Goal: Task Accomplishment & Management: Manage account settings

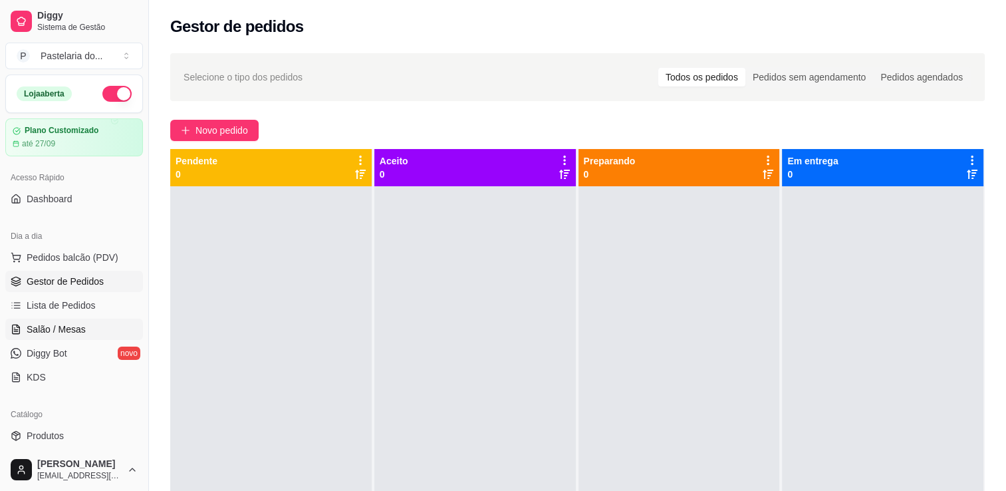
click at [47, 323] on span "Salão / Mesas" at bounding box center [56, 329] width 59 height 13
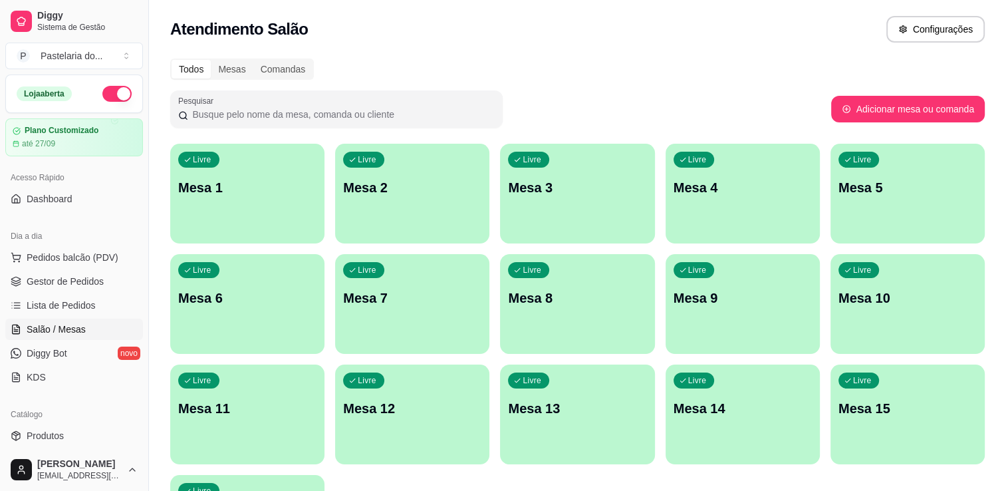
click at [267, 174] on div "Livre Mesa 1" at bounding box center [247, 186] width 154 height 84
click at [267, 174] on div "Livre Mesa 1" at bounding box center [247, 185] width 150 height 81
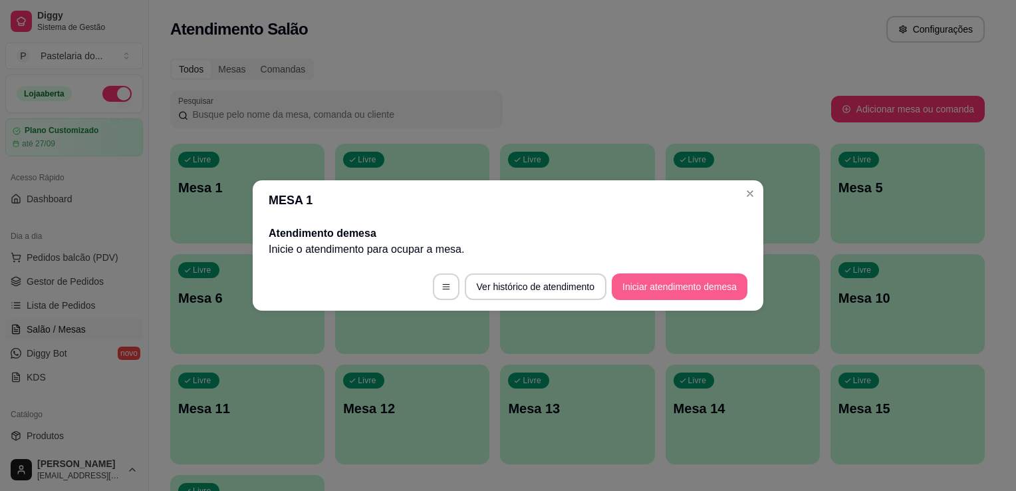
click at [648, 291] on button "Iniciar atendimento de mesa" at bounding box center [680, 286] width 136 height 27
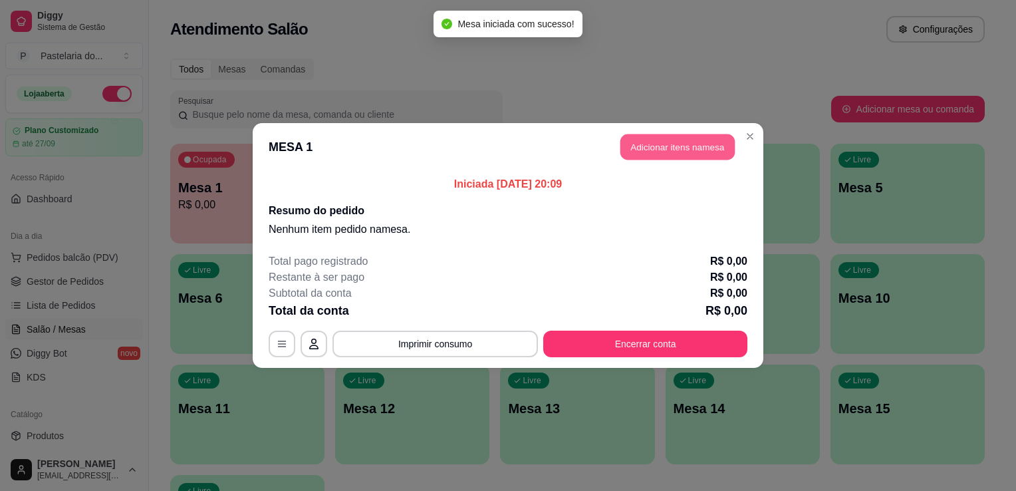
click at [632, 158] on button "Adicionar itens na mesa" at bounding box center [677, 147] width 114 height 26
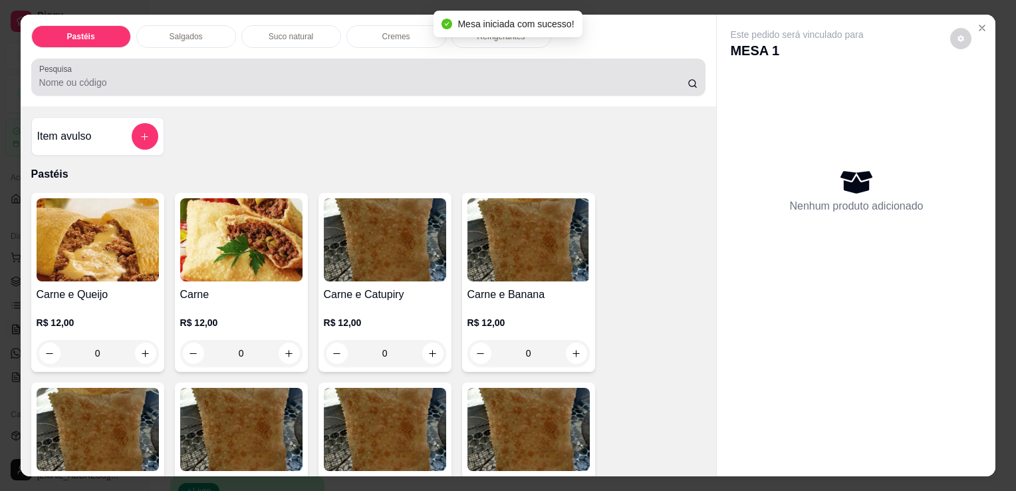
click at [202, 28] on div "Salgados" at bounding box center [186, 36] width 100 height 23
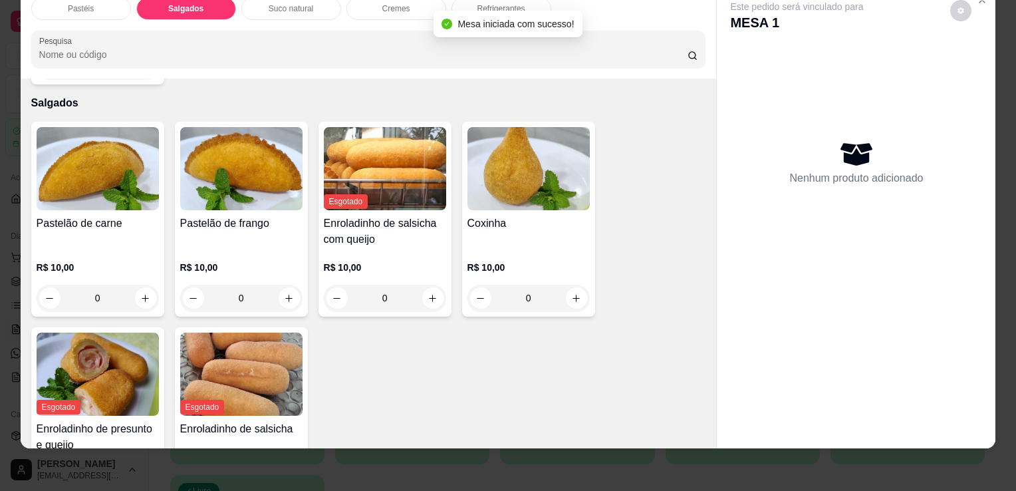
click at [535, 215] on div "Coxinha" at bounding box center [528, 231] width 122 height 32
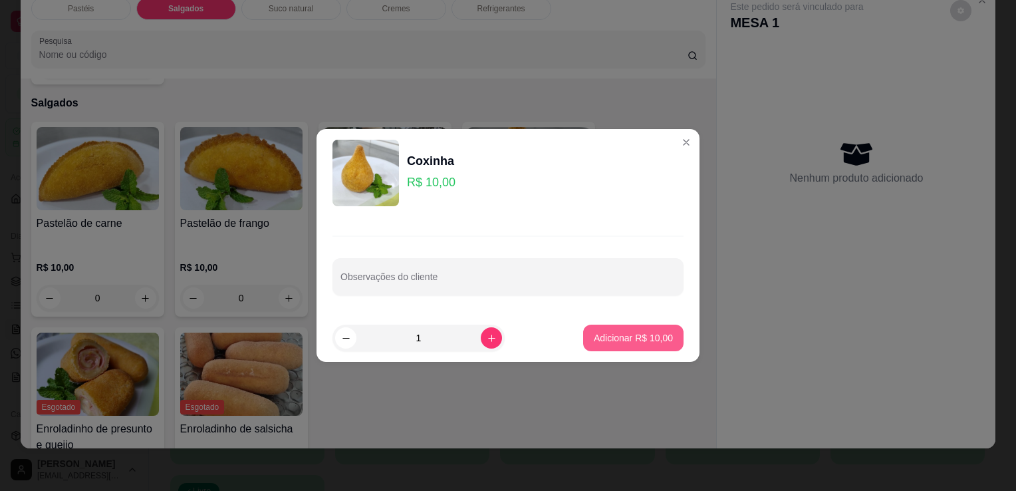
click at [598, 325] on button "Adicionar R$ 10,00" at bounding box center [633, 338] width 100 height 27
type input "1"
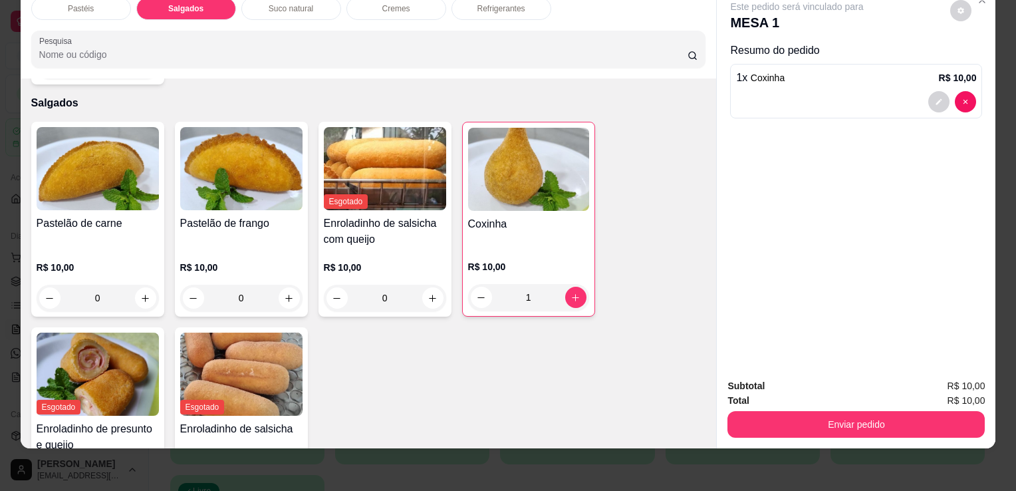
click at [511, 14] on div "Pastéis Salgados Suco natural Cremes Refrigerantes Pesquisa" at bounding box center [369, 33] width 696 height 92
click at [511, 9] on div "Refrigerantes" at bounding box center [502, 8] width 100 height 23
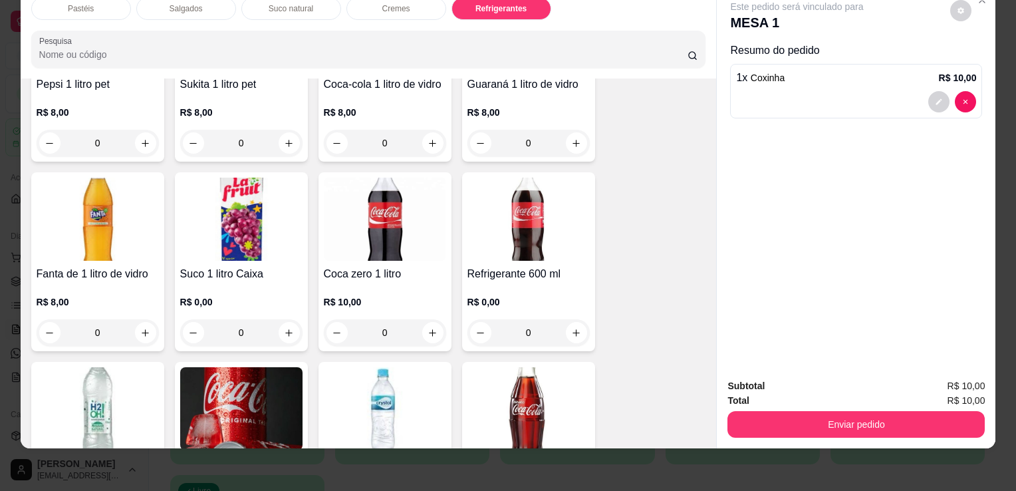
scroll to position [3405, 0]
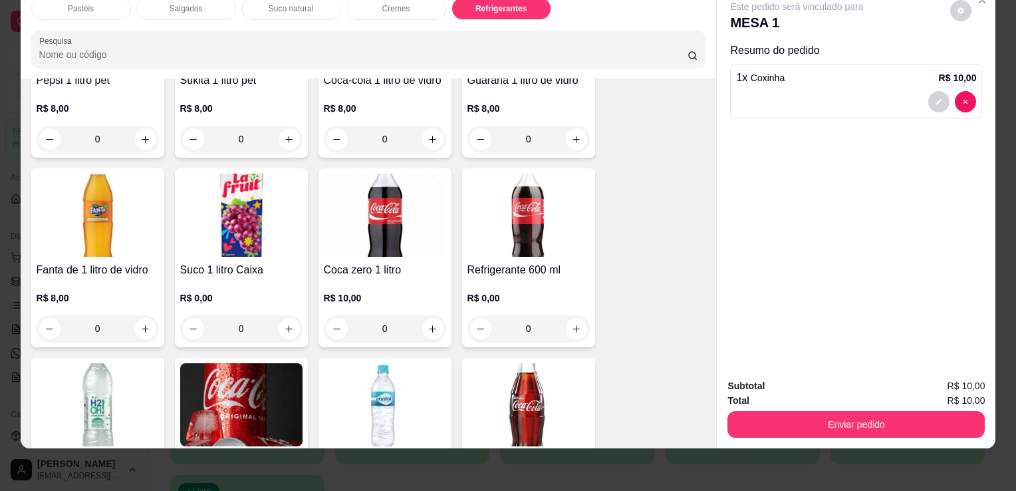
click at [467, 382] on img at bounding box center [528, 404] width 122 height 83
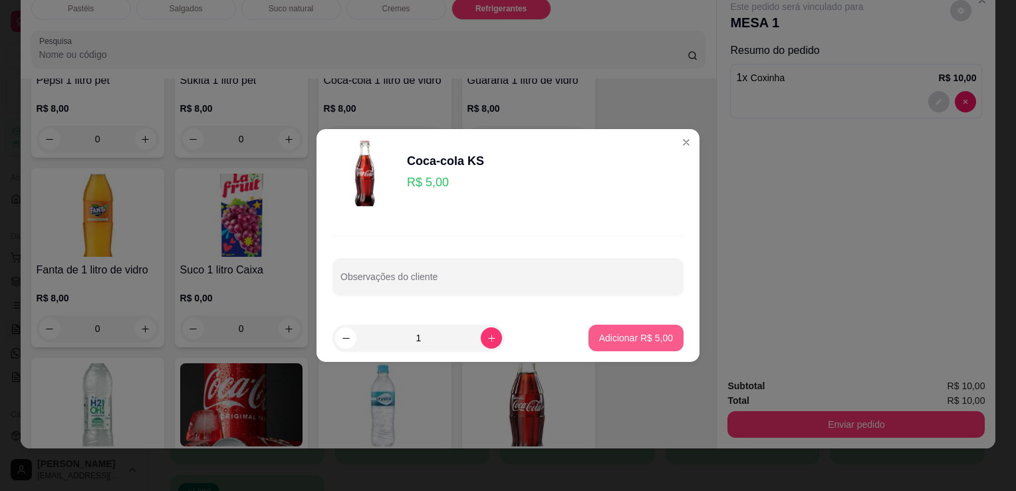
click at [648, 332] on p "Adicionar R$ 5,00" at bounding box center [636, 337] width 74 height 13
click at [648, 332] on div "Coca-cola 2 litros R$ 13,00 0 Guaraná 2 litros R$ 10,00 0 Coca-cola 1 litro pet…" at bounding box center [368, 257] width 675 height 937
type input "1"
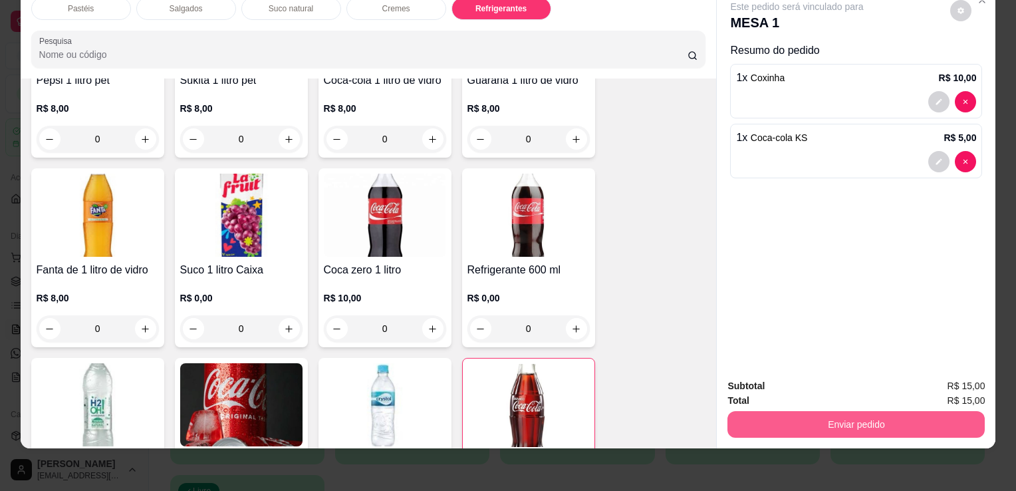
click at [783, 413] on button "Enviar pedido" at bounding box center [855, 424] width 257 height 27
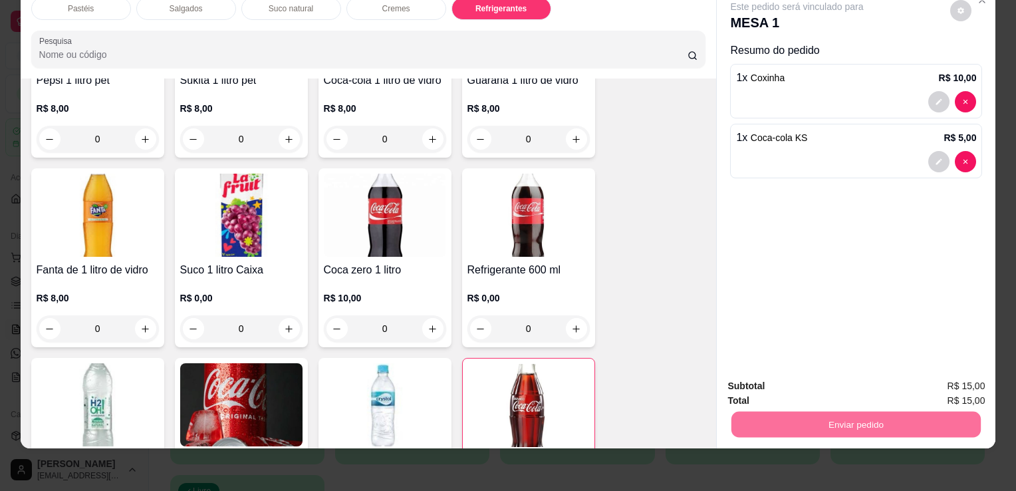
click at [942, 384] on button "Enviar pedido" at bounding box center [950, 381] width 75 height 25
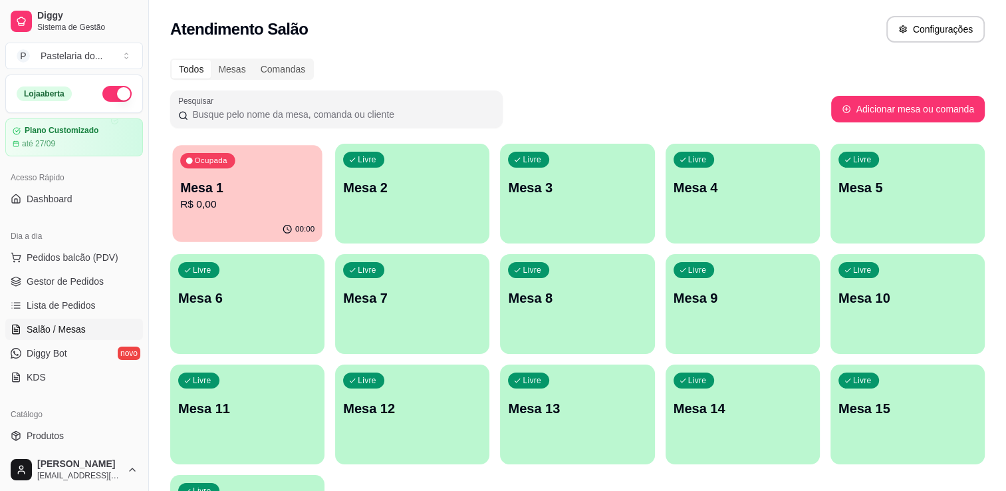
click at [273, 188] on p "Mesa 1" at bounding box center [247, 188] width 134 height 18
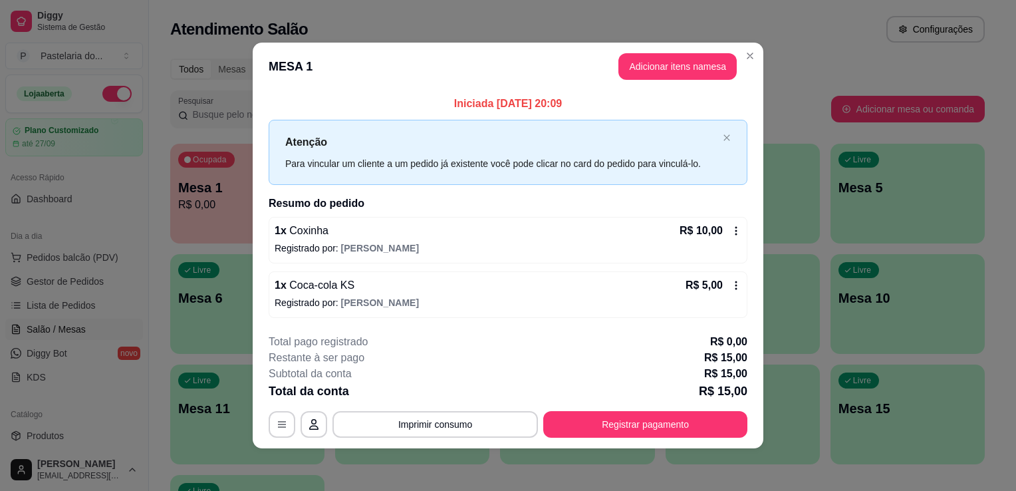
click at [629, 70] on button "Adicionar itens na mesa" at bounding box center [677, 66] width 118 height 27
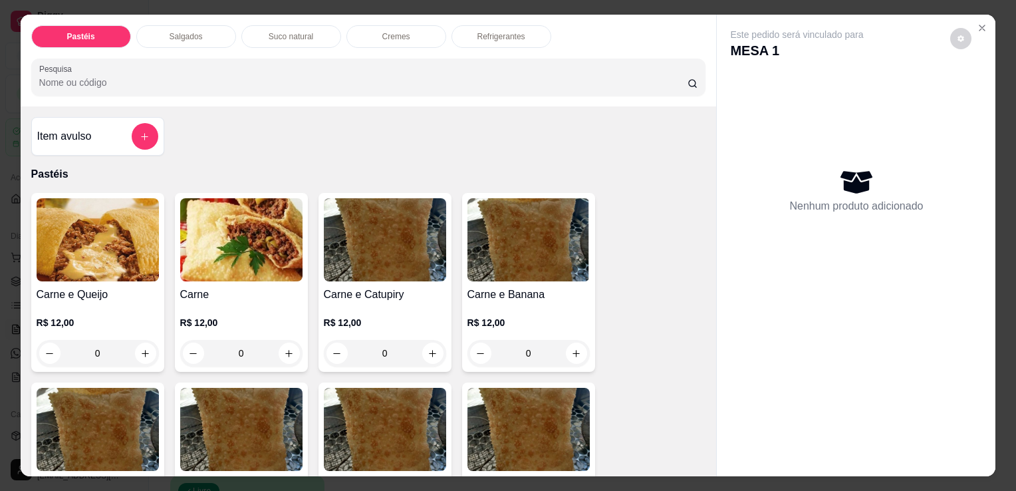
click at [197, 33] on div "Salgados" at bounding box center [186, 36] width 100 height 23
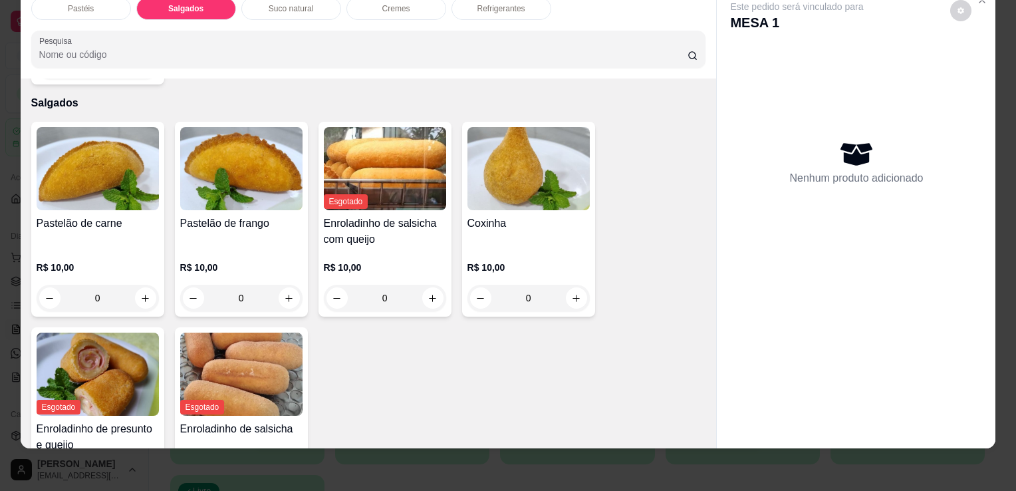
click at [523, 261] on div "R$ 10,00 0" at bounding box center [528, 286] width 122 height 51
click at [629, 346] on button "Adicionar R$ 10,00" at bounding box center [633, 338] width 100 height 27
type input "1"
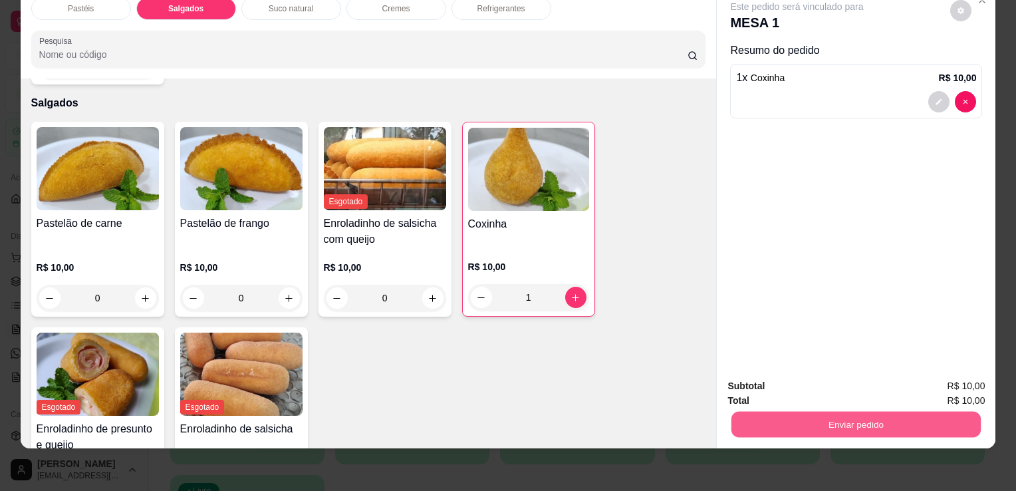
click at [790, 417] on button "Enviar pedido" at bounding box center [855, 424] width 249 height 26
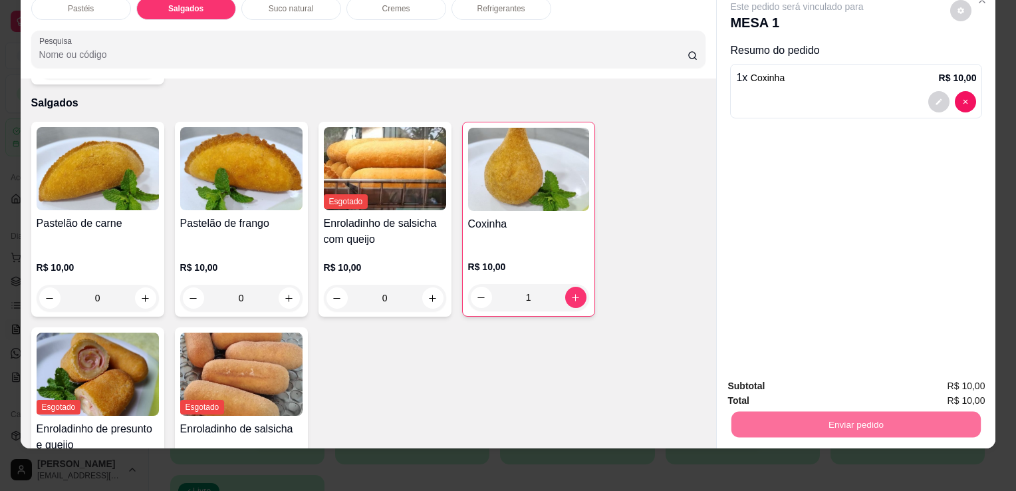
click at [934, 379] on button "Enviar pedido" at bounding box center [950, 381] width 75 height 25
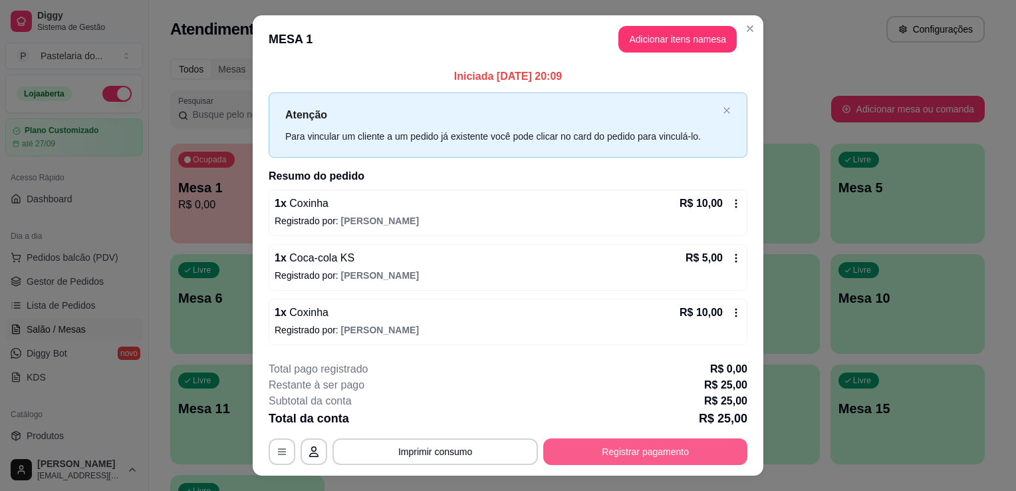
click at [601, 455] on button "Registrar pagamento" at bounding box center [645, 451] width 204 height 27
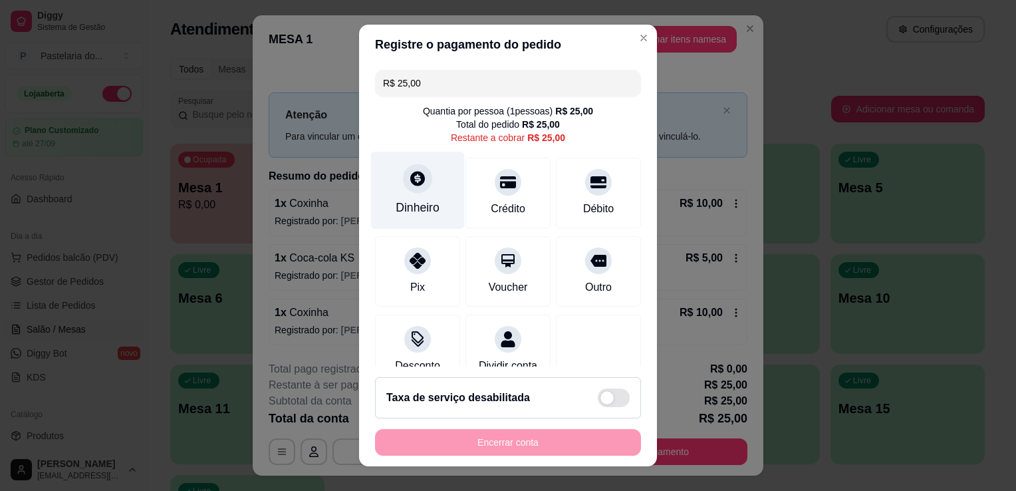
click at [418, 184] on div at bounding box center [417, 178] width 29 height 29
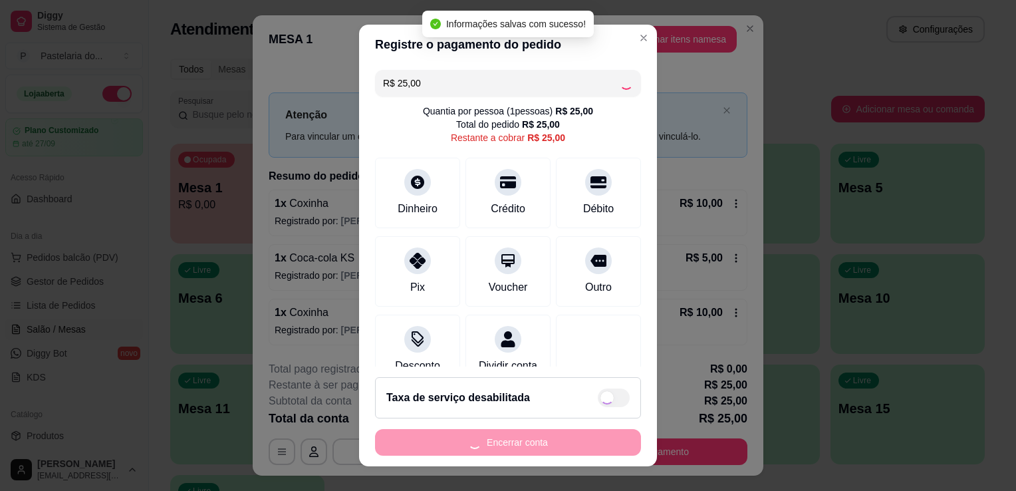
type input "R$ 0,00"
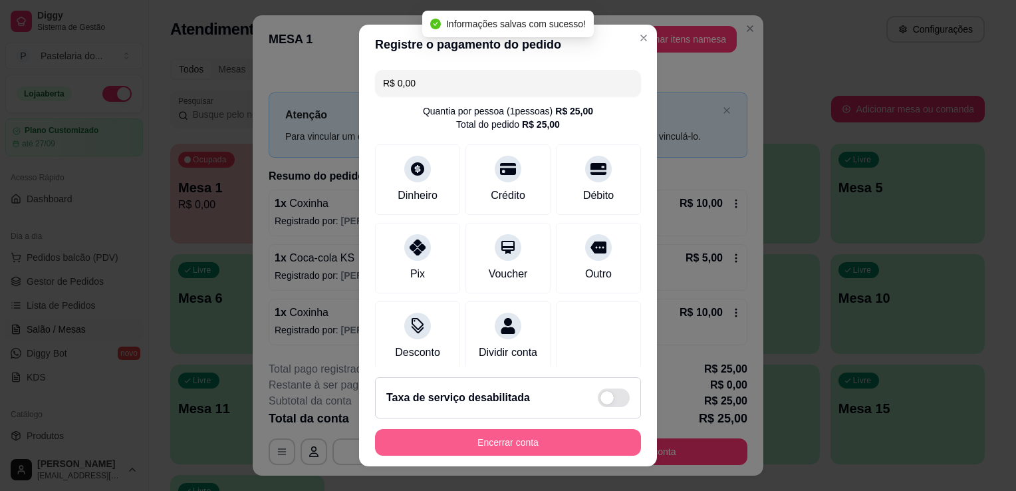
click at [579, 440] on button "Encerrar conta" at bounding box center [508, 442] width 266 height 27
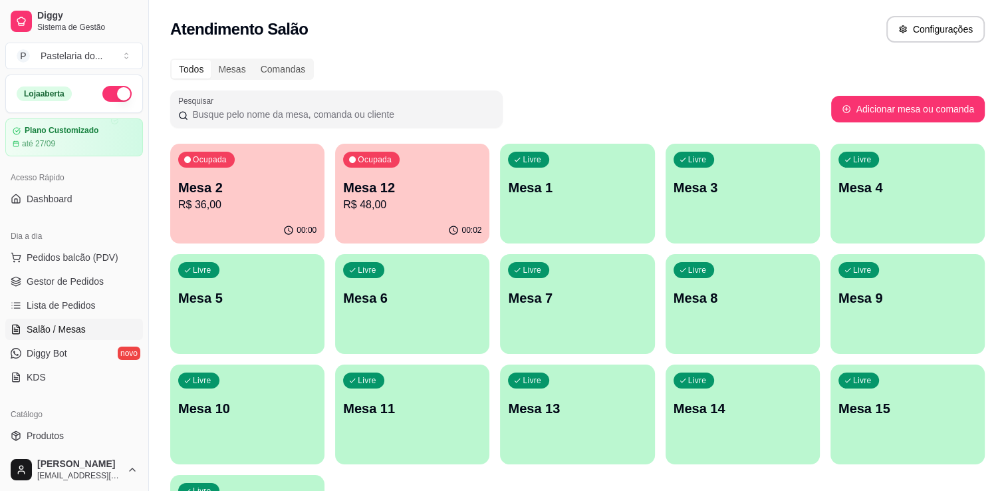
click at [239, 291] on p "Mesa 5" at bounding box center [247, 298] width 138 height 19
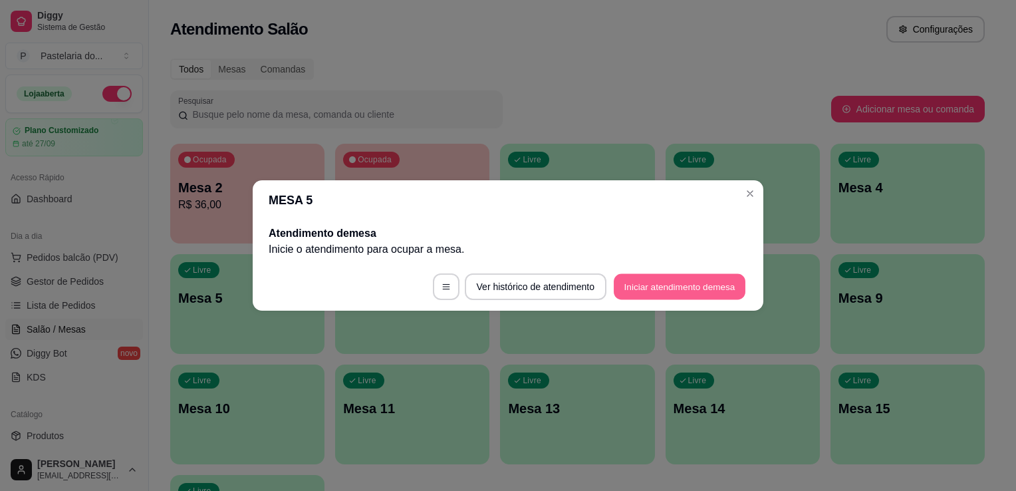
click at [678, 277] on button "Iniciar atendimento de mesa" at bounding box center [680, 287] width 132 height 26
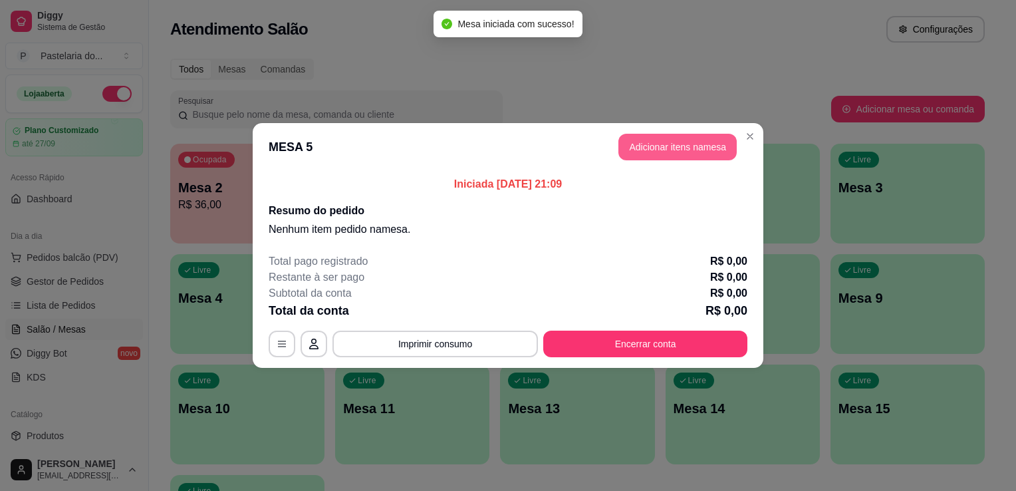
click at [708, 149] on button "Adicionar itens na mesa" at bounding box center [677, 147] width 118 height 27
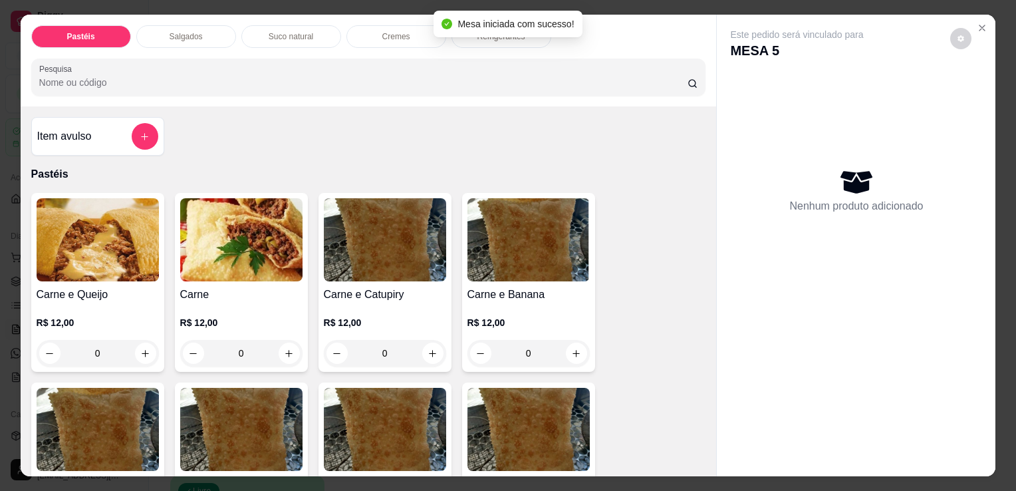
click at [61, 273] on img at bounding box center [98, 239] width 122 height 83
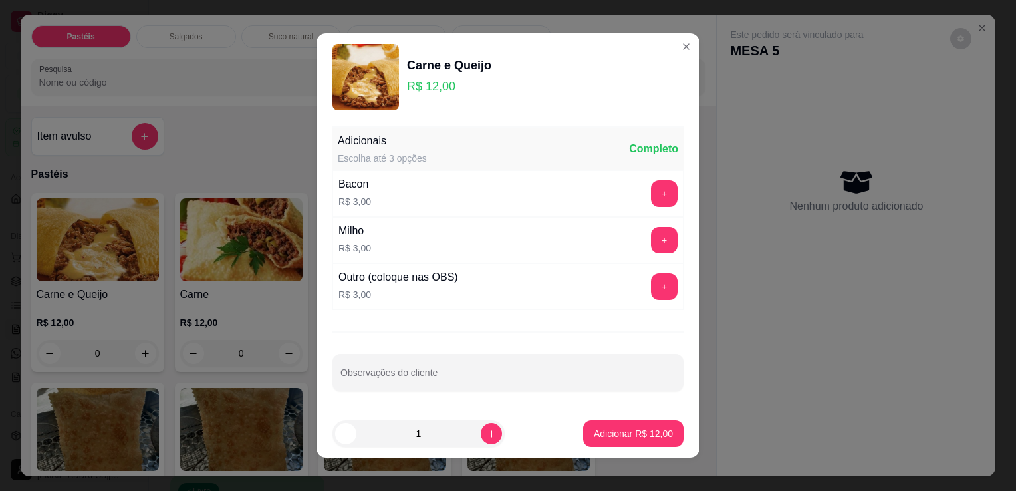
click at [670, 280] on div "Adicionais Escolha até 3 opções Completo Bacon R$ 3,00 + Milho R$ 3,00 + Outro …" at bounding box center [508, 265] width 383 height 289
click at [638, 300] on div "Outro (coloque nas OBS) R$ 3,00 +" at bounding box center [507, 286] width 351 height 47
click at [654, 285] on button "+" at bounding box center [664, 286] width 27 height 27
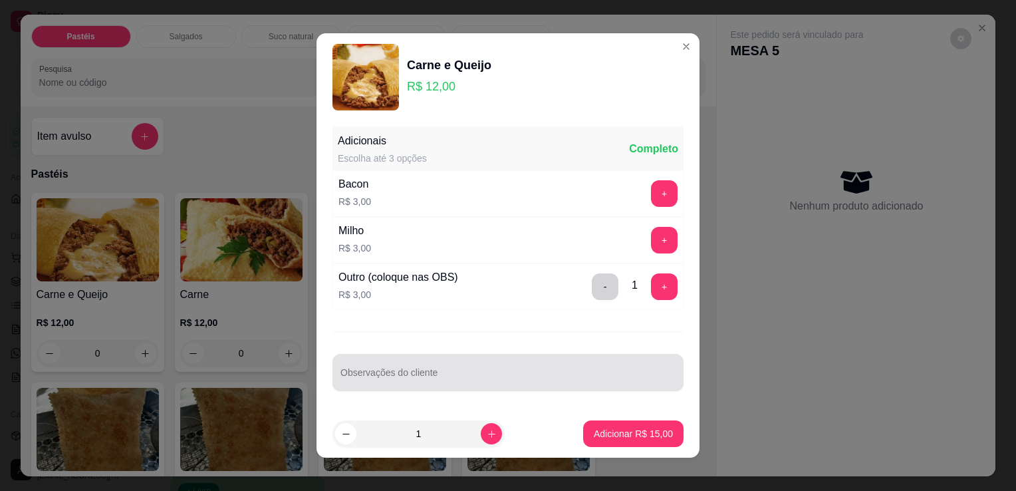
click at [567, 365] on div at bounding box center [507, 372] width 335 height 27
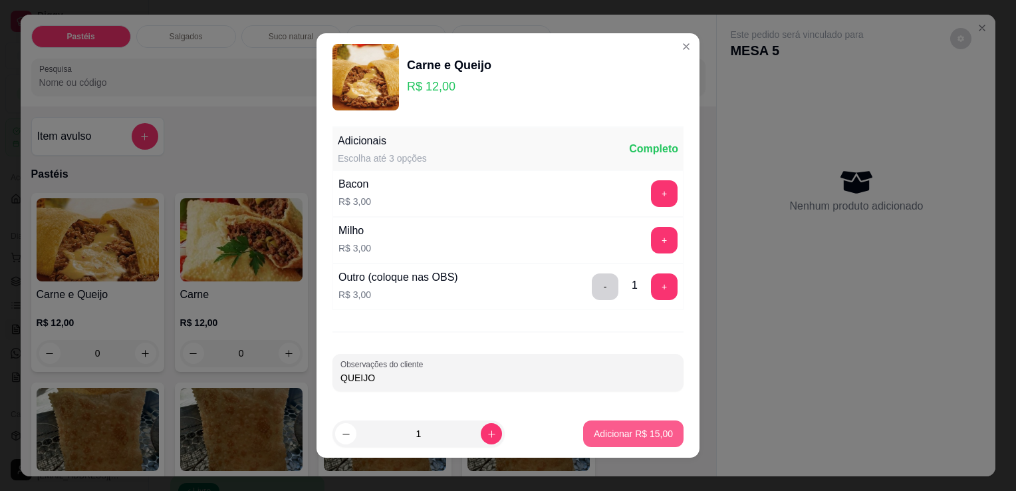
type input "QUEIJO"
click at [603, 431] on p "Adicionar R$ 15,00" at bounding box center [633, 433] width 79 height 13
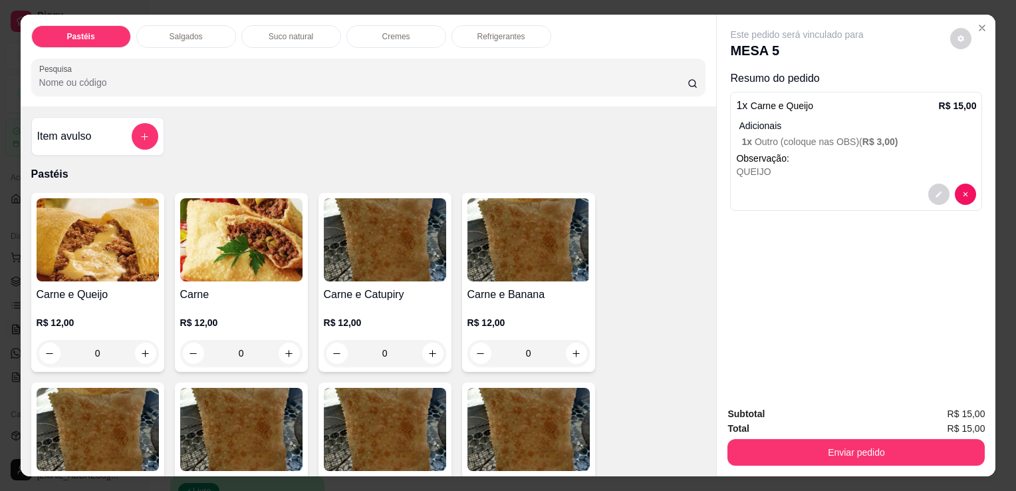
click at [134, 117] on div "Item avulso" at bounding box center [97, 136] width 133 height 39
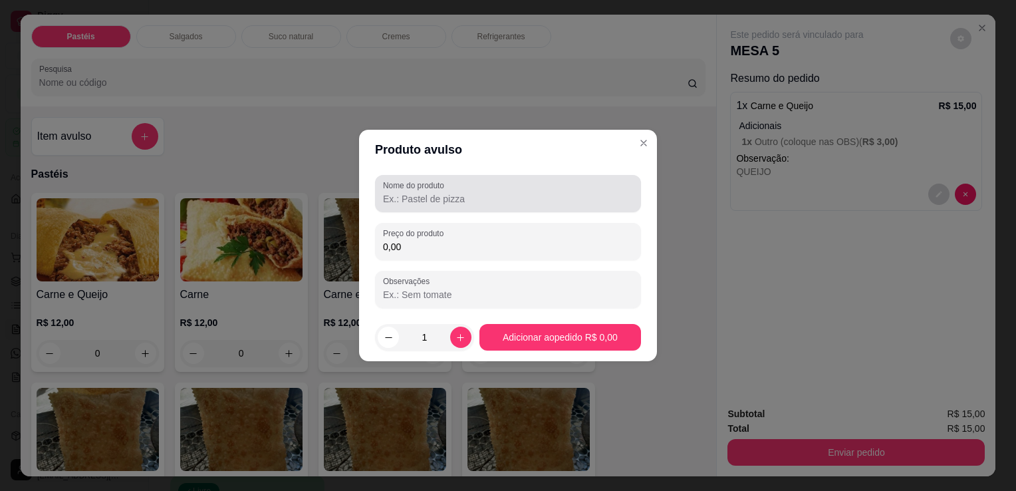
click at [497, 211] on div "Nome do produto" at bounding box center [508, 193] width 266 height 37
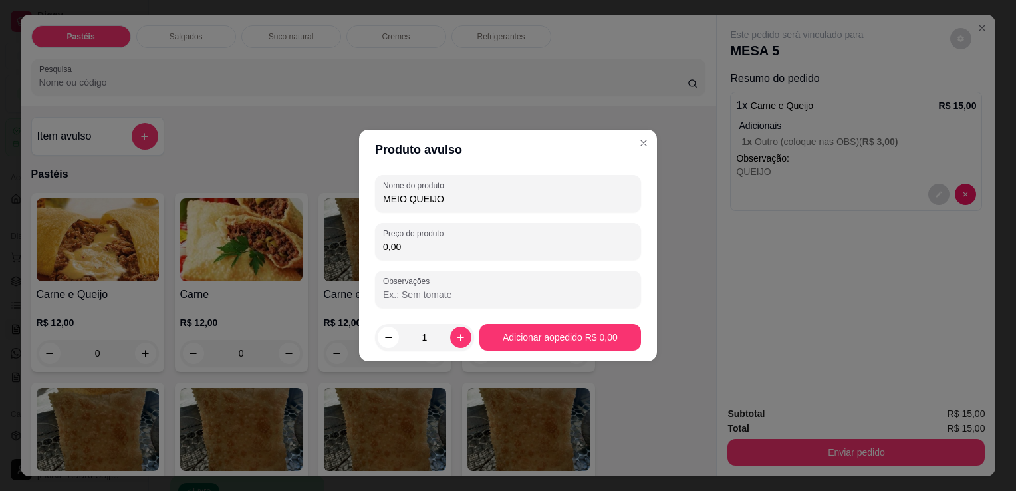
type input "MEIO QUEIJO"
click at [471, 262] on div "Nome do produto MEIO QUEIJO Preço do produto 0,00 Observações" at bounding box center [508, 241] width 266 height 133
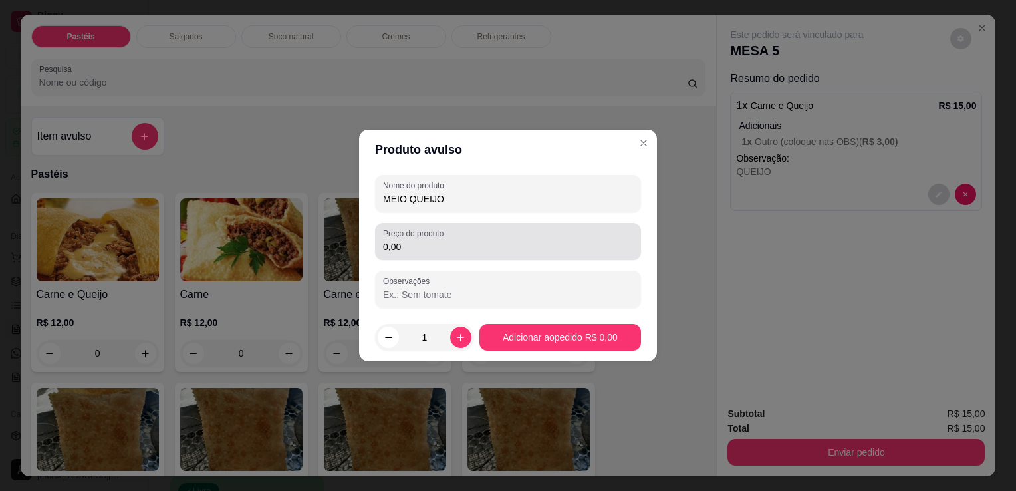
click at [469, 234] on div "0,00" at bounding box center [508, 241] width 250 height 27
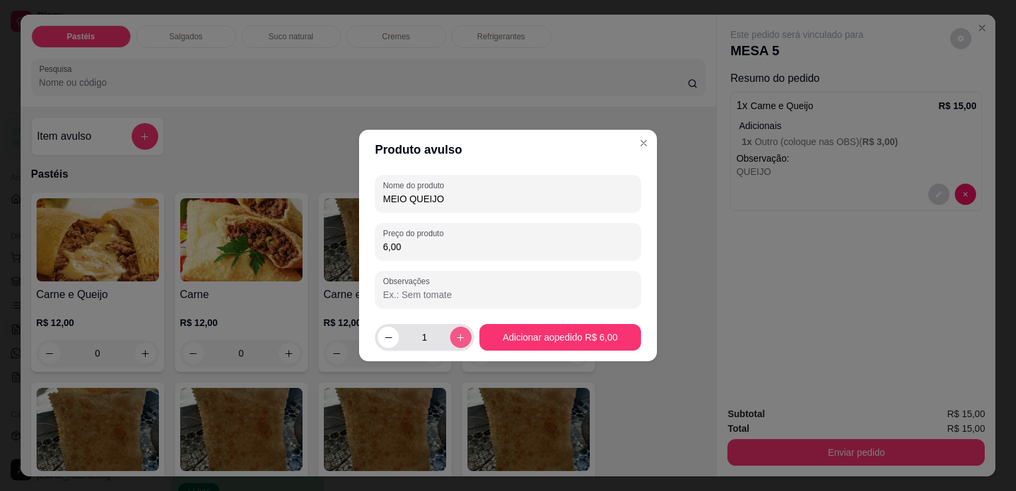
type input "6,00"
click at [459, 330] on button "increase-product-quantity" at bounding box center [460, 336] width 21 height 21
type input "2"
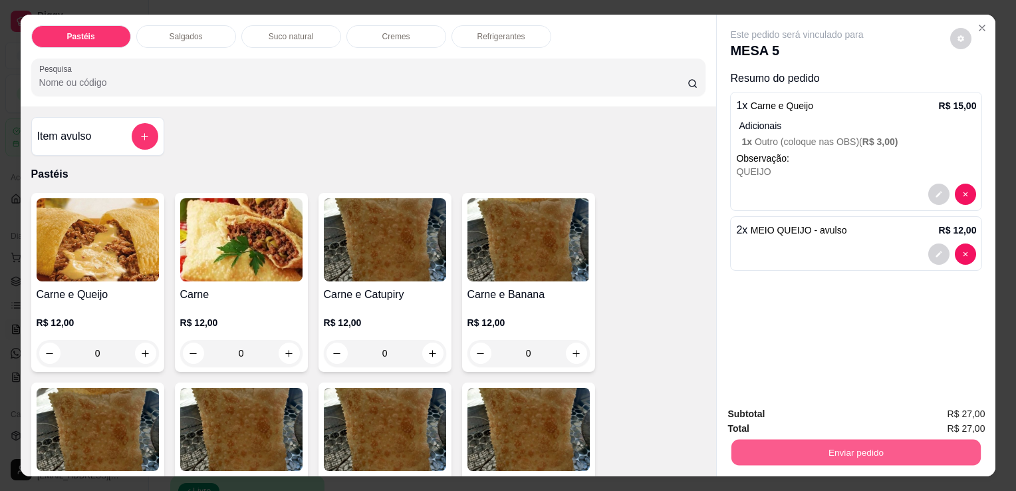
click at [789, 439] on button "Enviar pedido" at bounding box center [855, 452] width 249 height 26
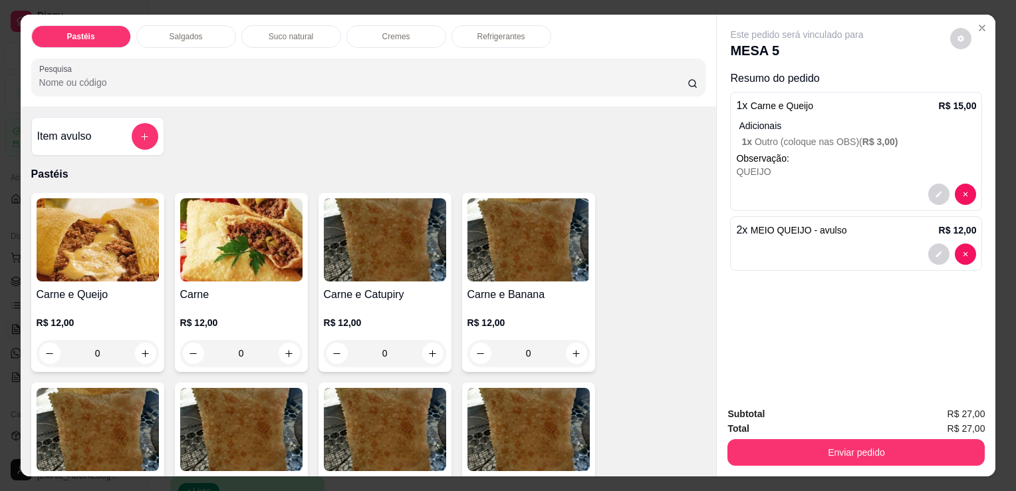
click at [797, 475] on div "Pastéis Salgados Suco natural Cremes Refrigerantes Pesquisa Item avulso Pastéis…" at bounding box center [508, 245] width 1016 height 491
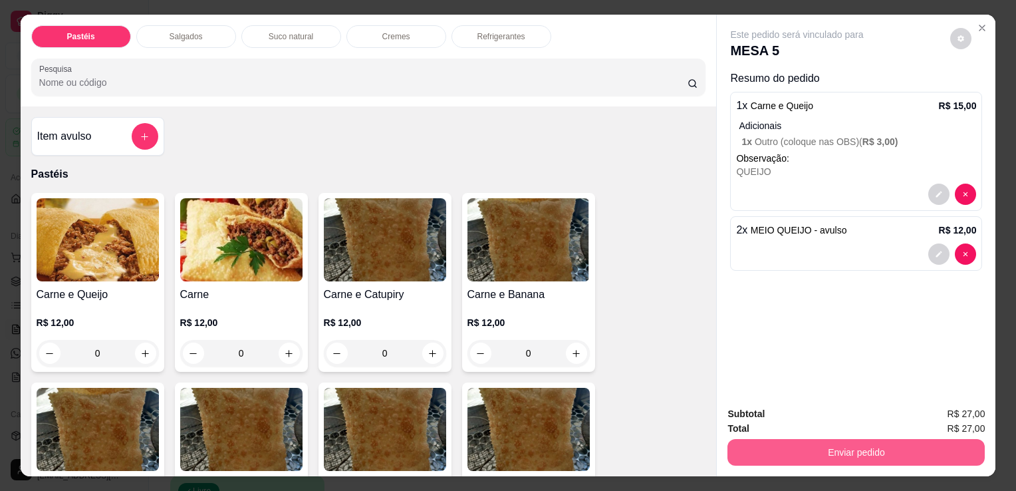
click at [801, 454] on button "Enviar pedido" at bounding box center [855, 452] width 257 height 27
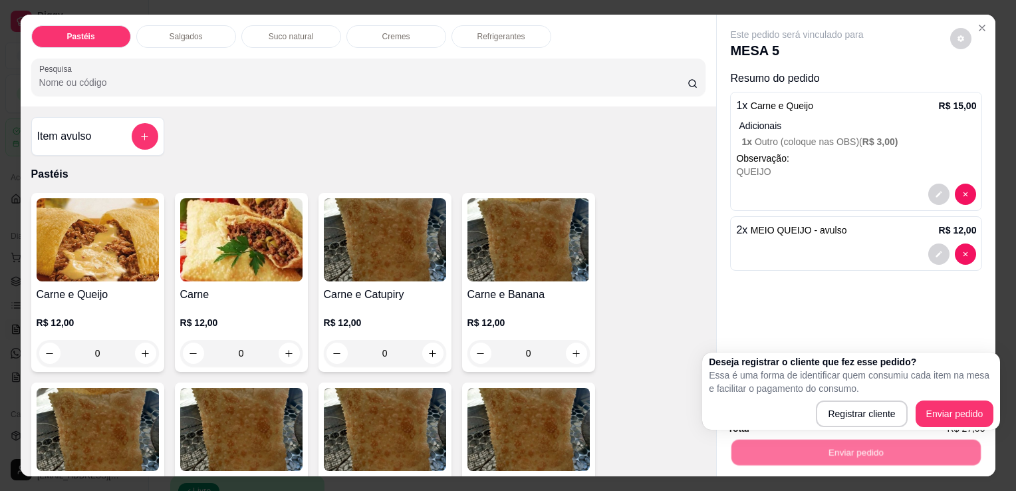
click at [817, 420] on div "Registrar cliente Enviar pedido" at bounding box center [851, 413] width 285 height 27
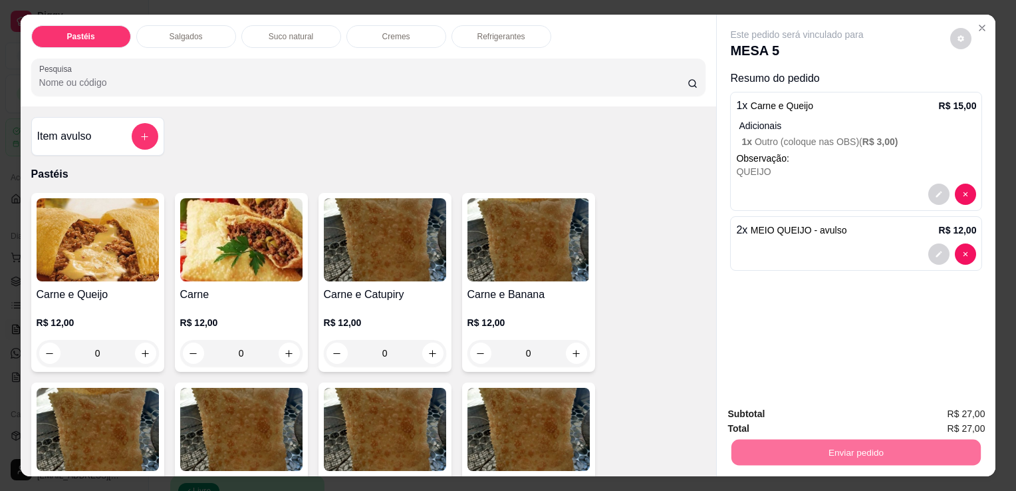
click at [954, 415] on button "Enviar pedido" at bounding box center [950, 414] width 75 height 25
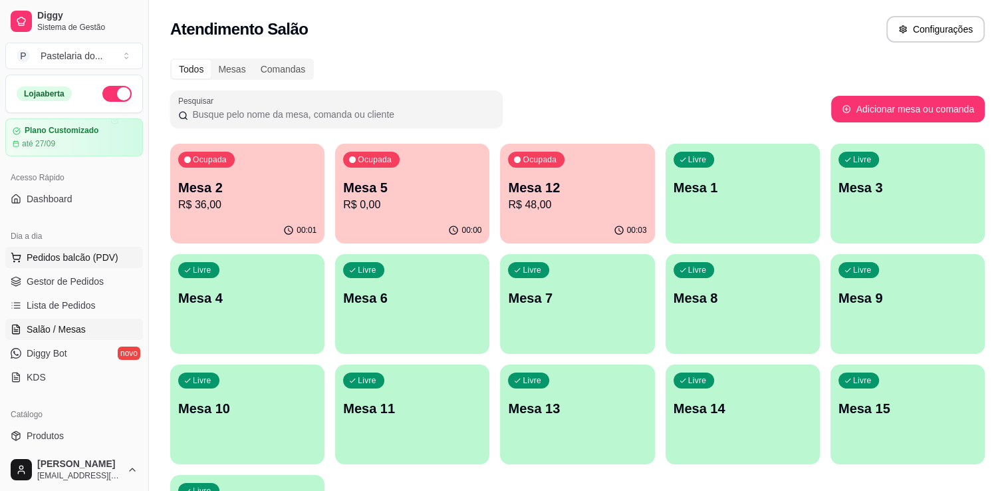
click at [67, 261] on span "Pedidos balcão (PDV)" at bounding box center [73, 257] width 92 height 13
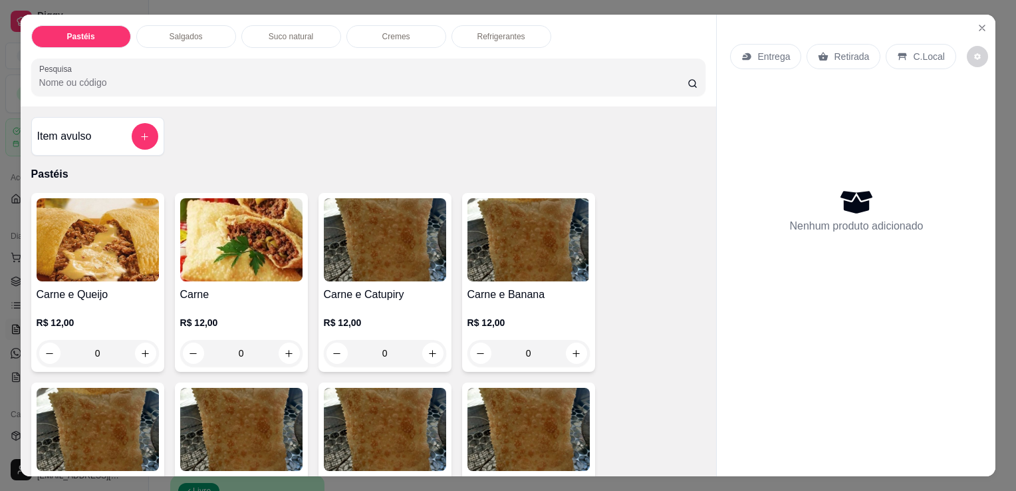
click at [165, 48] on div "Pastéis Salgados Suco natural Cremes Refrigerantes Pesquisa" at bounding box center [369, 61] width 696 height 92
click at [173, 38] on div "Salgados" at bounding box center [186, 36] width 100 height 23
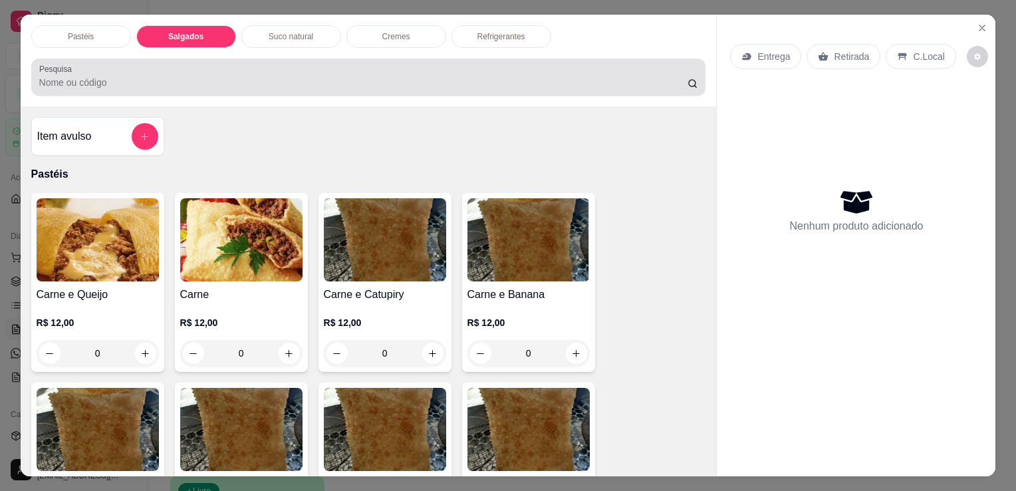
scroll to position [33, 0]
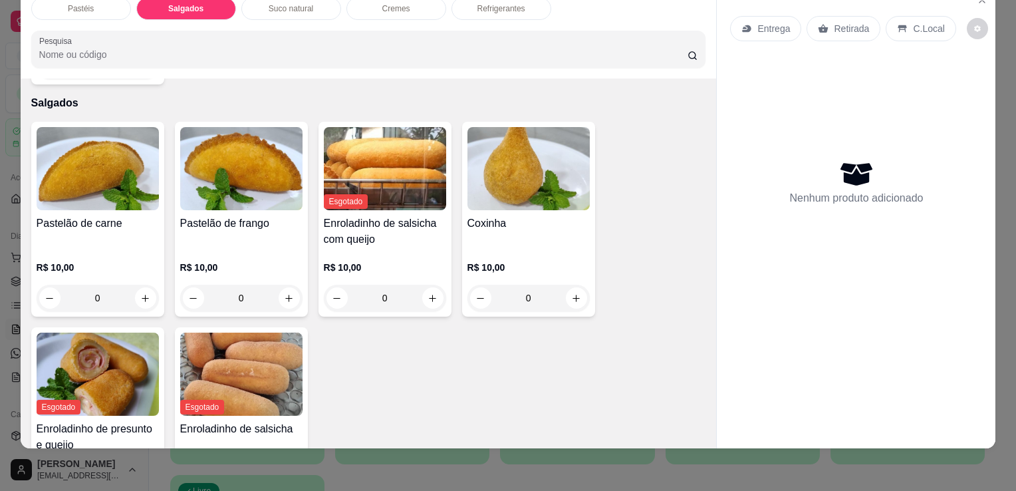
click at [481, 215] on h4 "Coxinha" at bounding box center [528, 223] width 122 height 16
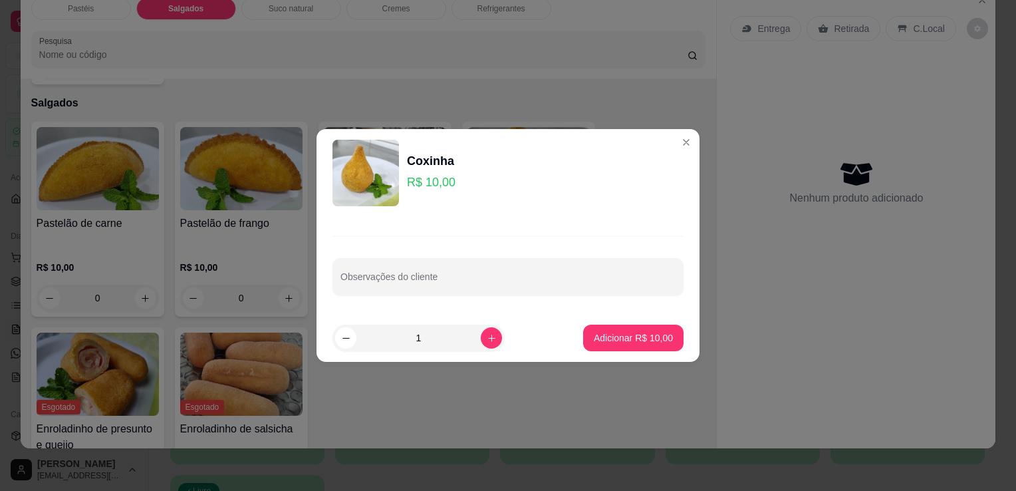
click at [490, 325] on div "1" at bounding box center [418, 338] width 167 height 27
click at [486, 326] on div "1" at bounding box center [418, 338] width 167 height 27
click at [487, 342] on icon "increase-product-quantity" at bounding box center [492, 338] width 10 height 10
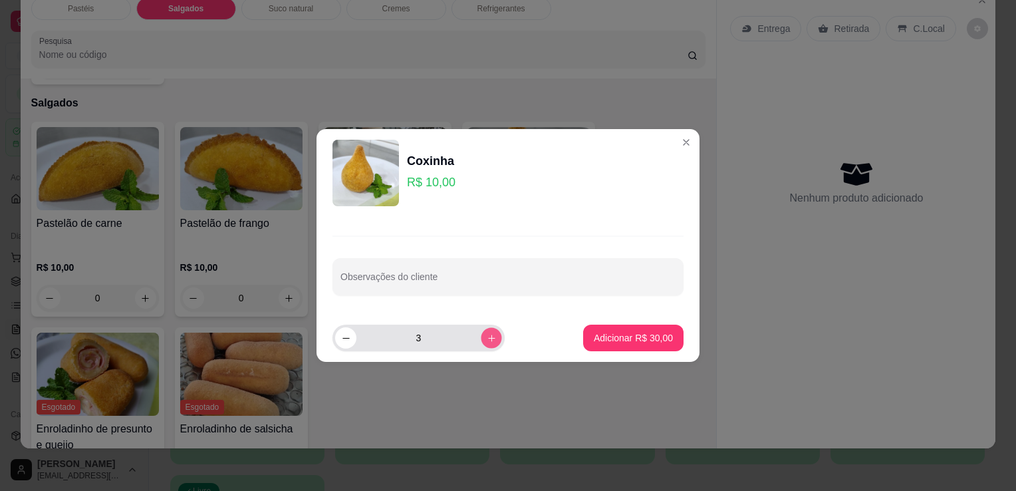
click at [487, 342] on icon "increase-product-quantity" at bounding box center [492, 338] width 10 height 10
type input "4"
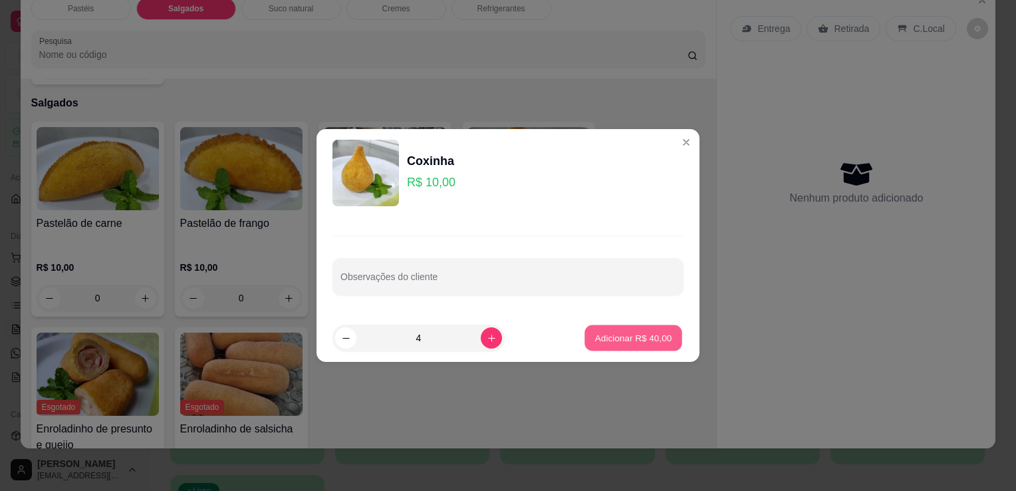
click at [609, 347] on button "Adicionar R$ 40,00" at bounding box center [633, 338] width 98 height 26
type input "4"
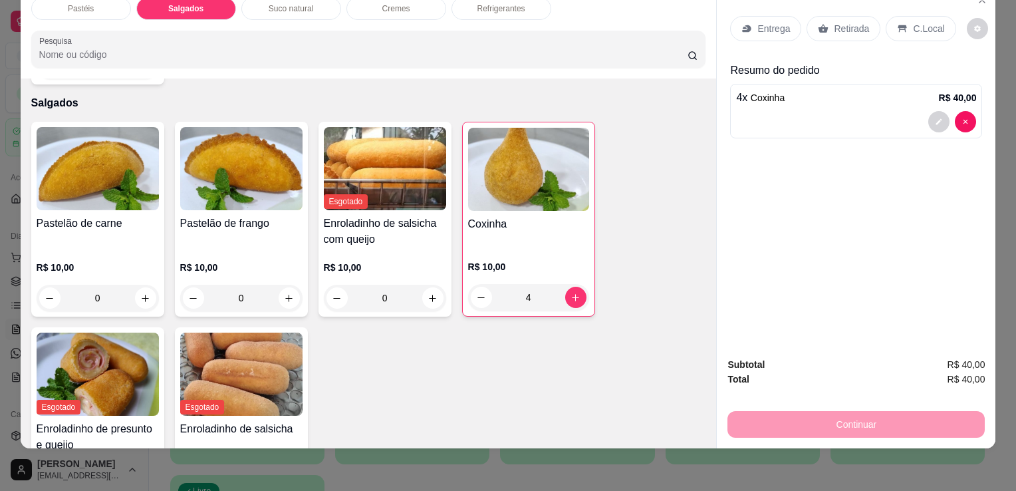
click at [852, 37] on div "Entrega Retirada C.Local" at bounding box center [856, 28] width 252 height 47
click at [848, 23] on p "Retirada" at bounding box center [851, 28] width 35 height 13
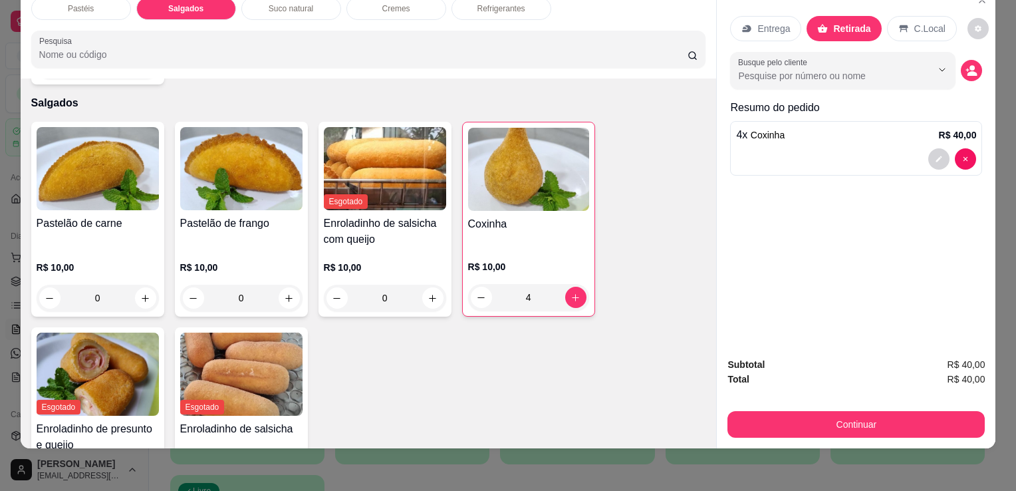
click at [809, 411] on button "Continuar" at bounding box center [855, 424] width 257 height 27
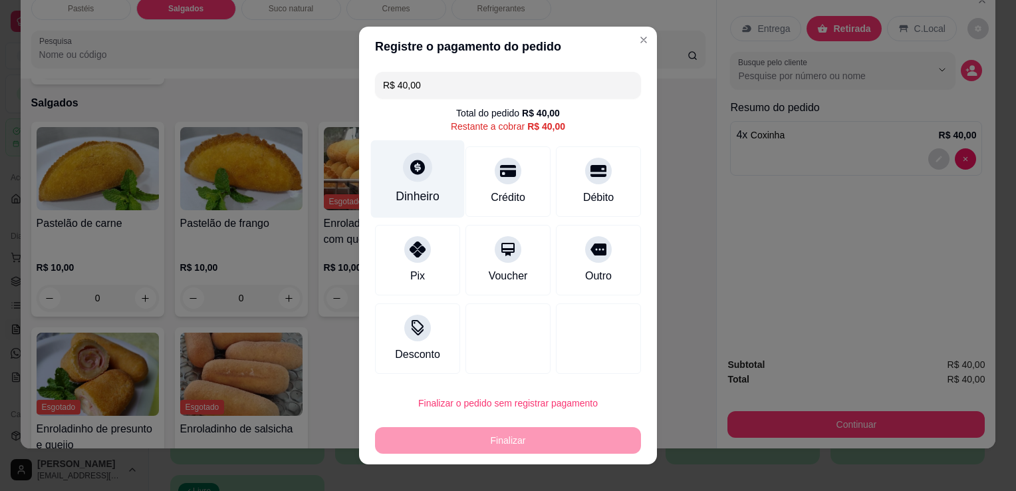
click at [401, 196] on div "Dinheiro" at bounding box center [418, 196] width 44 height 17
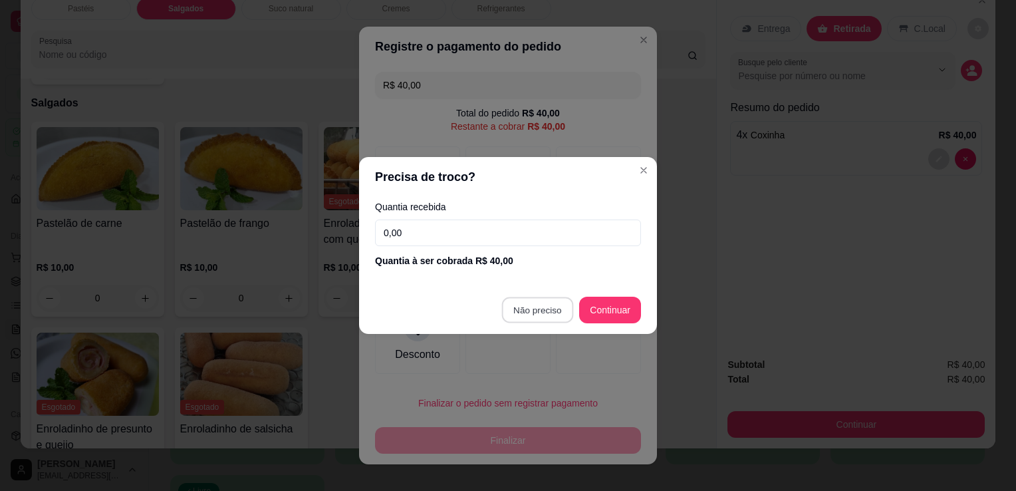
type input "R$ 0,00"
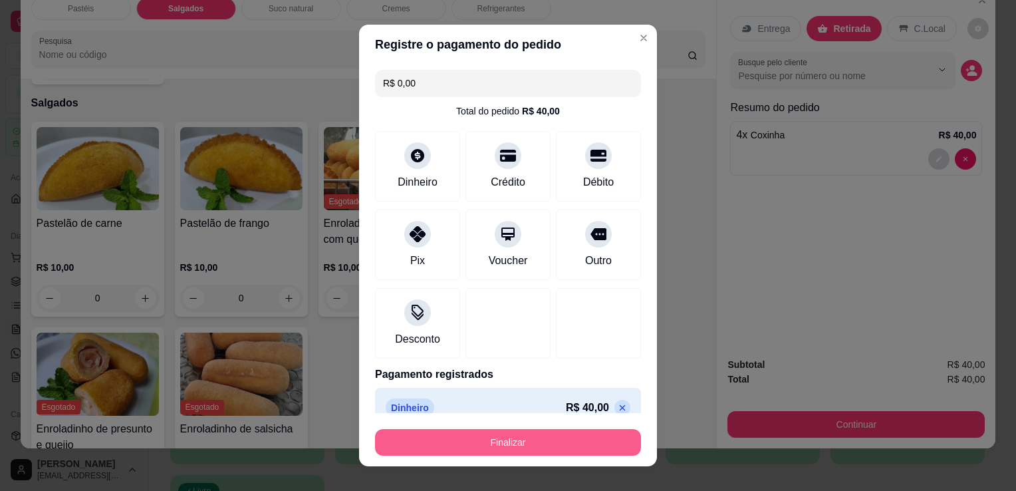
click at [507, 430] on button "Finalizar" at bounding box center [508, 442] width 266 height 27
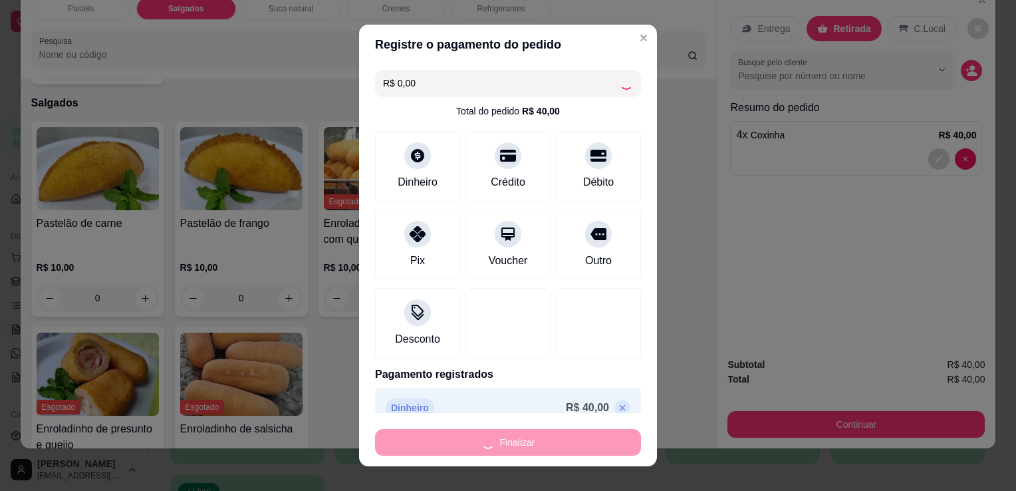
type input "0"
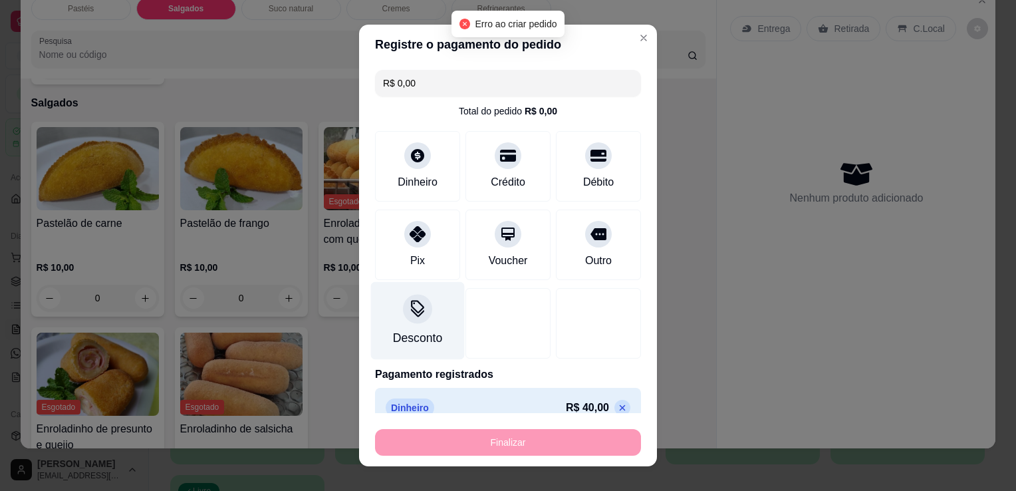
type input "-R$ 40,00"
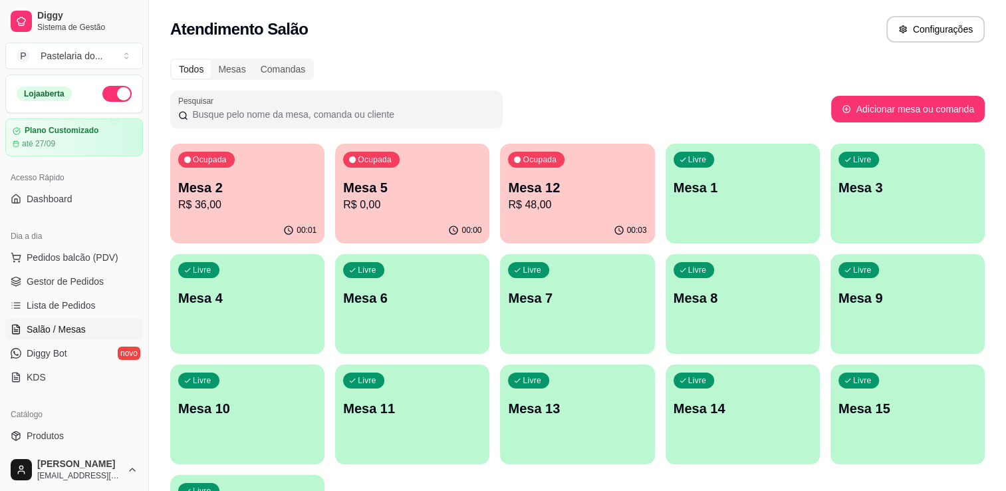
click at [80, 267] on ul "Pedidos balcão (PDV) Gestor de Pedidos Lista de Pedidos Salão / Mesas Diggy Bot…" at bounding box center [74, 317] width 138 height 141
click at [81, 267] on ul "Pedidos balcão (PDV) Gestor de Pedidos Lista de Pedidos Salão / Mesas Diggy Bot…" at bounding box center [74, 317] width 138 height 141
click at [84, 263] on button "Pedidos balcão (PDV)" at bounding box center [74, 257] width 138 height 21
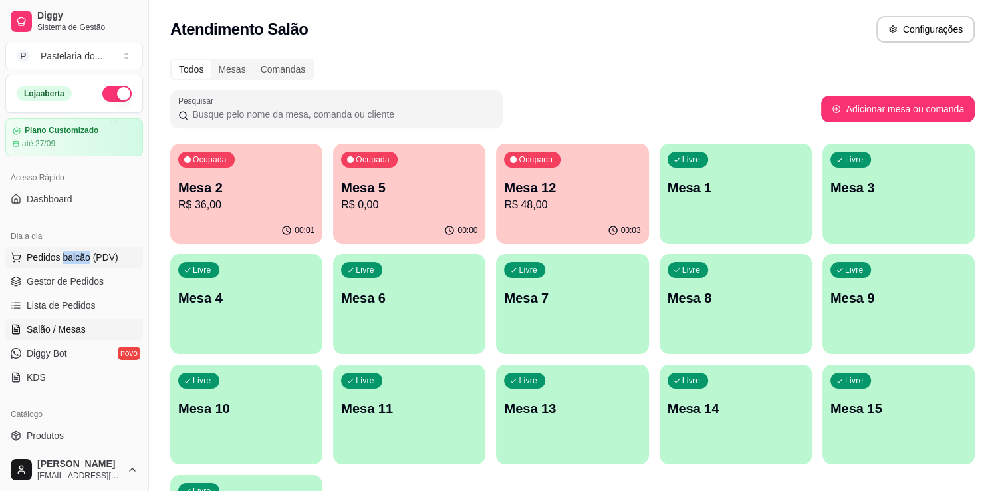
click at [74, 255] on img at bounding box center [88, 239] width 125 height 85
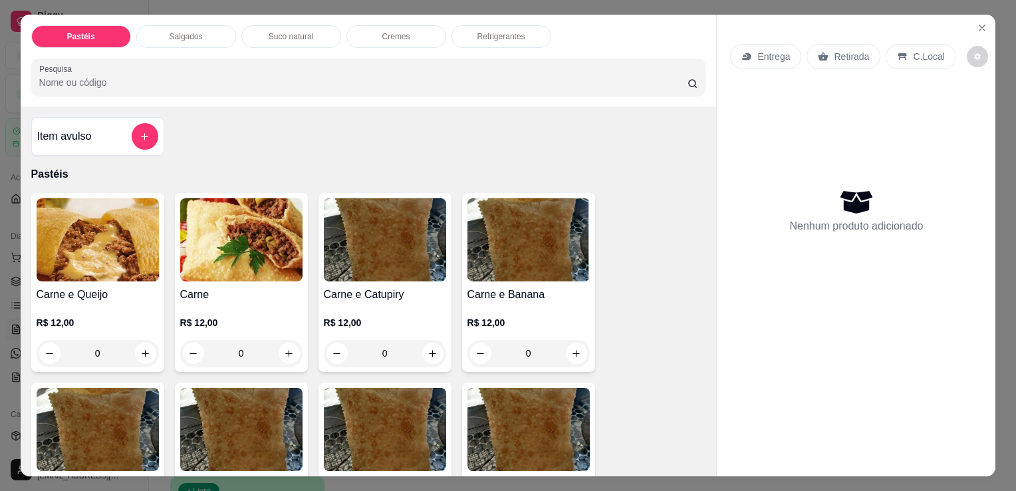
click at [176, 35] on p "Salgados" at bounding box center [186, 36] width 33 height 11
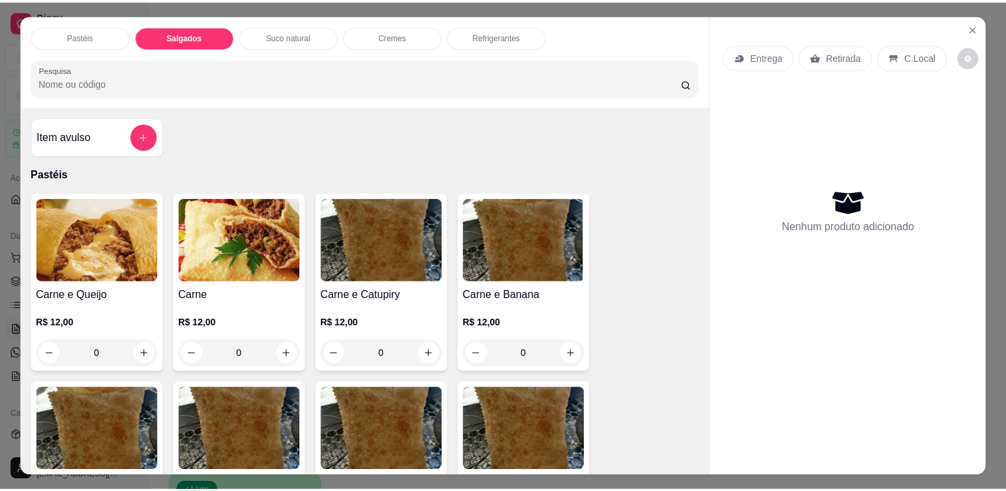
scroll to position [33, 0]
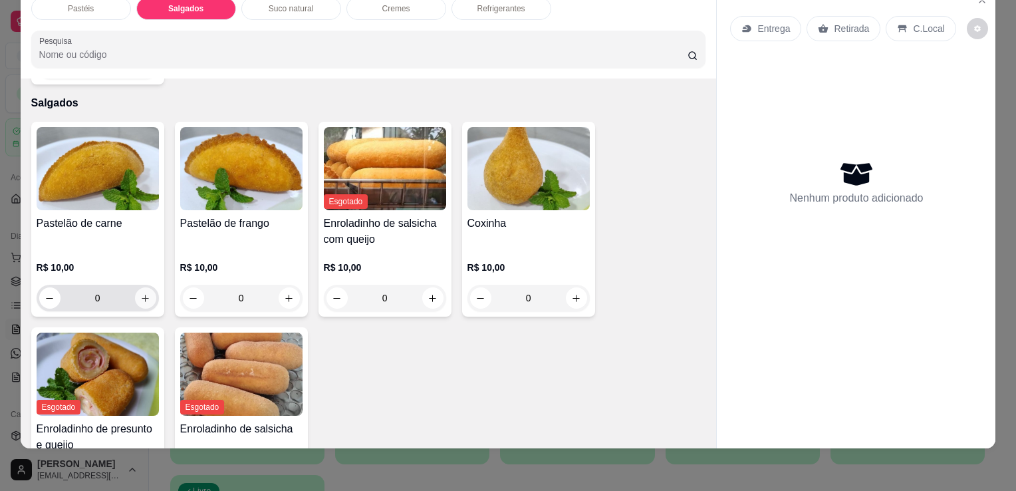
click at [139, 287] on button "increase-product-quantity" at bounding box center [145, 297] width 21 height 21
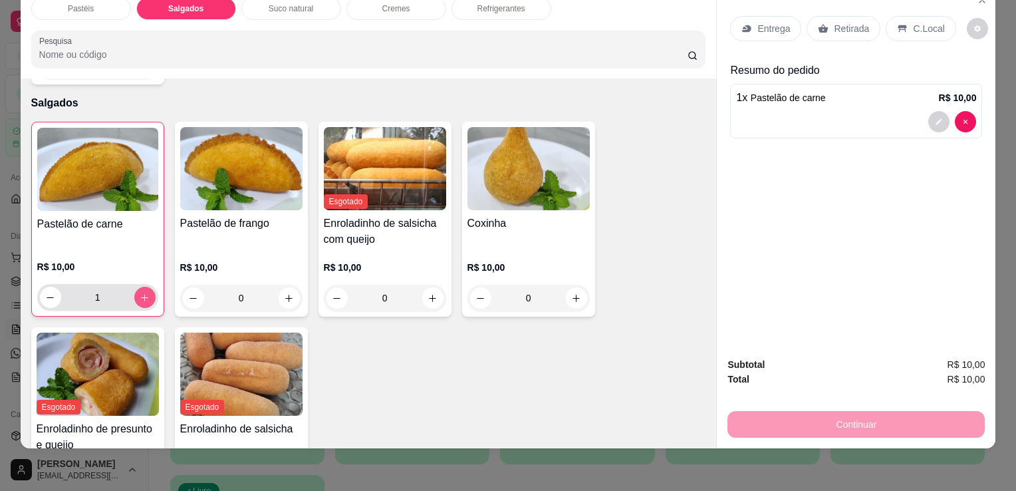
click at [141, 287] on button "increase-product-quantity" at bounding box center [144, 297] width 21 height 21
type input "2"
click at [279, 287] on button "increase-product-quantity" at bounding box center [289, 297] width 21 height 21
type input "1"
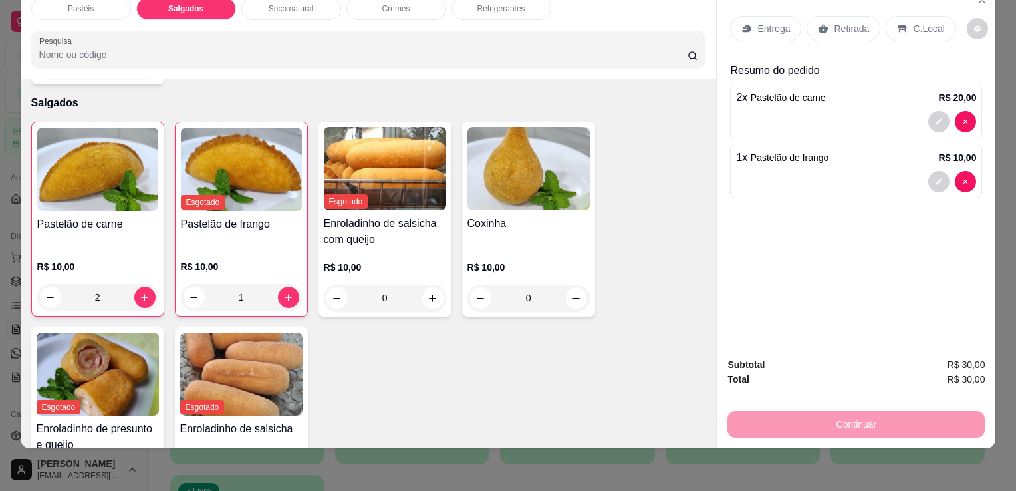
click at [809, 21] on div "Retirada" at bounding box center [844, 28] width 74 height 25
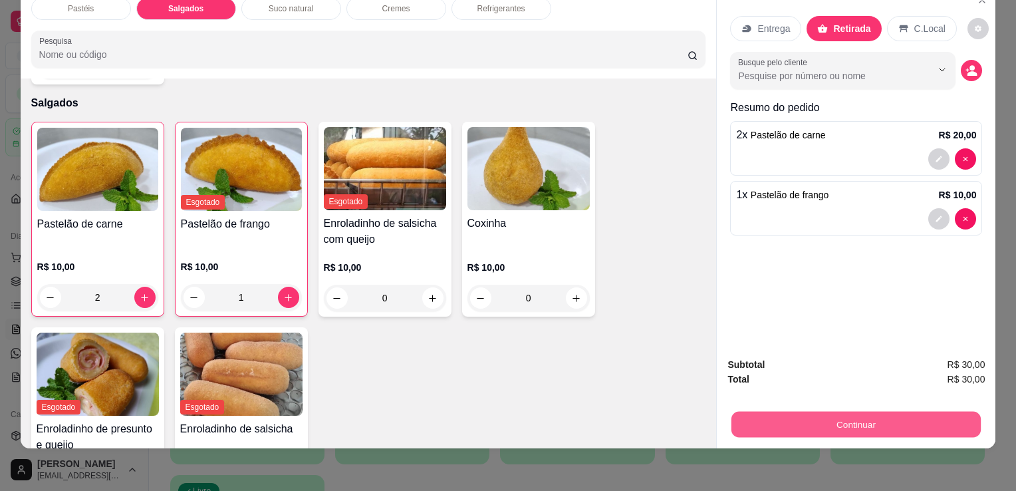
click at [786, 411] on button "Continuar" at bounding box center [855, 424] width 249 height 26
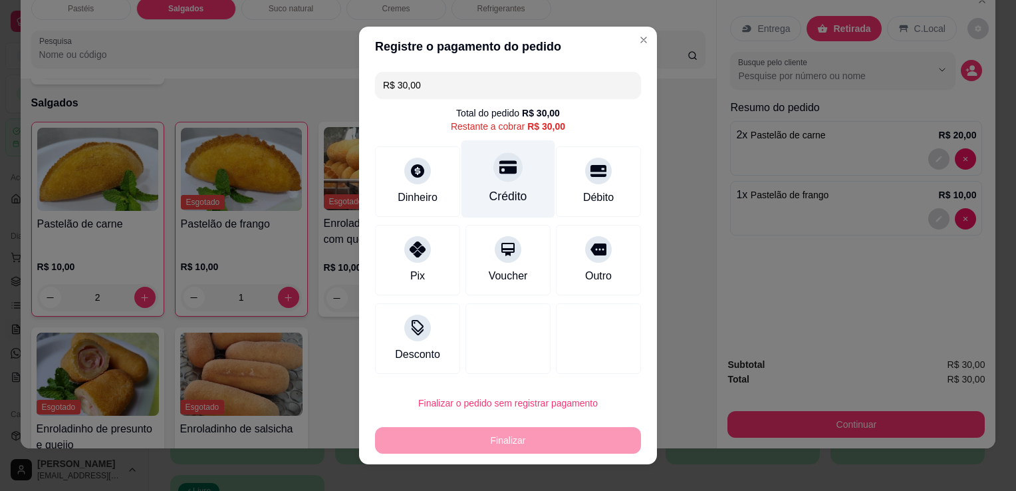
click at [501, 190] on div "Crédito" at bounding box center [508, 196] width 38 height 17
type input "R$ 0,00"
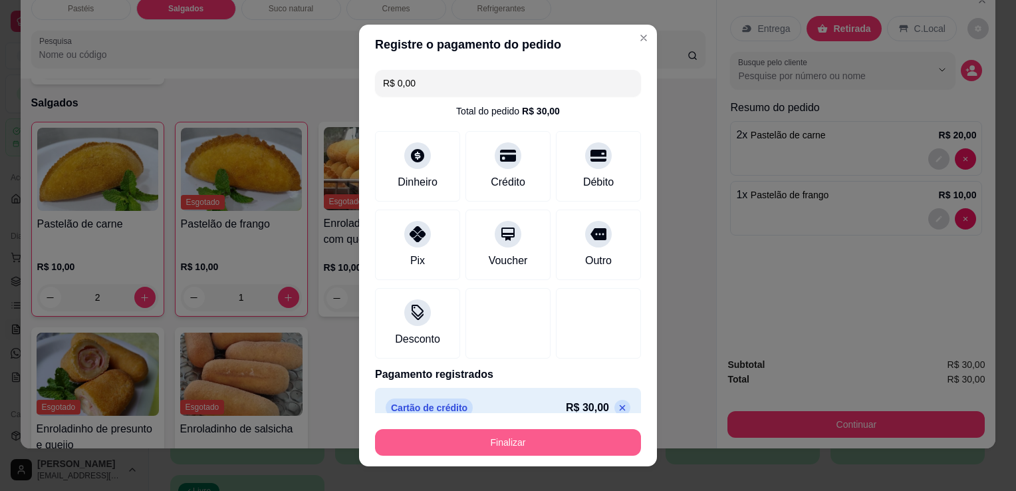
click at [537, 450] on button "Finalizar" at bounding box center [508, 442] width 266 height 27
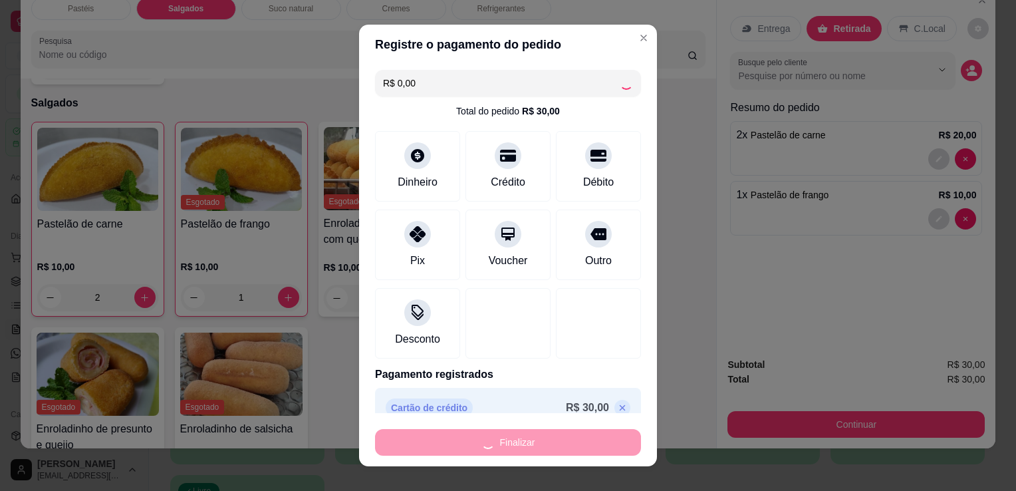
type input "0"
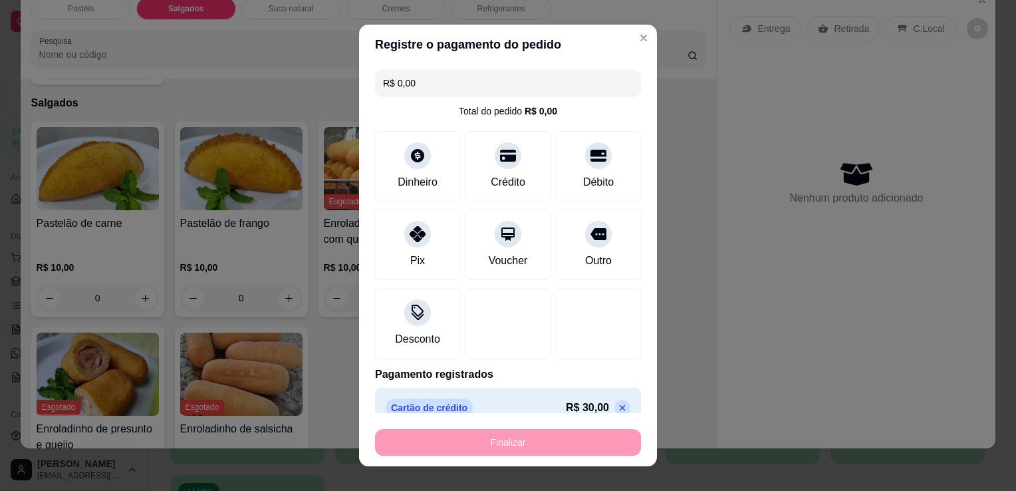
type input "-R$ 30,00"
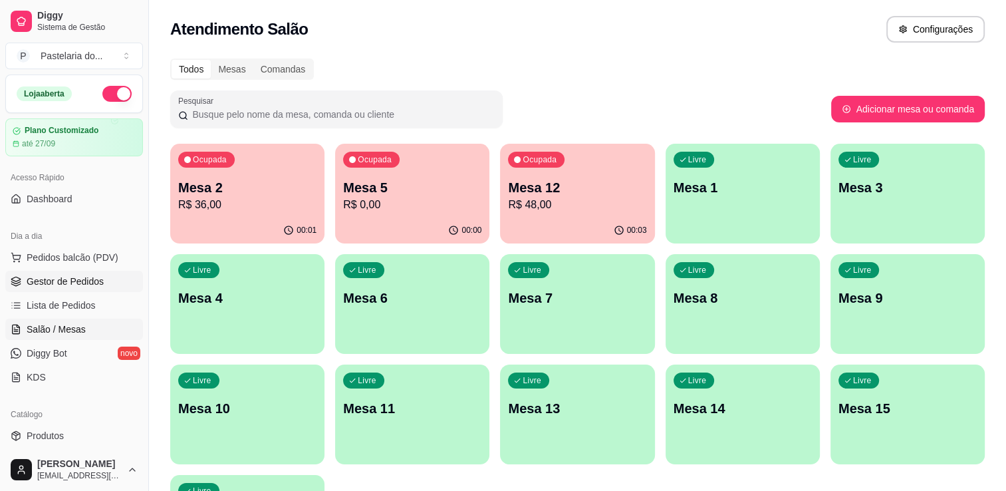
click at [69, 283] on span "Gestor de Pedidos" at bounding box center [65, 281] width 77 height 13
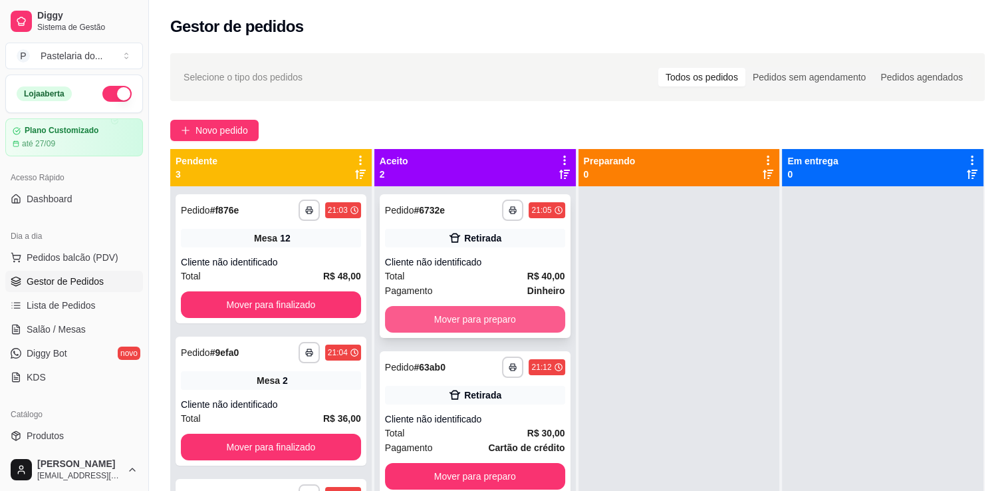
click at [413, 309] on button "Mover para preparo" at bounding box center [475, 319] width 180 height 27
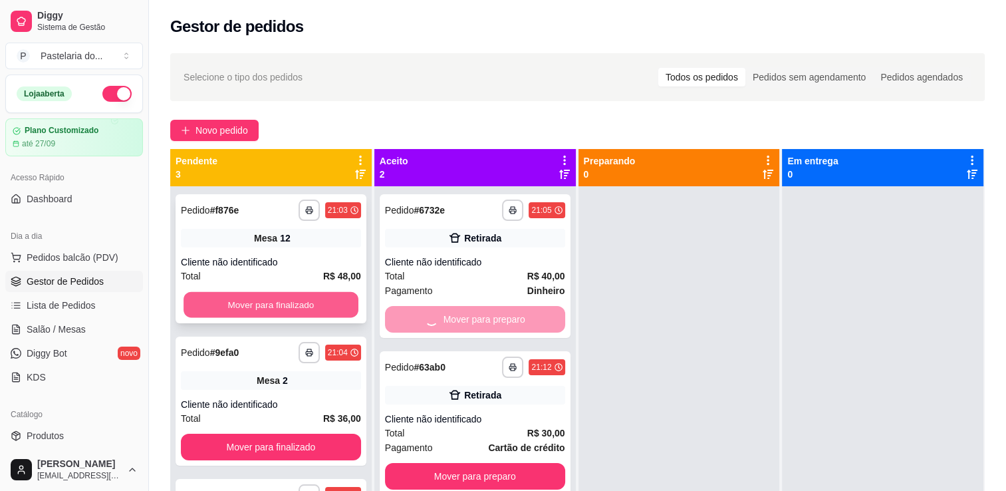
click at [311, 307] on button "Mover para finalizado" at bounding box center [271, 305] width 175 height 26
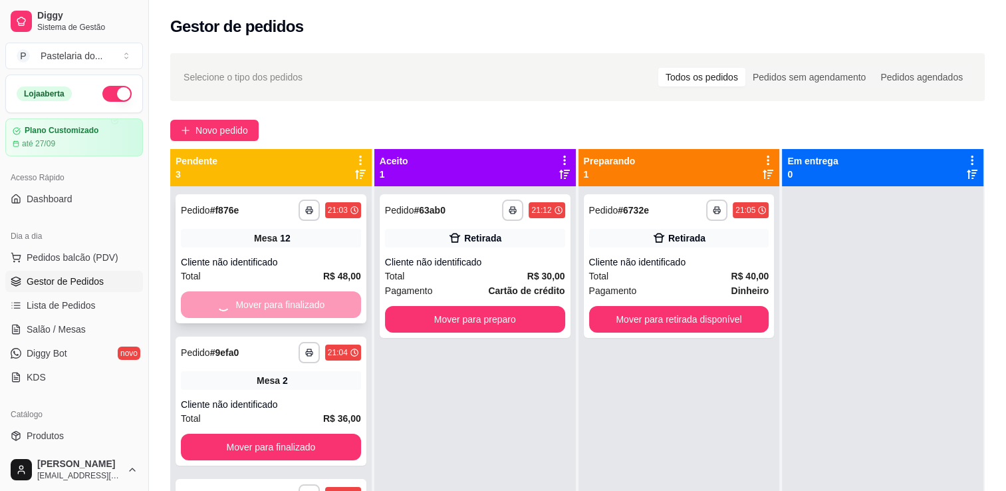
click at [311, 307] on div "Mover para finalizado" at bounding box center [271, 304] width 180 height 27
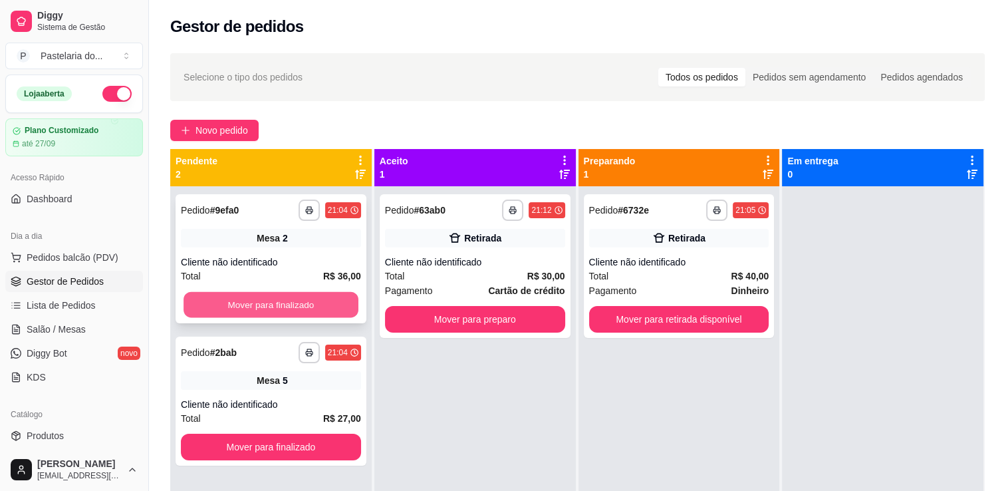
click at [266, 307] on button "Mover para finalizado" at bounding box center [271, 305] width 175 height 26
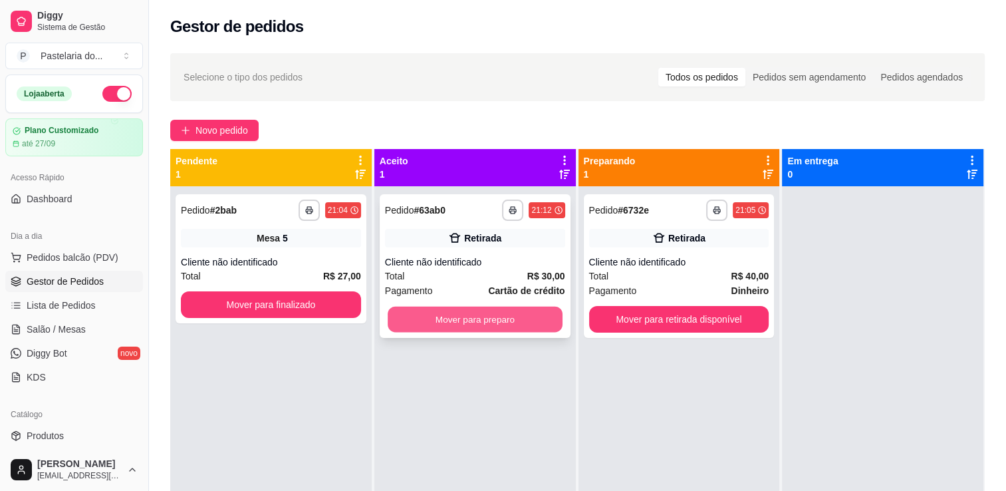
click at [452, 324] on button "Mover para preparo" at bounding box center [475, 320] width 175 height 26
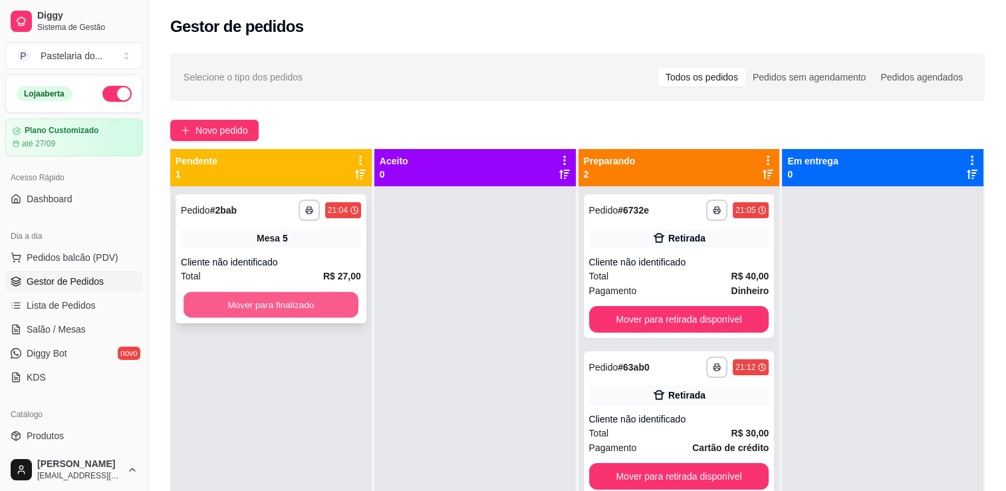
click at [343, 301] on button "Mover para finalizado" at bounding box center [271, 305] width 175 height 26
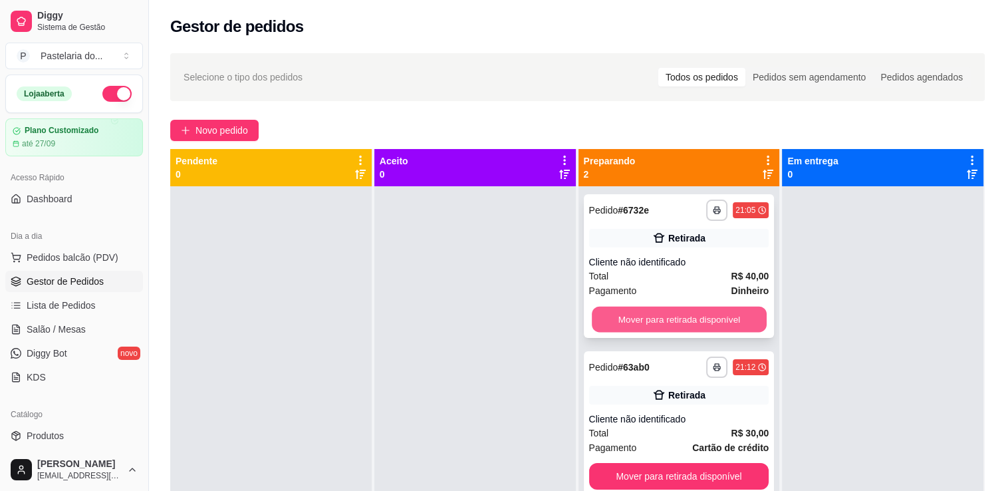
click at [634, 318] on button "Mover para retirada disponível" at bounding box center [679, 320] width 175 height 26
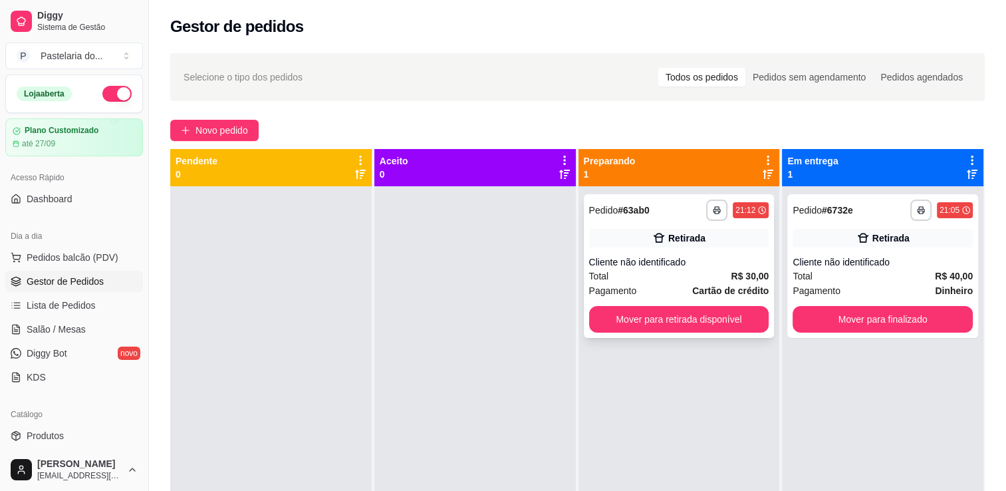
click at [638, 317] on button "Mover para retirada disponível" at bounding box center [679, 319] width 180 height 27
click at [644, 317] on div "Mover para retirada disponível" at bounding box center [679, 319] width 180 height 27
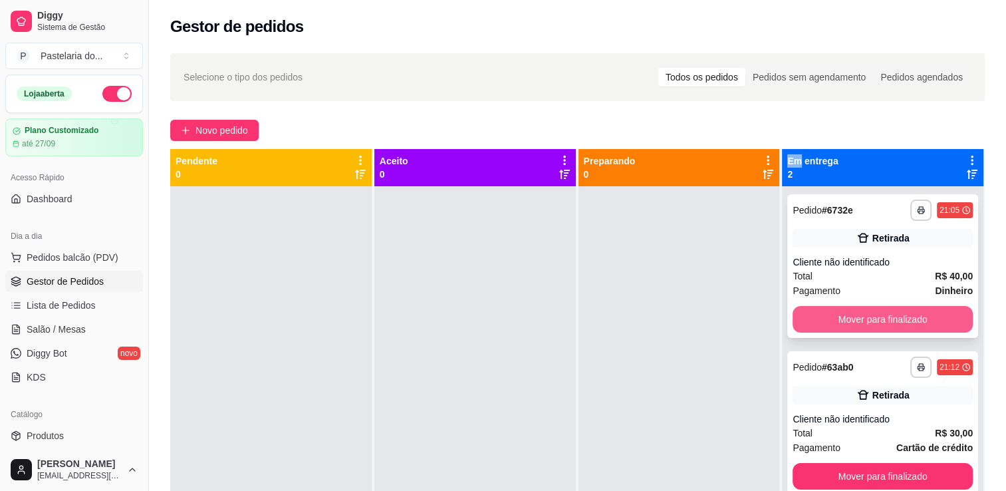
click at [811, 319] on button "Mover para finalizado" at bounding box center [883, 319] width 180 height 27
click at [811, 319] on div "Mover para finalizado" at bounding box center [883, 319] width 180 height 27
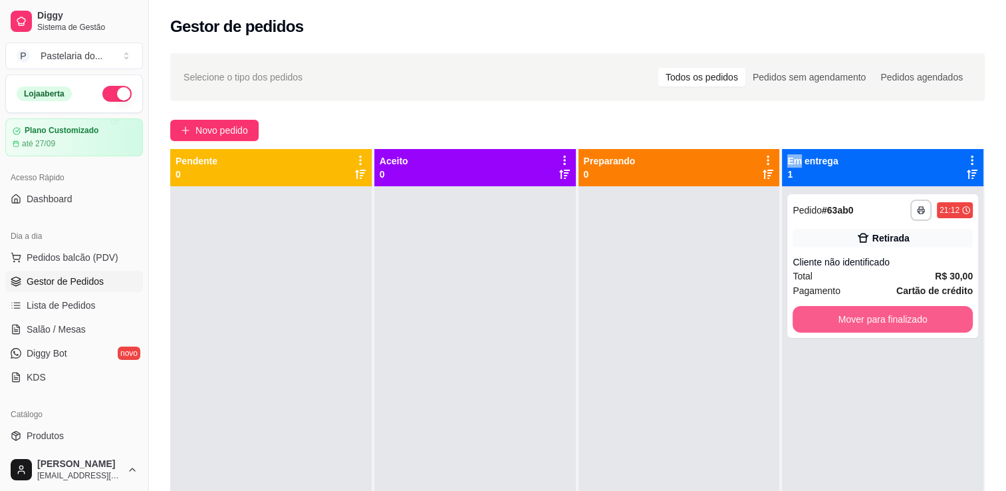
click at [811, 319] on button "Mover para finalizado" at bounding box center [883, 319] width 180 height 27
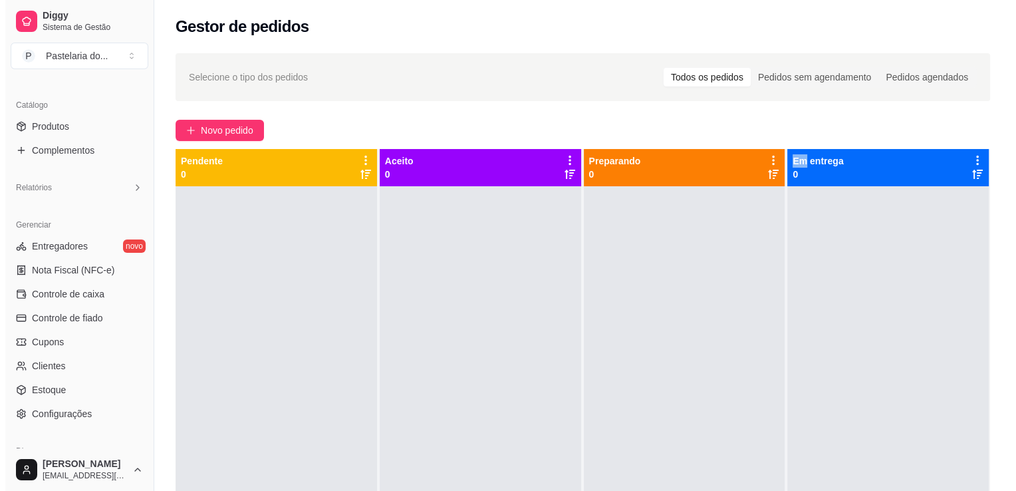
scroll to position [332, 0]
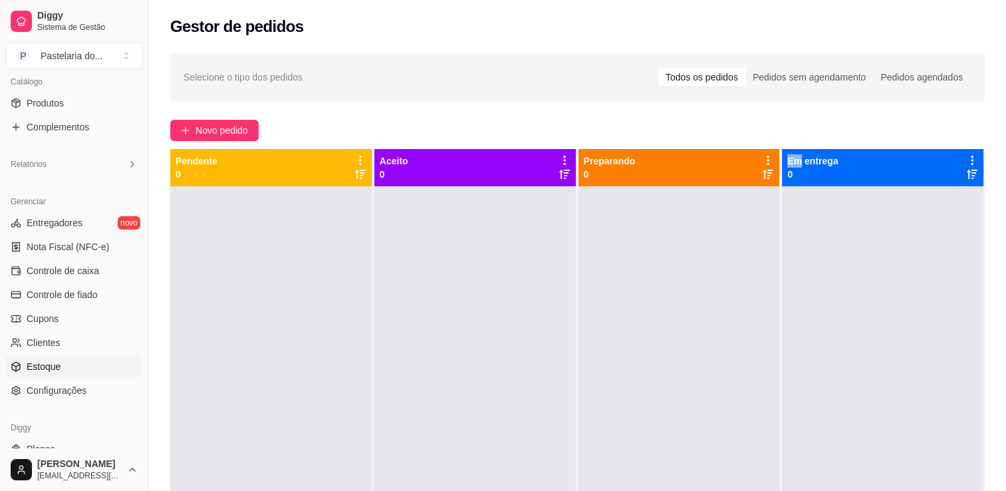
click at [85, 376] on link "Estoque" at bounding box center [74, 366] width 138 height 21
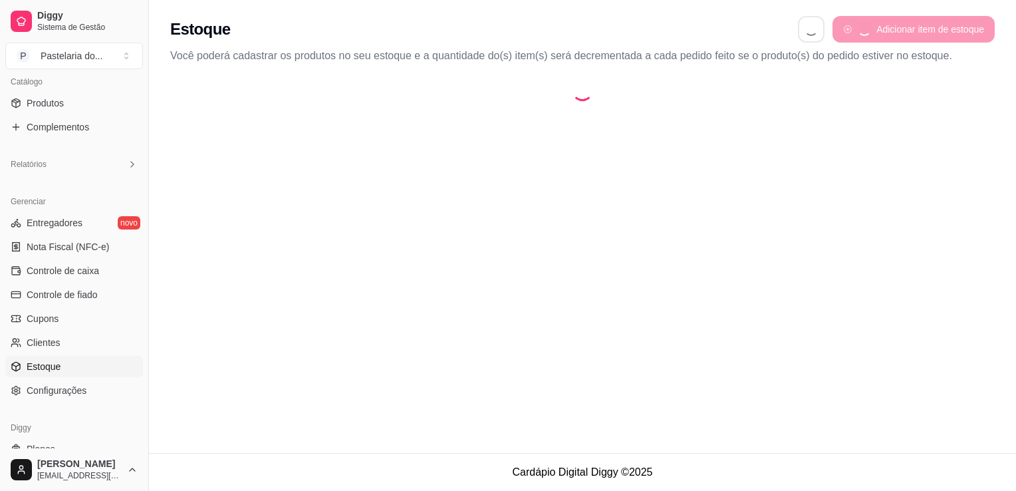
select select "QUANTITY_ORDER"
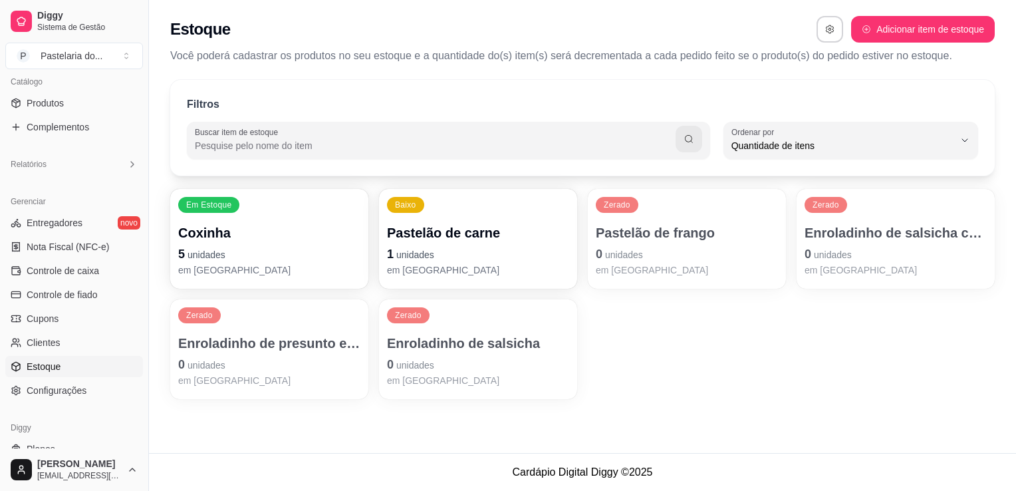
scroll to position [13, 0]
click at [484, 240] on p "Pastelão de carne" at bounding box center [478, 232] width 182 height 19
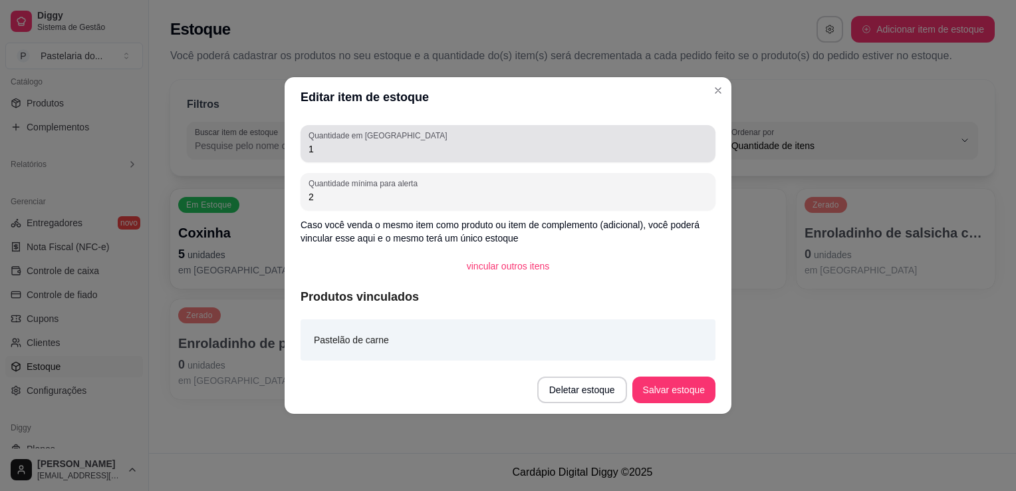
click at [481, 152] on input "1" at bounding box center [508, 148] width 399 height 13
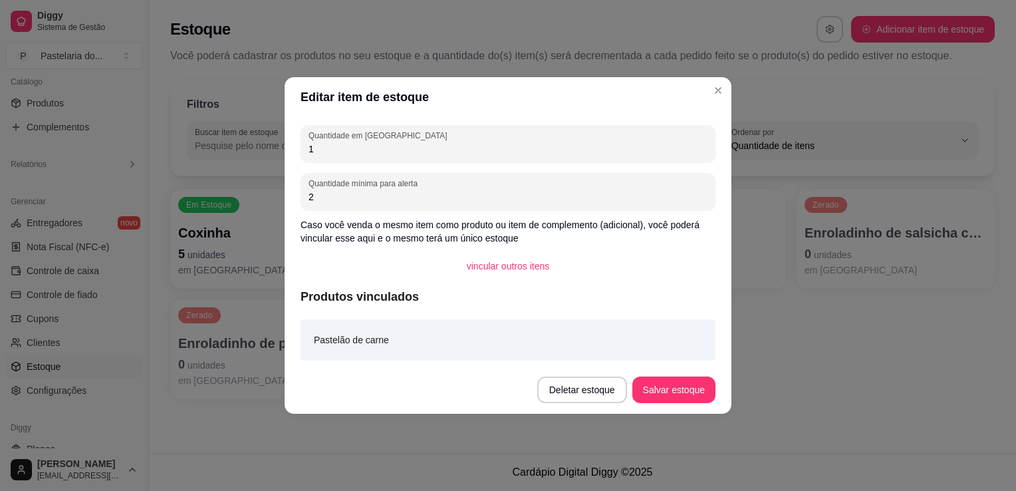
click at [481, 152] on input "1" at bounding box center [508, 148] width 399 height 13
type input "1"
type input "0"
click at [666, 400] on button "Salvar estoque" at bounding box center [673, 390] width 81 height 26
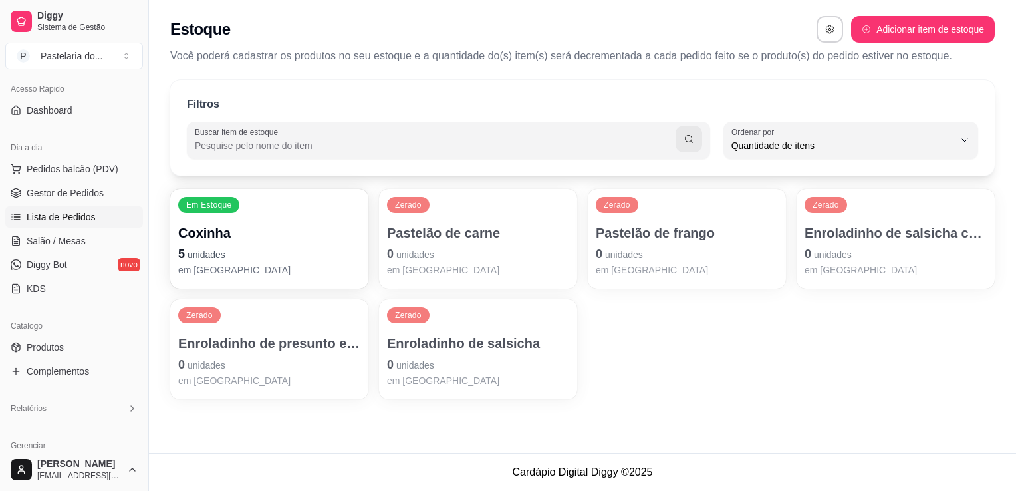
scroll to position [66, 0]
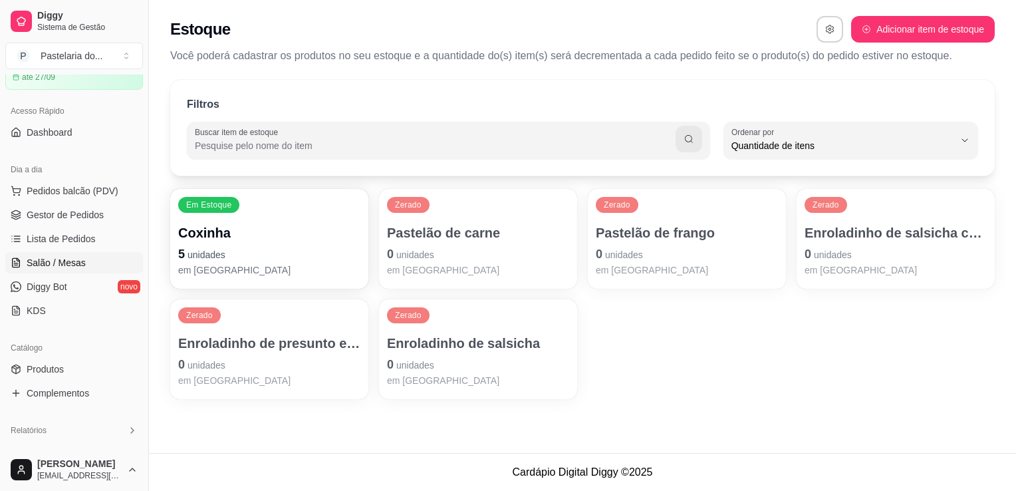
click at [94, 256] on link "Salão / Mesas" at bounding box center [74, 262] width 138 height 21
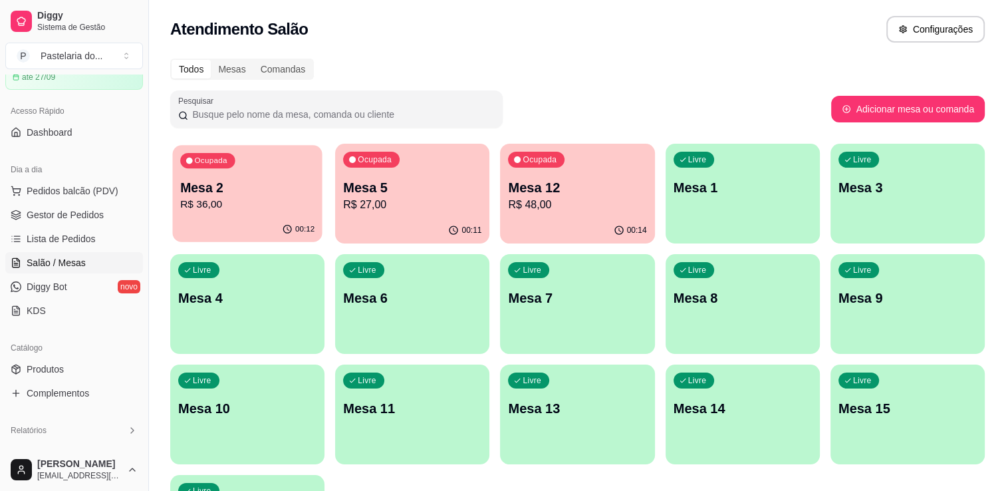
click at [270, 195] on p "Mesa 2" at bounding box center [247, 188] width 134 height 18
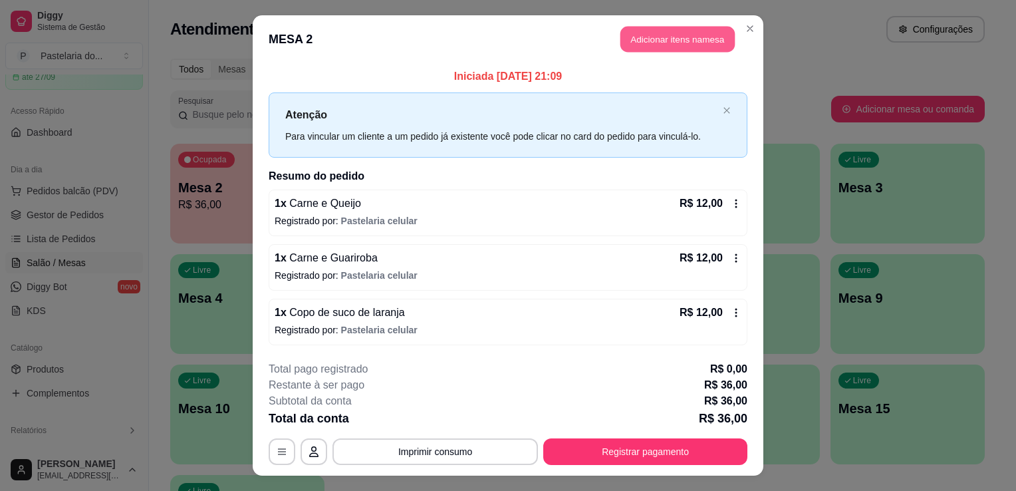
click at [655, 39] on button "Adicionar itens na mesa" at bounding box center [677, 40] width 114 height 26
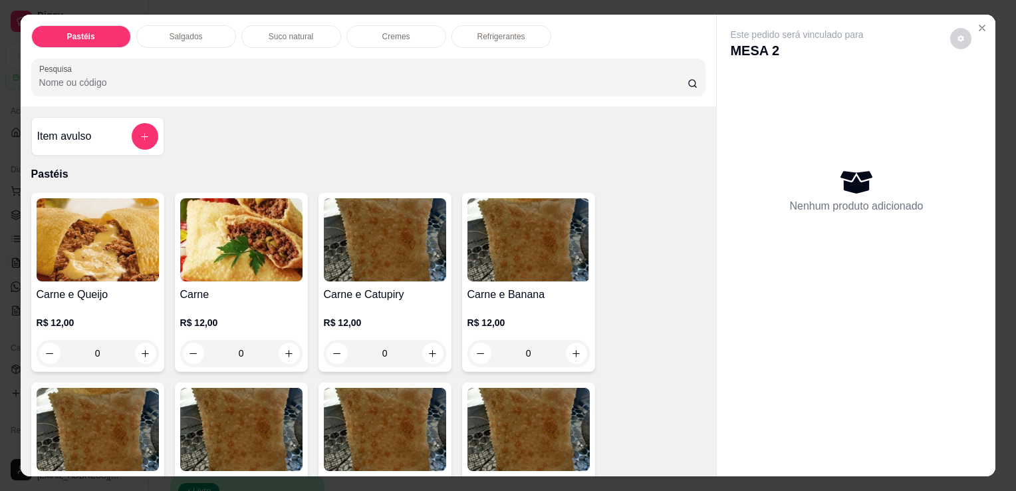
click at [295, 41] on div "Suco natural" at bounding box center [291, 36] width 100 height 23
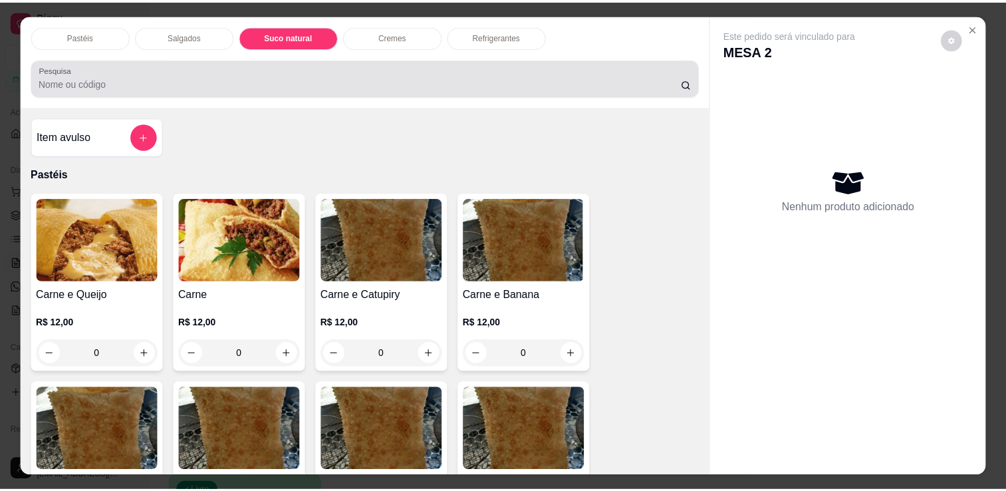
scroll to position [33, 0]
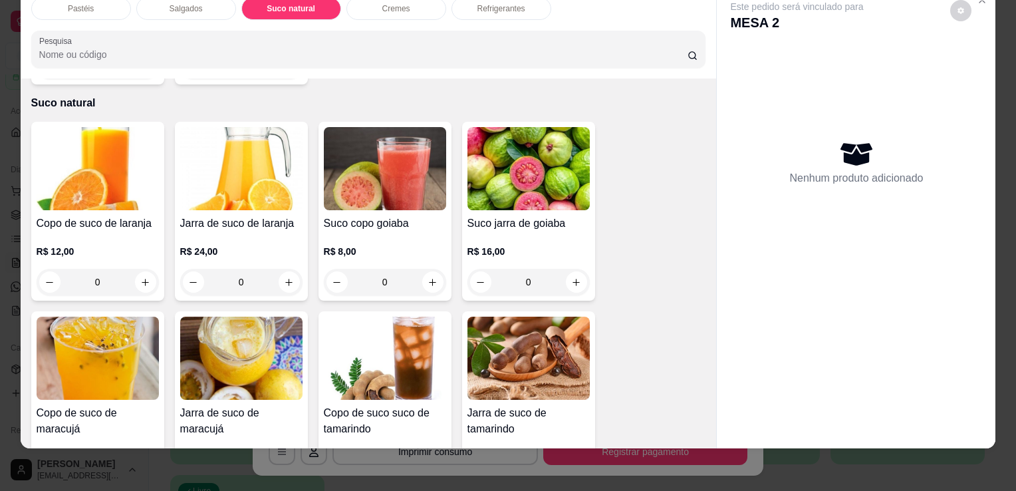
click at [264, 231] on div "R$ 24,00 0" at bounding box center [241, 263] width 122 height 64
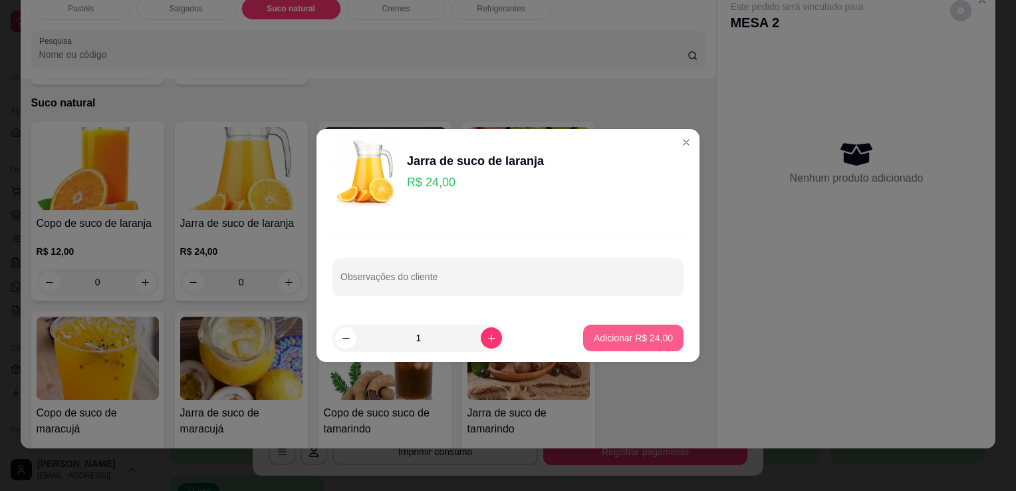
click at [617, 335] on p "Adicionar R$ 24,00" at bounding box center [633, 337] width 79 height 13
type input "1"
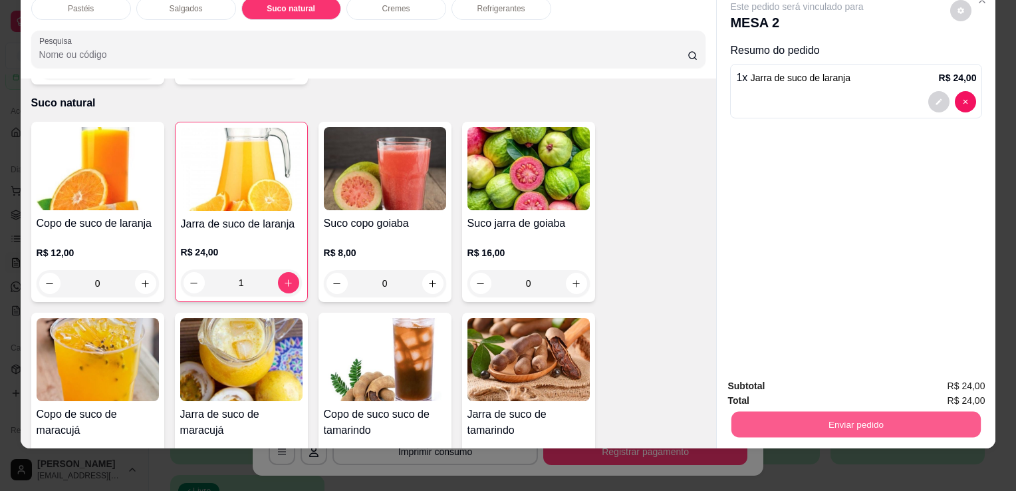
click at [809, 418] on button "Enviar pedido" at bounding box center [855, 424] width 249 height 26
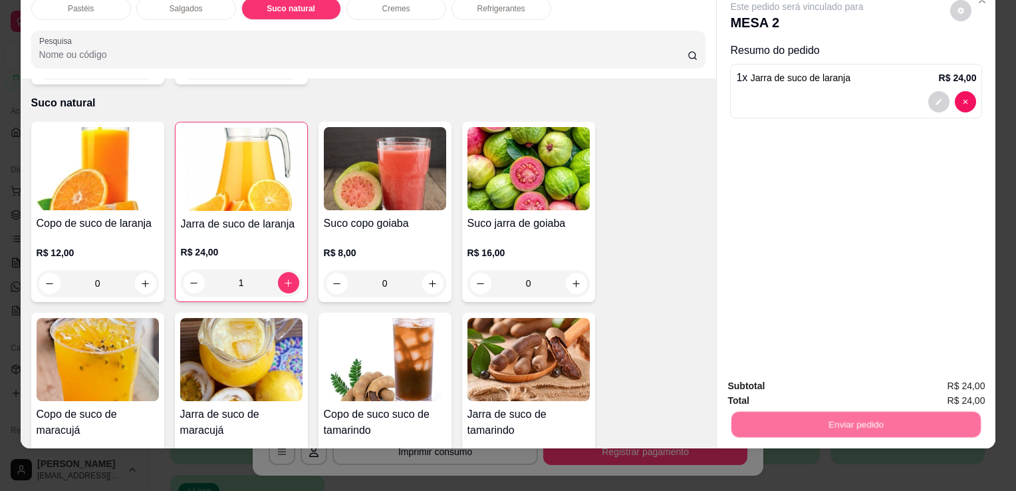
click at [829, 376] on button "Registrar cliente" at bounding box center [862, 381] width 88 height 25
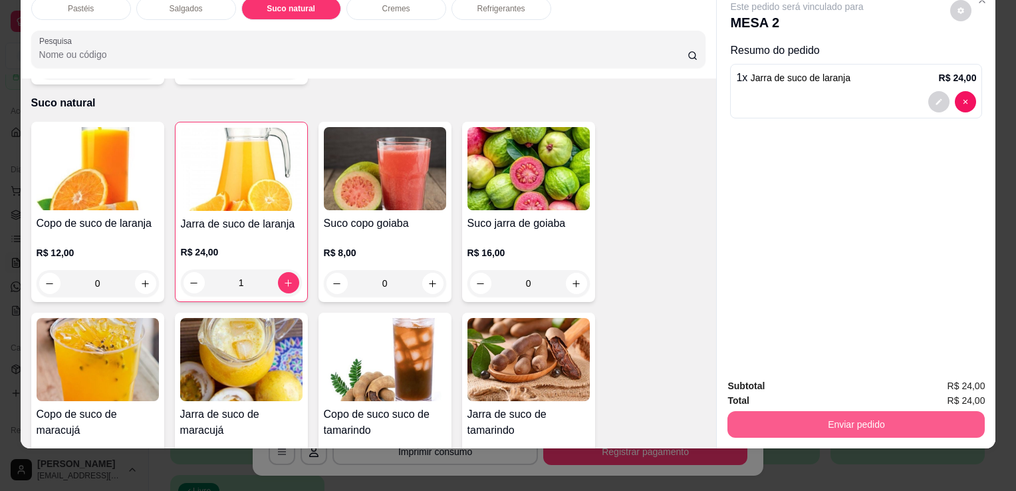
click at [838, 411] on button "Enviar pedido" at bounding box center [855, 424] width 257 height 27
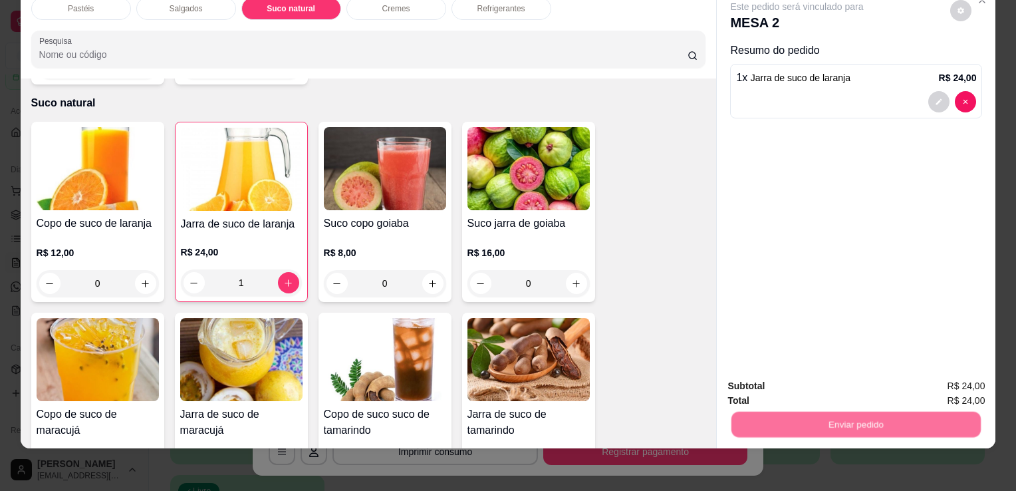
click at [937, 387] on button "Enviar pedido" at bounding box center [950, 381] width 75 height 25
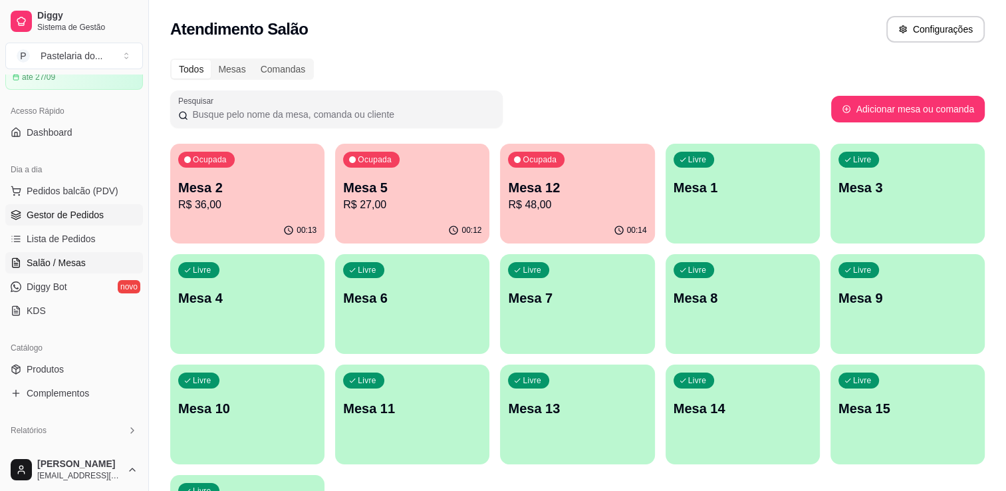
click at [56, 209] on span "Gestor de Pedidos" at bounding box center [65, 214] width 77 height 13
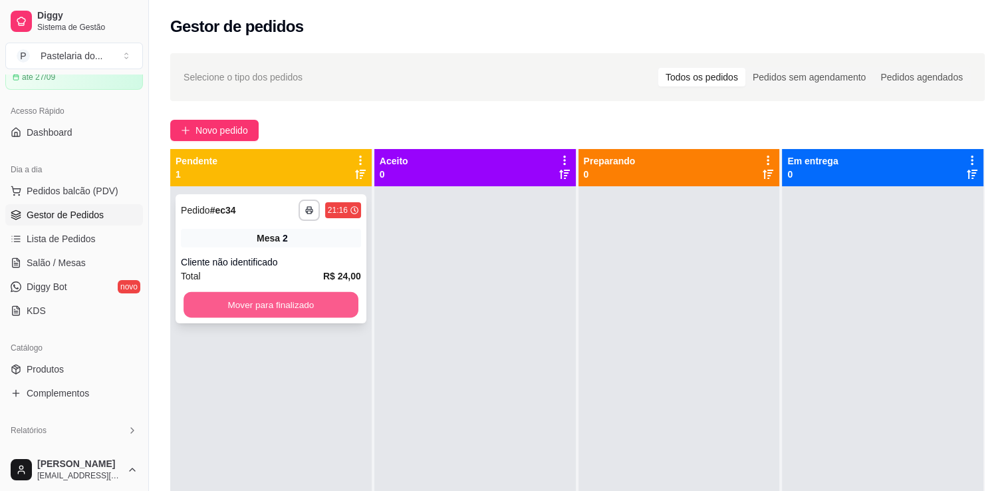
click at [301, 307] on button "Mover para finalizado" at bounding box center [271, 305] width 175 height 26
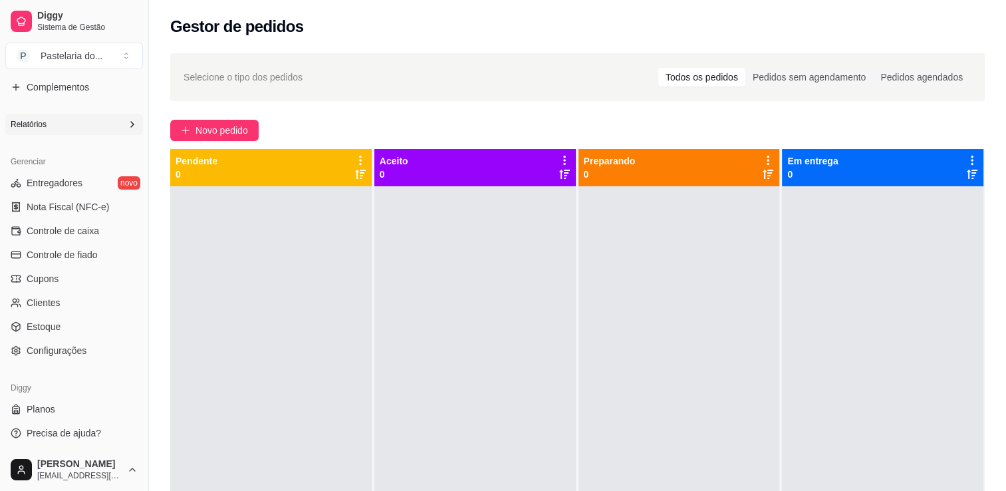
click at [80, 127] on div "Relatórios" at bounding box center [74, 124] width 138 height 21
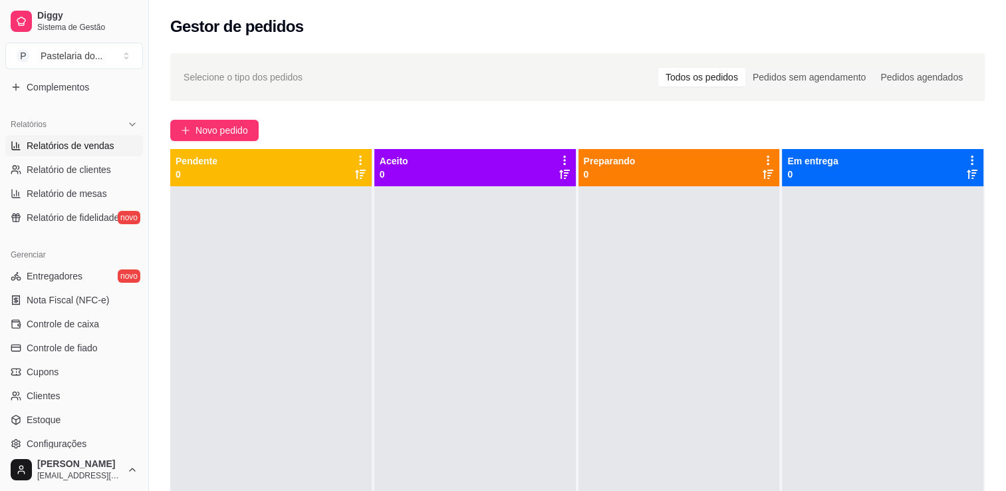
click at [84, 142] on span "Relatórios de vendas" at bounding box center [71, 145] width 88 height 13
select select "ALL"
select select "0"
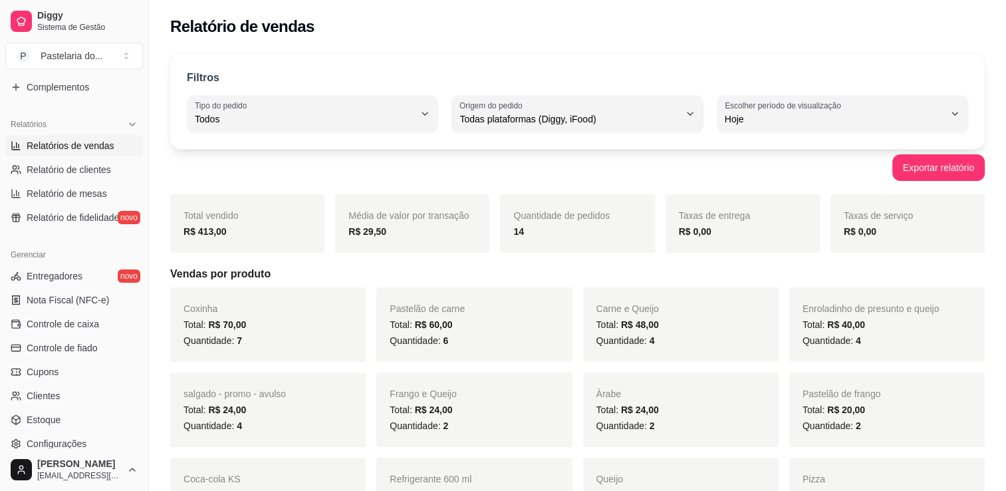
click at [78, 140] on span "Relatórios de vendas" at bounding box center [71, 145] width 88 height 13
click at [97, 130] on div "Relatórios" at bounding box center [74, 124] width 138 height 21
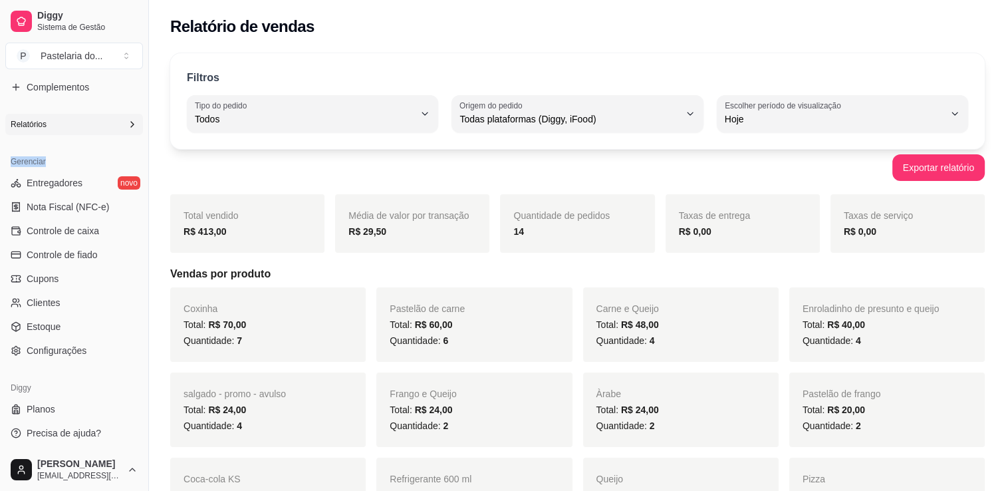
click at [97, 130] on div "Relatórios" at bounding box center [74, 124] width 138 height 21
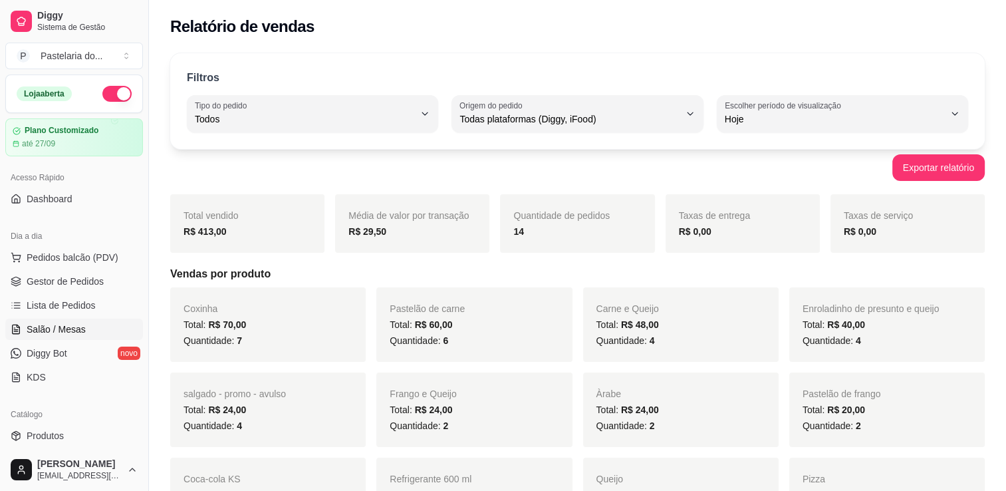
click at [32, 328] on span "Salão / Mesas" at bounding box center [56, 329] width 59 height 13
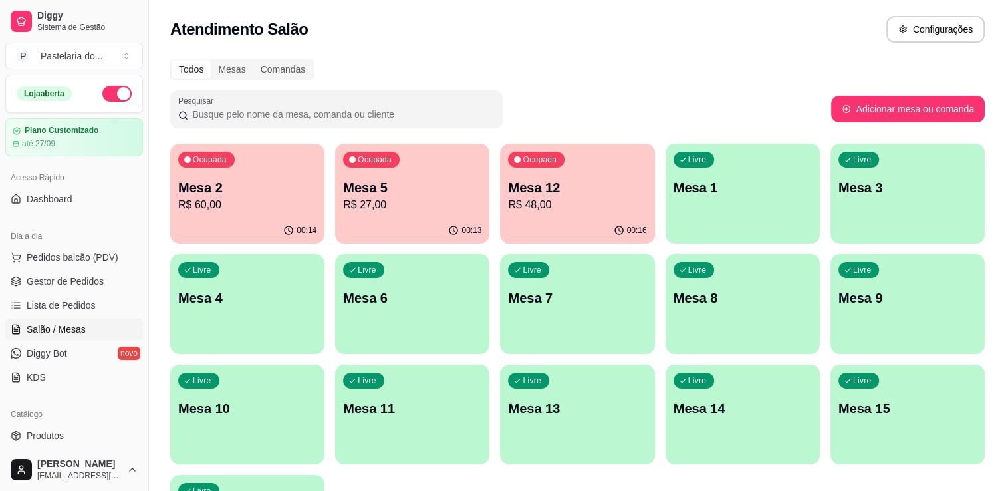
click at [351, 207] on p "R$ 27,00" at bounding box center [412, 205] width 138 height 16
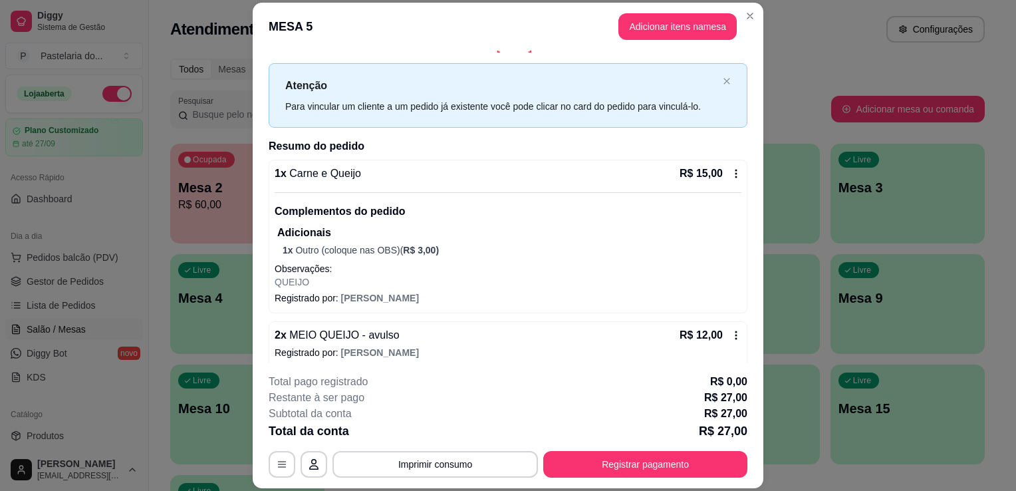
scroll to position [25, 0]
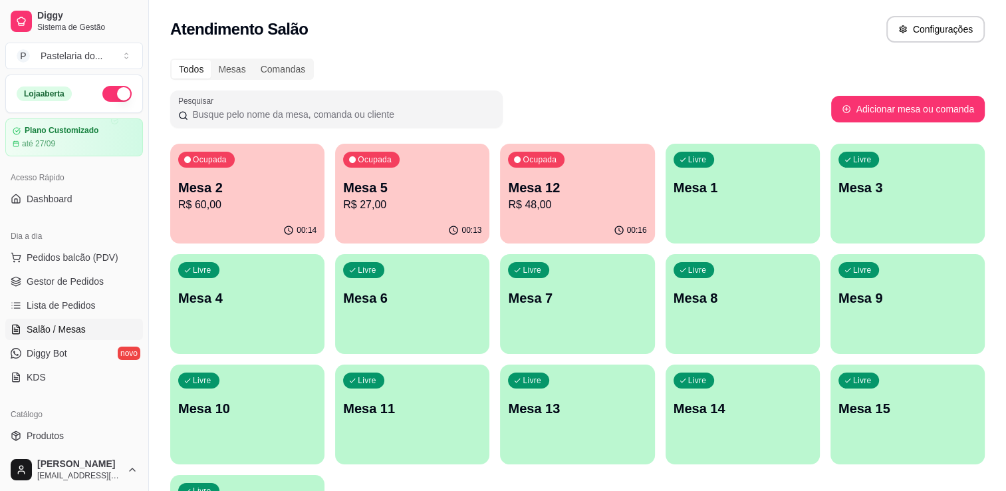
click at [209, 190] on p "Mesa 2" at bounding box center [247, 187] width 138 height 19
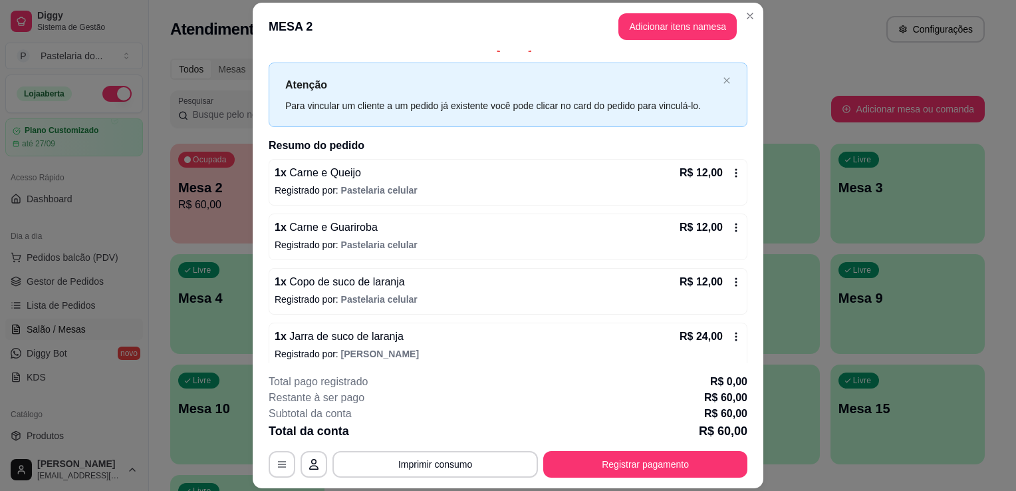
scroll to position [27, 0]
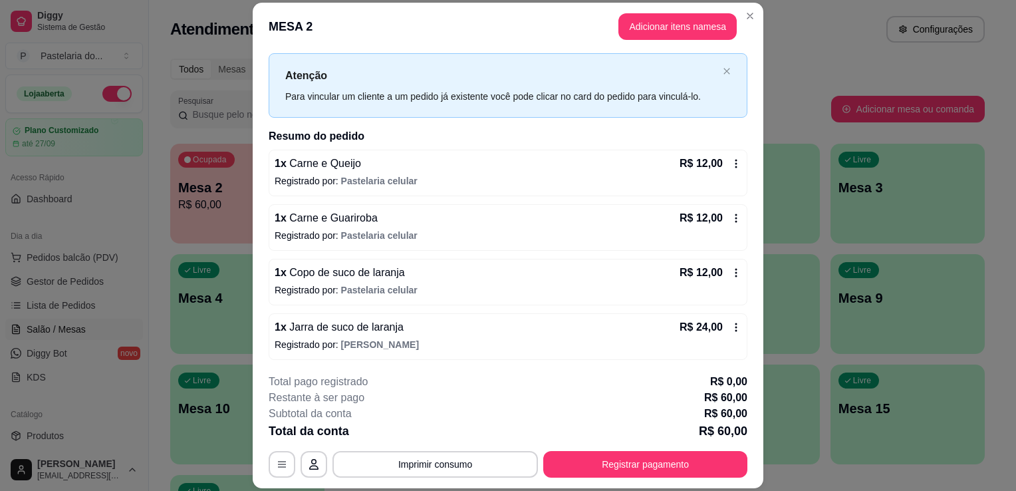
click at [731, 323] on icon at bounding box center [736, 327] width 11 height 11
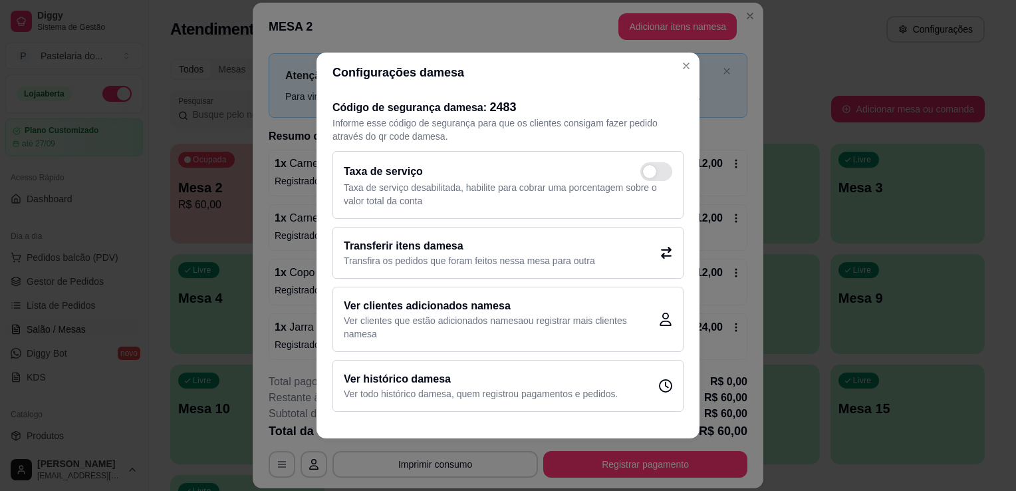
click at [529, 262] on p "Transfira os pedidos que foram feitos nessa mesa para outra" at bounding box center [469, 260] width 251 height 13
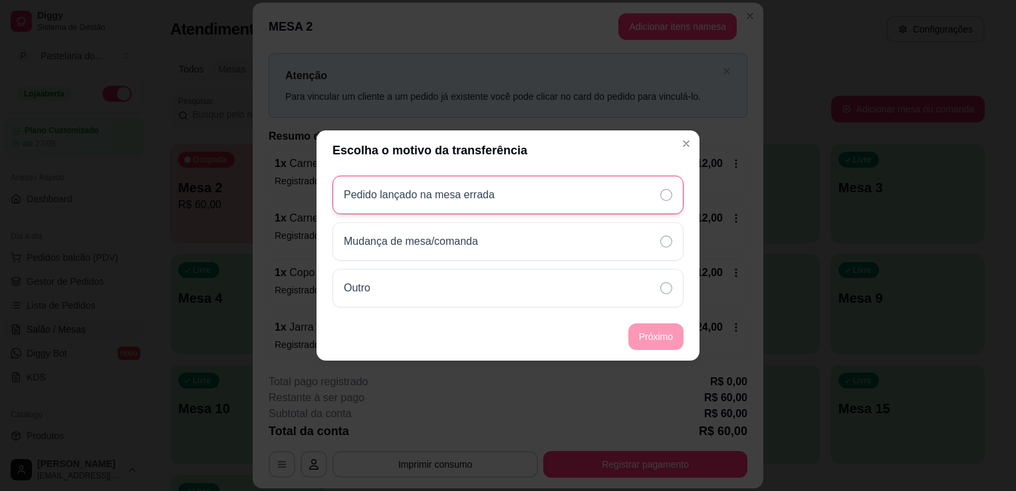
click at [580, 200] on div "Pedido lançado na mesa errada" at bounding box center [507, 195] width 351 height 39
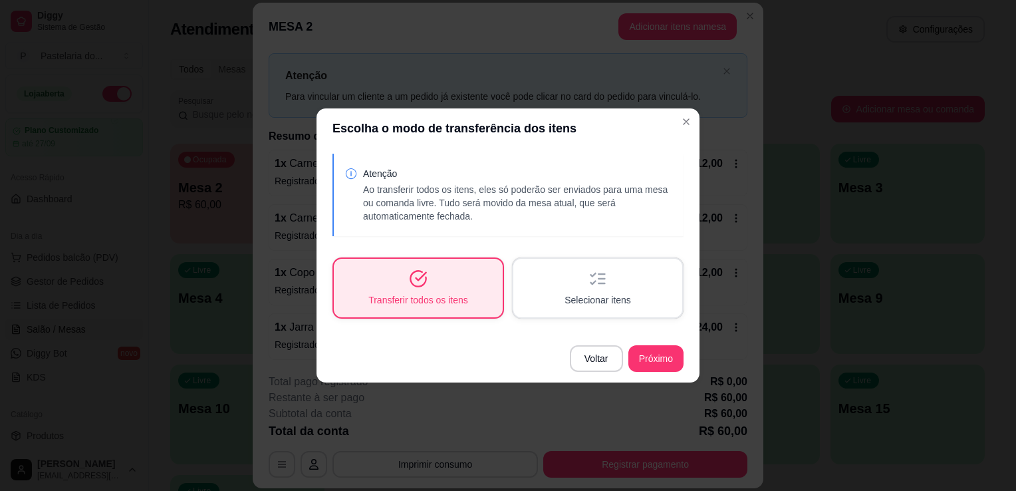
click at [624, 299] on span "Selecionar itens" at bounding box center [598, 299] width 66 height 13
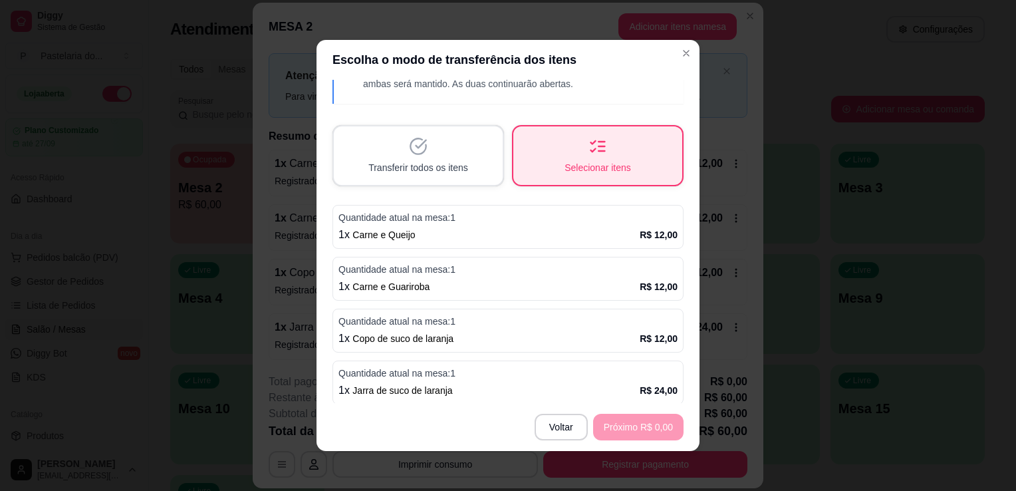
scroll to position [68, 0]
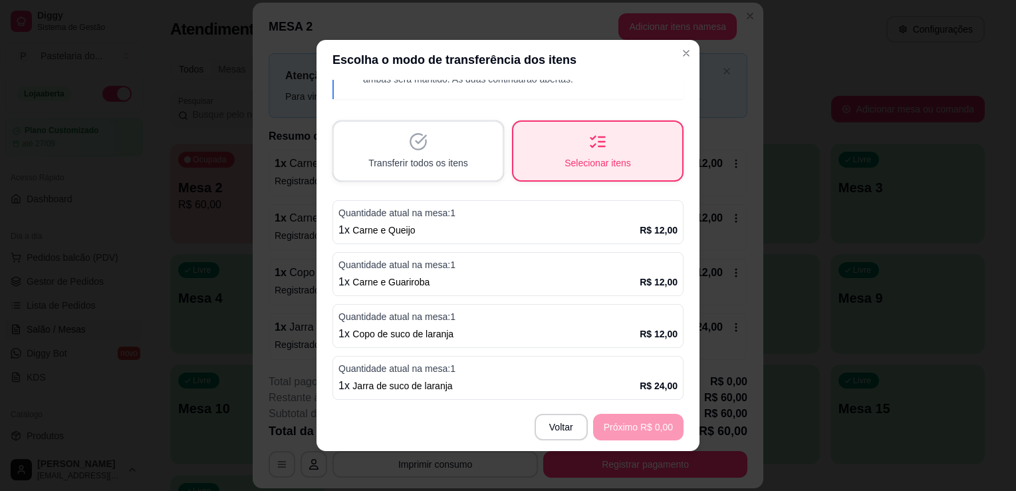
click at [487, 371] on p "Quantidade atual na mesa: 1" at bounding box center [507, 368] width 339 height 13
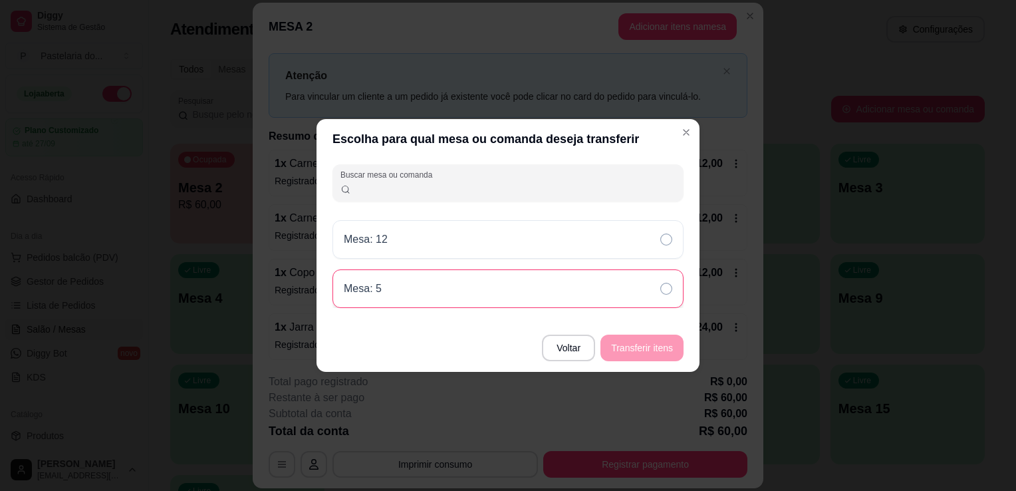
click at [599, 274] on div "Mesa: 5" at bounding box center [507, 288] width 351 height 39
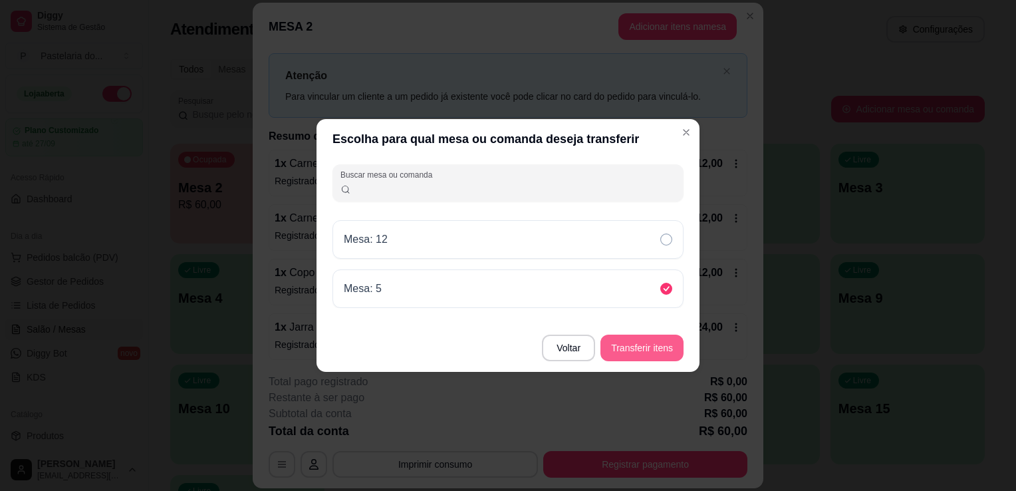
click at [654, 344] on button "Transferir itens" at bounding box center [641, 347] width 83 height 27
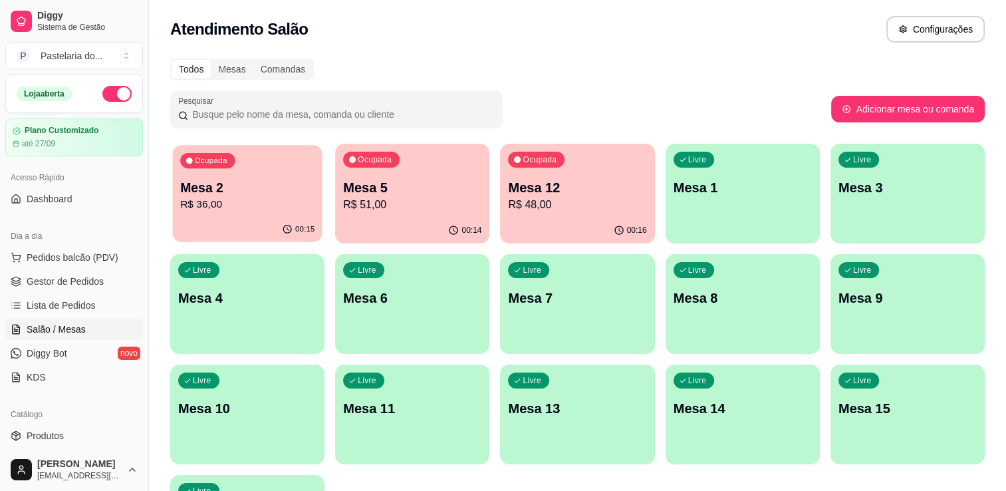
click at [288, 213] on div "Ocupada Mesa 2 R$ 36,00" at bounding box center [247, 181] width 150 height 72
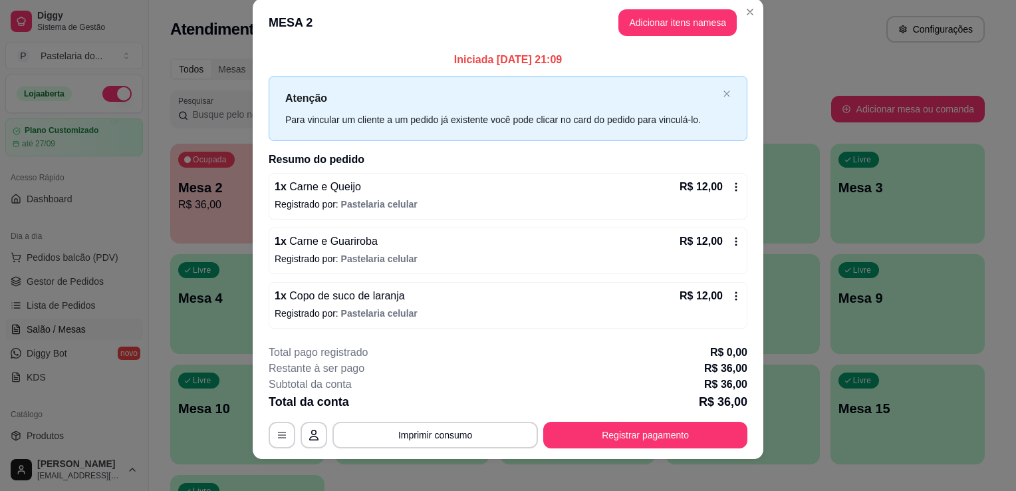
scroll to position [26, 0]
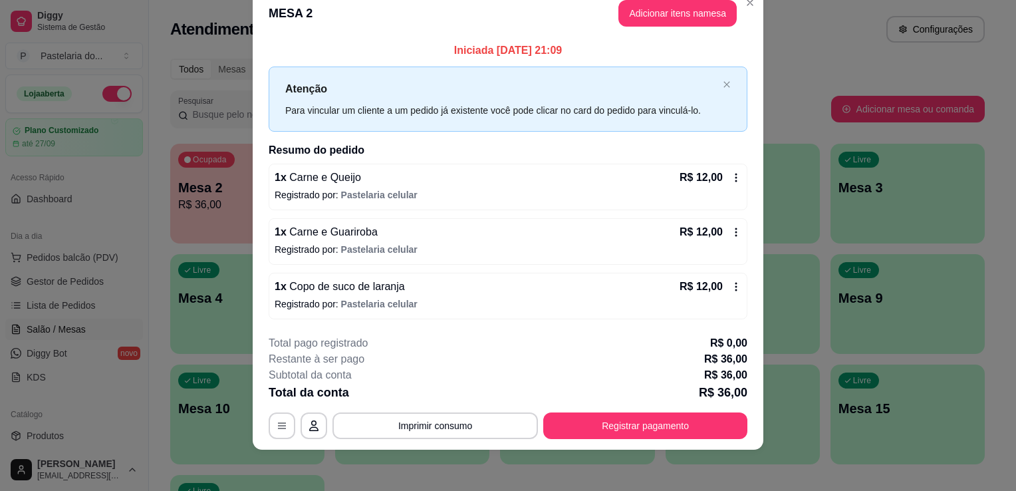
click at [757, 75] on div "Iniciada [DATE] 21:09 Atenção Para vincular um cliente a um pedido já existente…" at bounding box center [508, 180] width 511 height 287
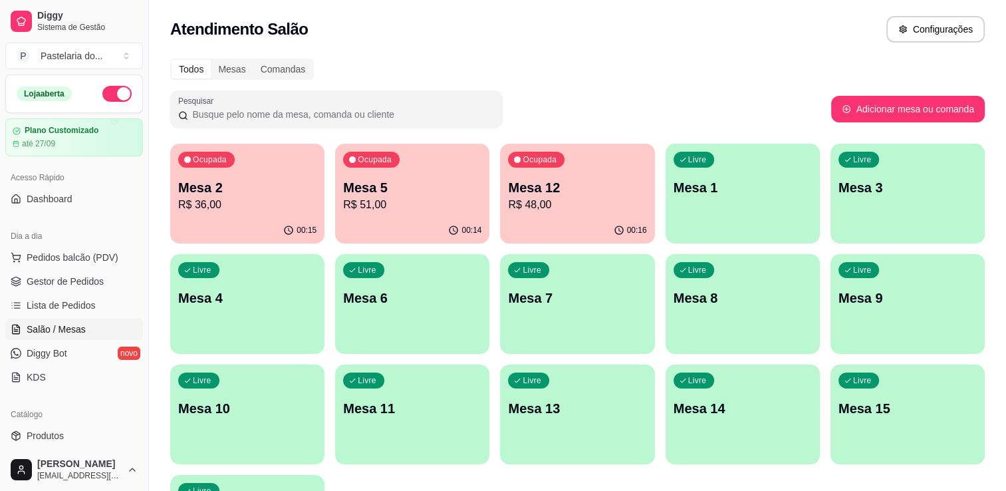
click at [415, 183] on p "Mesa 5" at bounding box center [412, 187] width 138 height 19
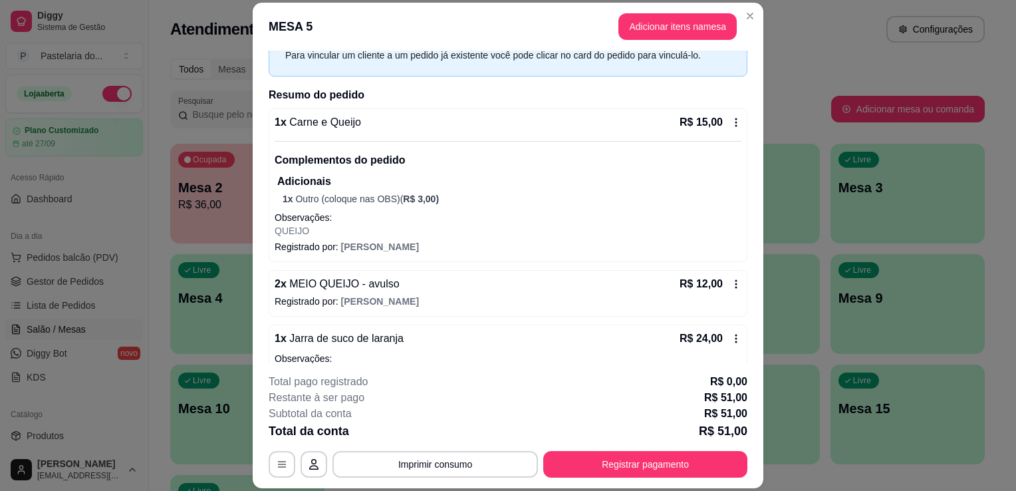
scroll to position [45, 0]
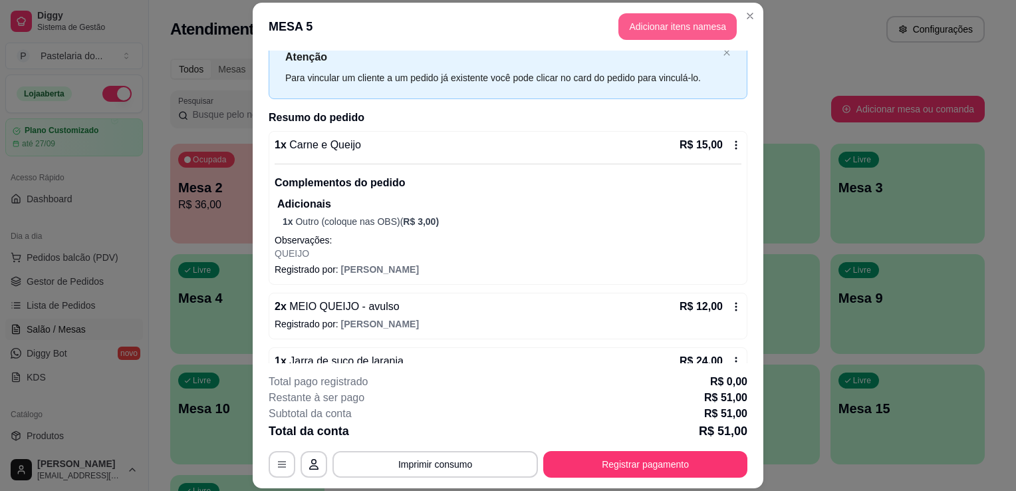
click at [698, 31] on button "Adicionar itens na mesa" at bounding box center [677, 26] width 118 height 27
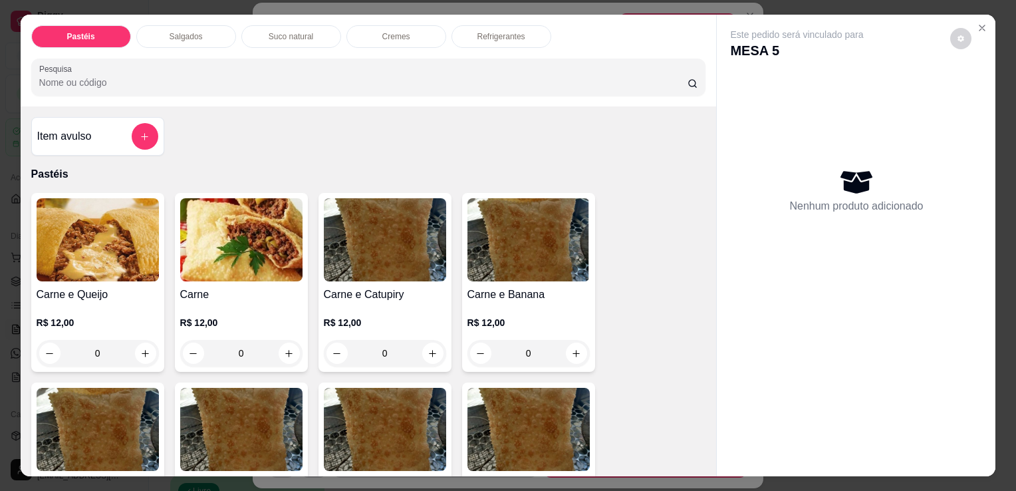
click at [200, 31] on div "Salgados" at bounding box center [186, 36] width 100 height 23
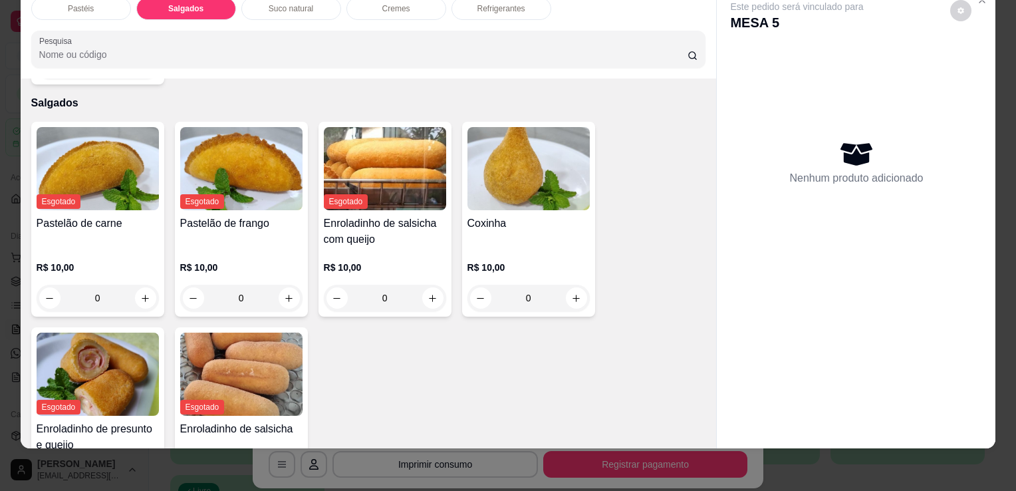
click at [106, 1] on div "Pastéis" at bounding box center [81, 8] width 100 height 23
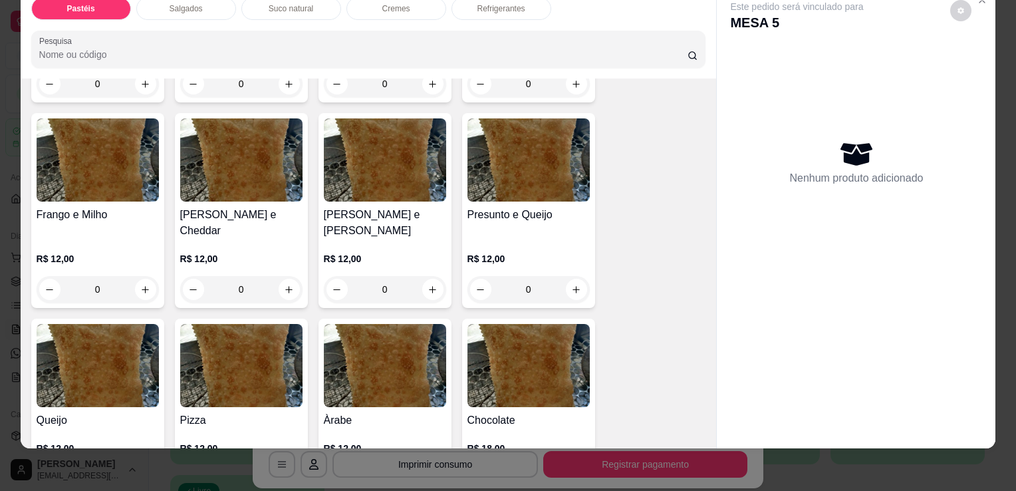
scroll to position [731, 0]
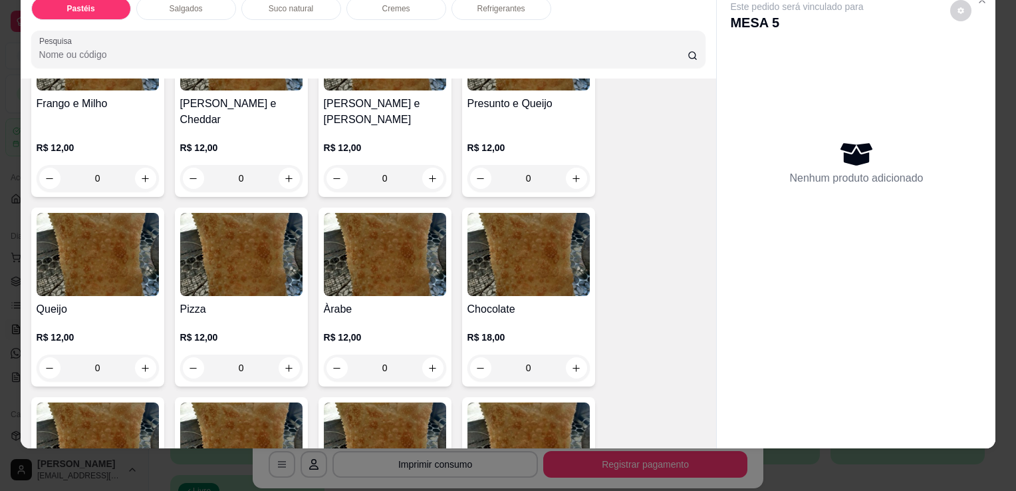
click at [104, 330] on p "R$ 12,00" at bounding box center [98, 336] width 122 height 13
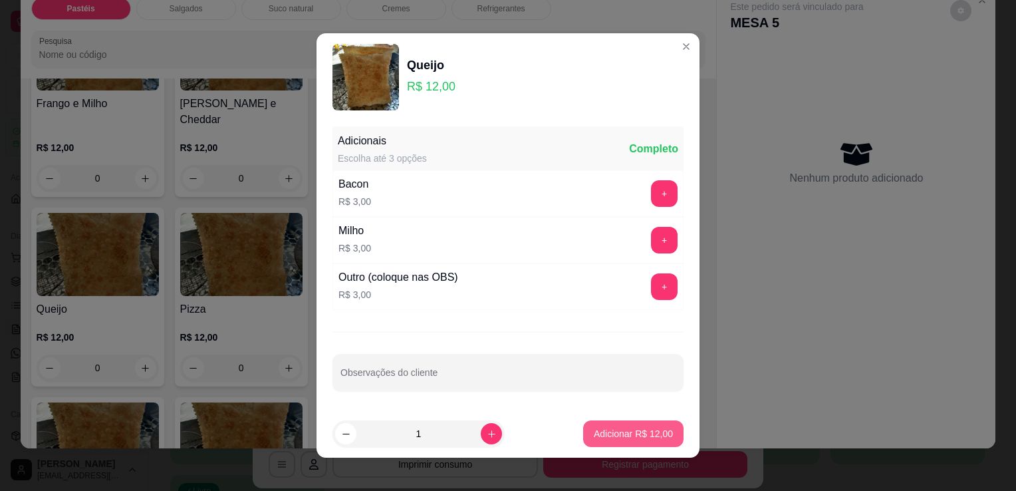
click at [620, 442] on button "Adicionar R$ 12,00" at bounding box center [633, 433] width 100 height 27
type input "1"
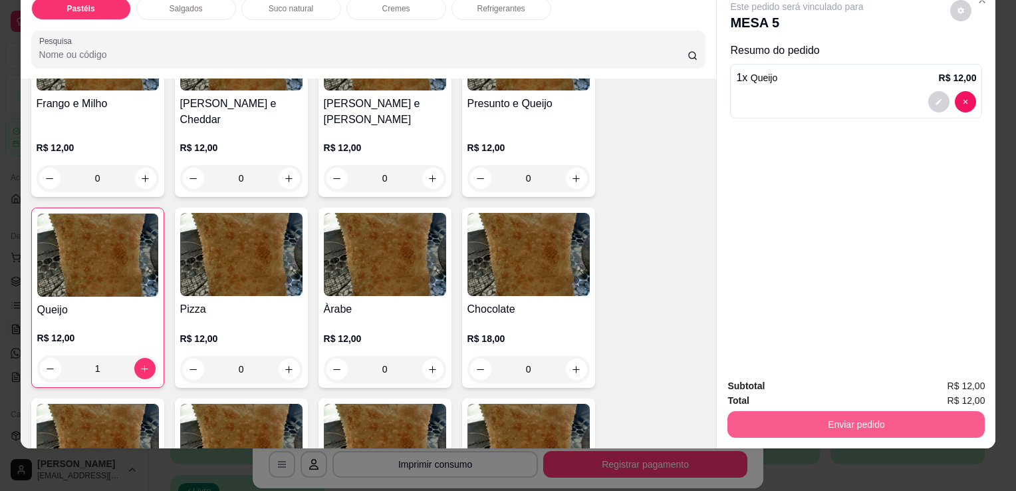
click at [830, 414] on button "Enviar pedido" at bounding box center [855, 424] width 257 height 27
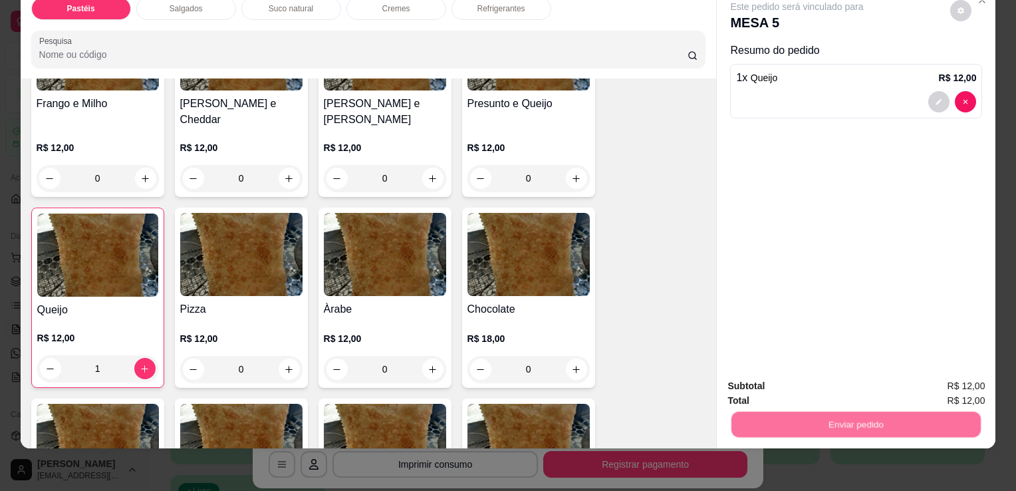
click at [960, 374] on button "Enviar pedido" at bounding box center [950, 381] width 75 height 25
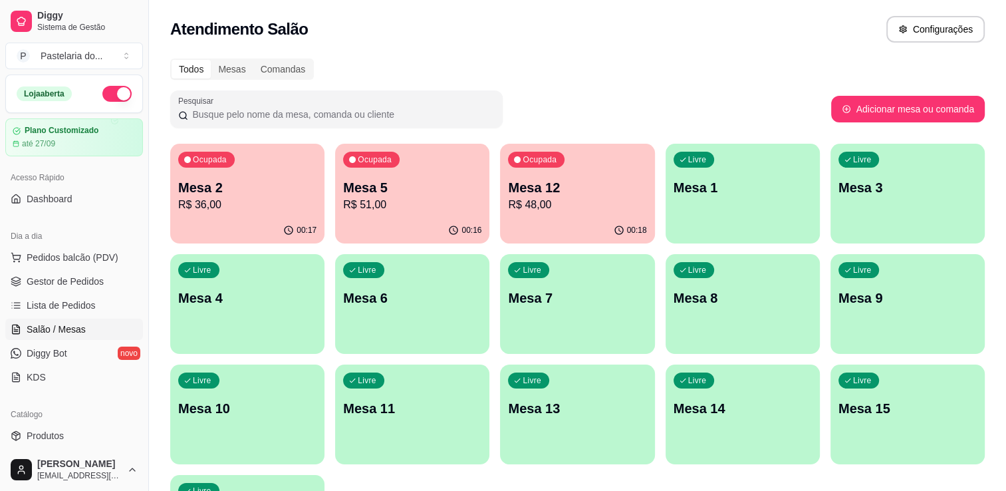
click at [240, 214] on div "Ocupada Mesa 2 R$ 36,00" at bounding box center [247, 181] width 154 height 74
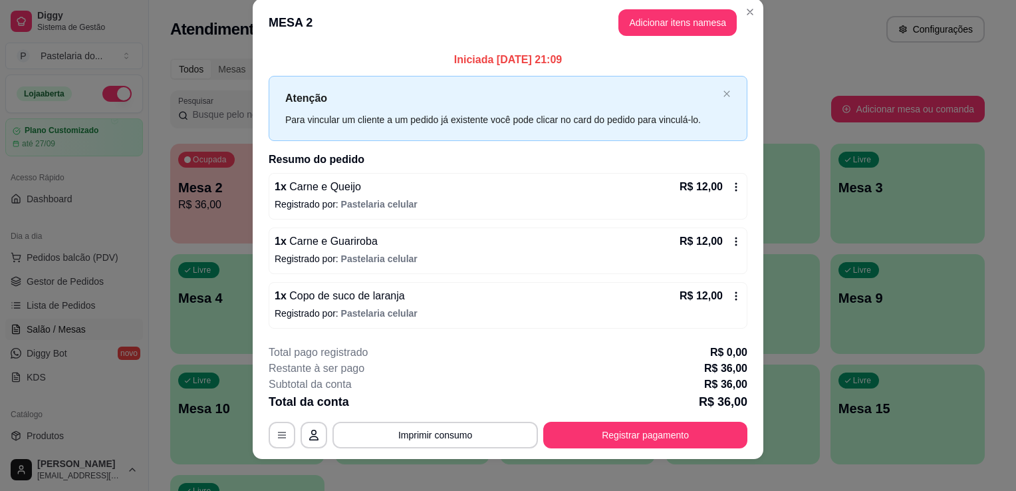
scroll to position [26, 0]
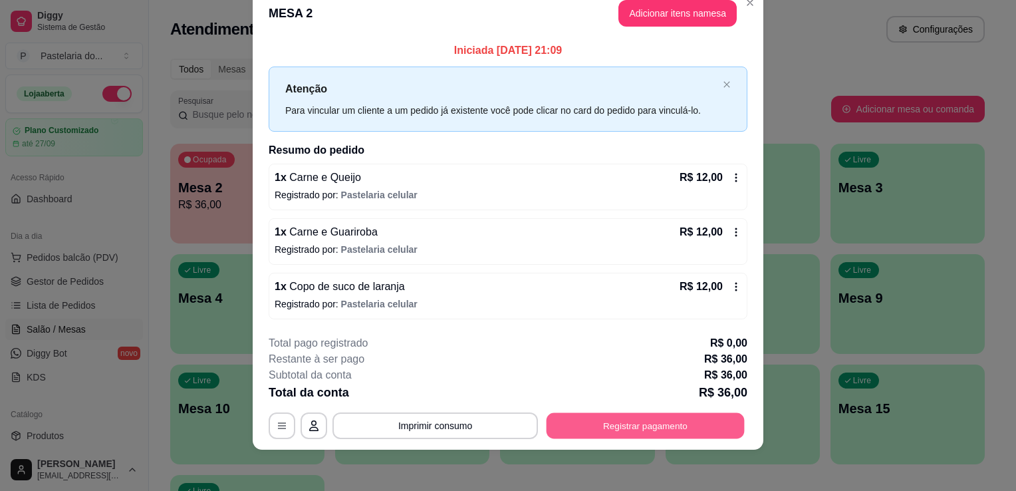
click at [613, 431] on button "Registrar pagamento" at bounding box center [646, 425] width 198 height 26
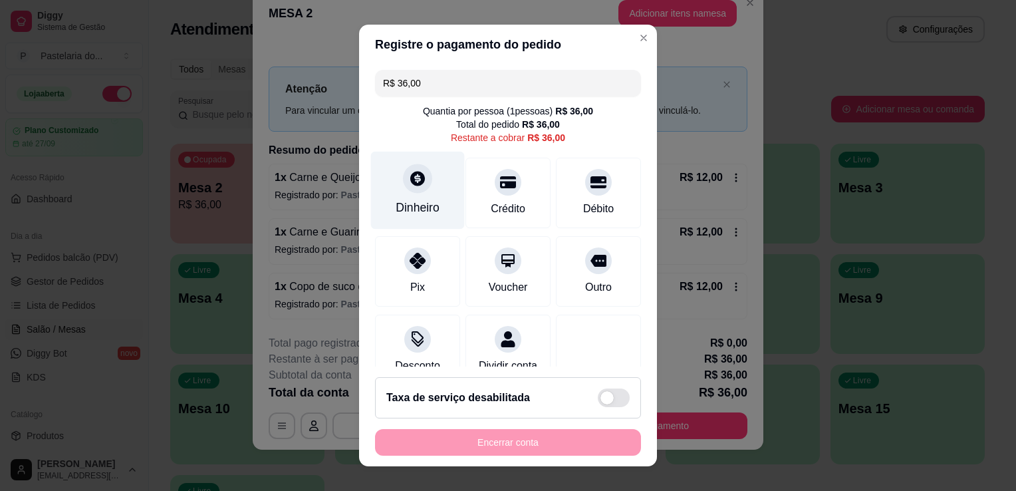
click at [431, 190] on div "Dinheiro" at bounding box center [418, 191] width 94 height 78
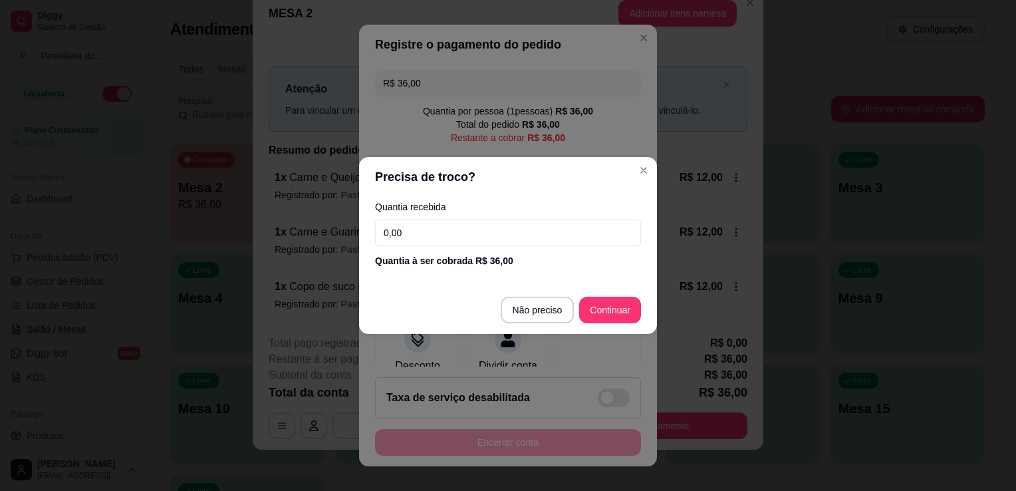
click at [573, 235] on input "0,00" at bounding box center [508, 232] width 266 height 27
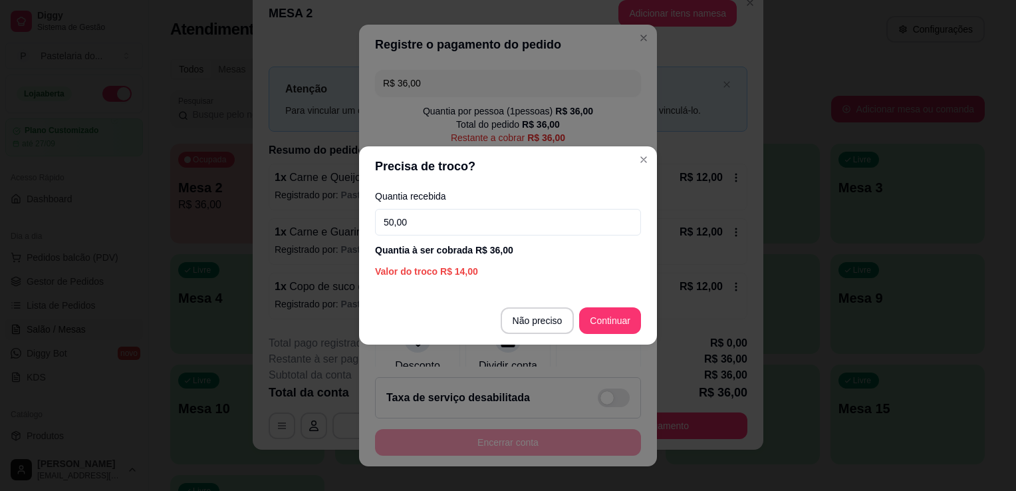
type input "50,00"
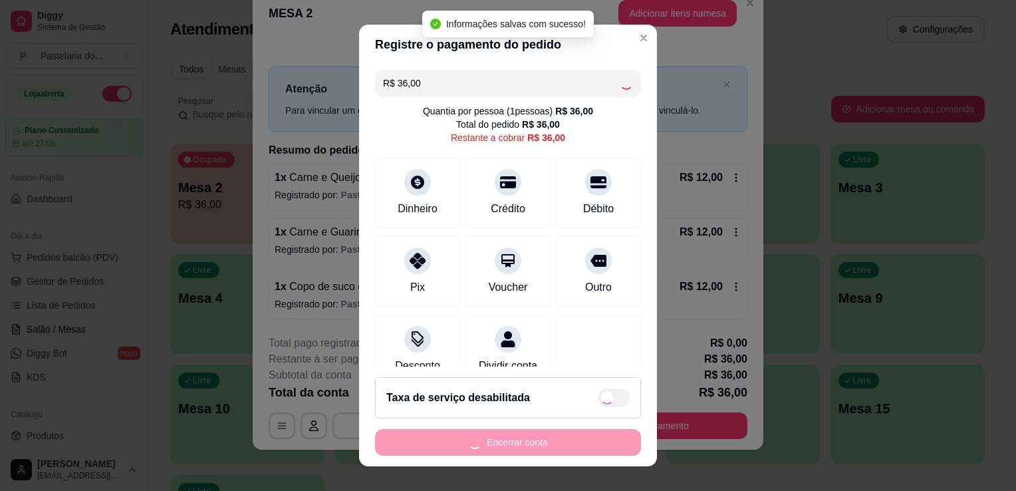
type input "R$ 0,00"
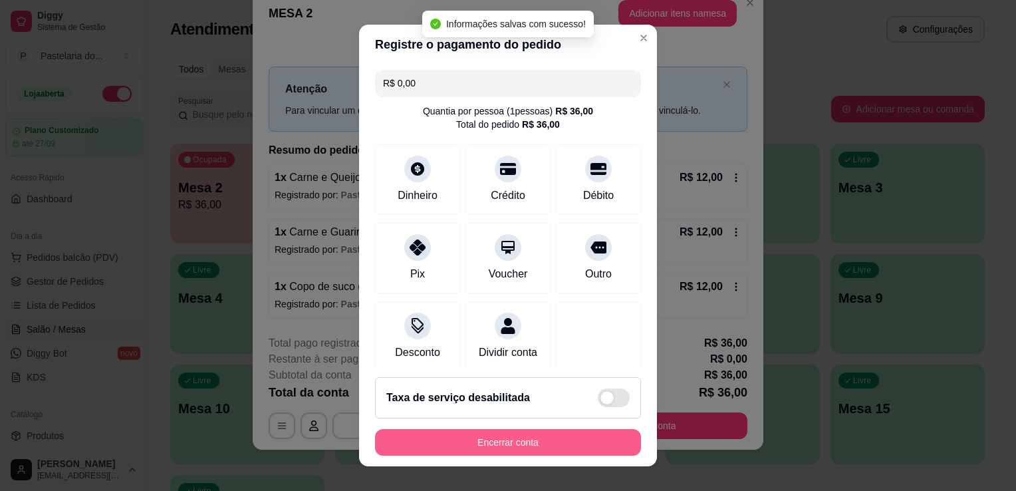
click at [566, 436] on button "Encerrar conta" at bounding box center [508, 442] width 266 height 27
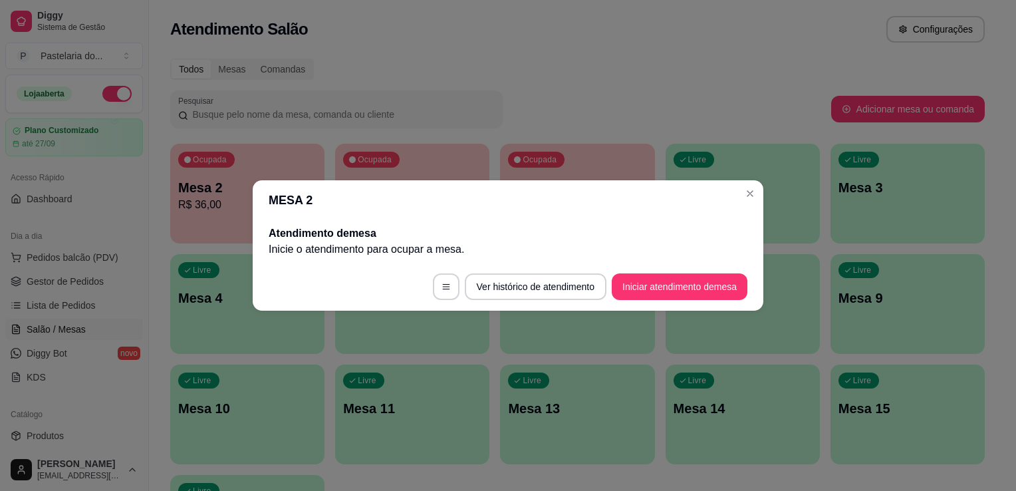
scroll to position [0, 0]
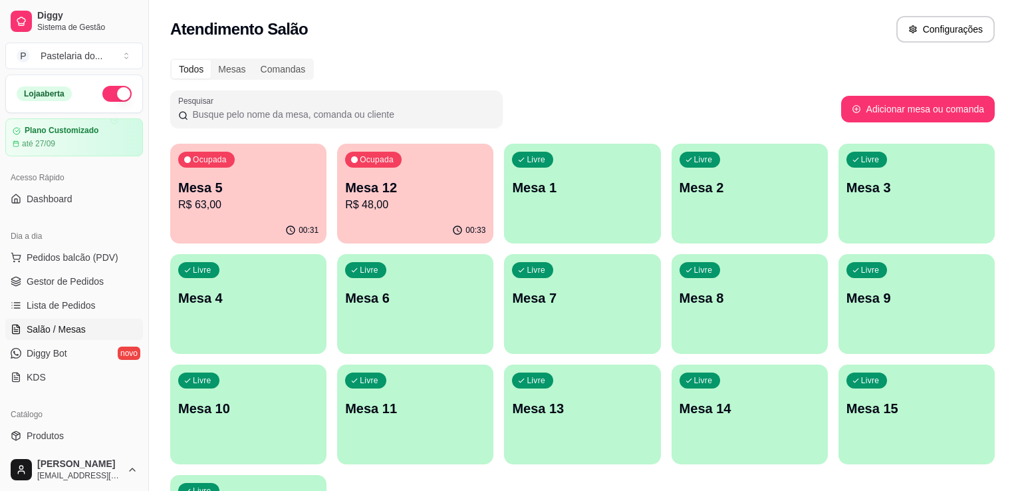
click at [244, 51] on div "Todos Mesas Comandas Pesquisar Adicionar mesa ou comanda Ocupada Mesa 5 R$ 63,0…" at bounding box center [582, 321] width 867 height 540
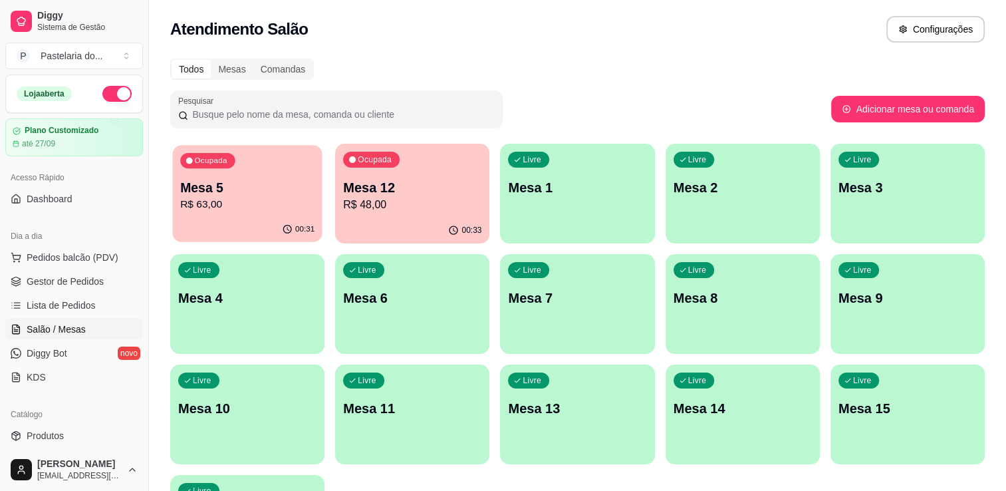
click at [263, 187] on p "Mesa 5" at bounding box center [247, 188] width 134 height 18
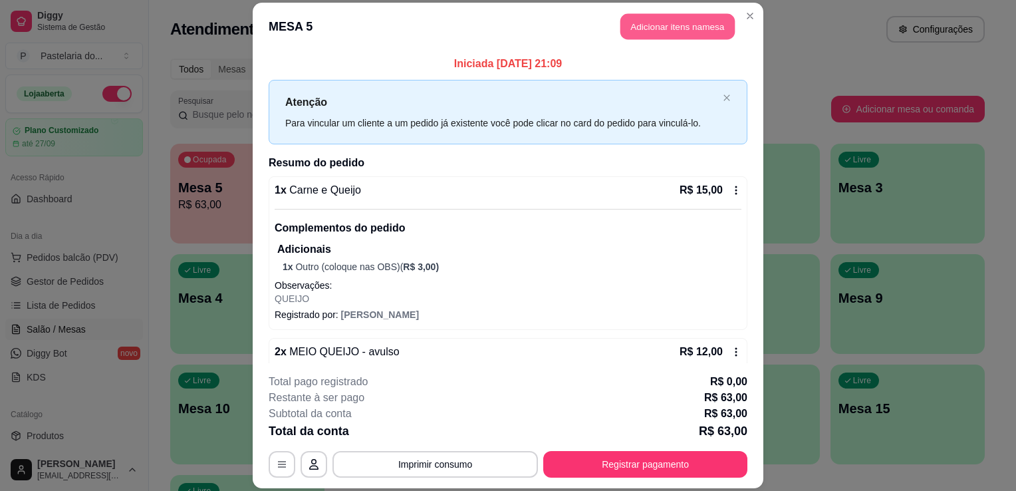
click at [640, 33] on button "Adicionar itens na mesa" at bounding box center [677, 26] width 114 height 26
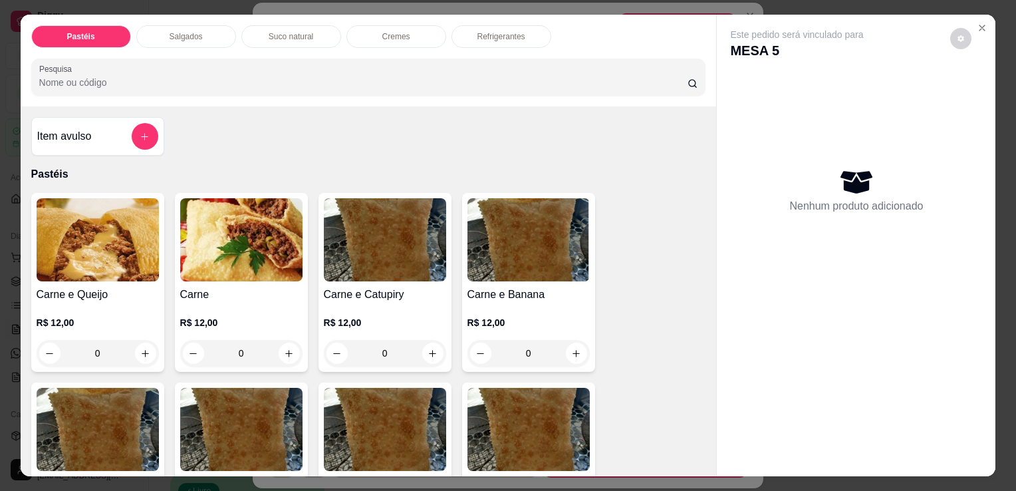
click at [206, 40] on div "Salgados" at bounding box center [186, 36] width 100 height 23
click at [206, 76] on input "Pesquisa" at bounding box center [363, 82] width 648 height 13
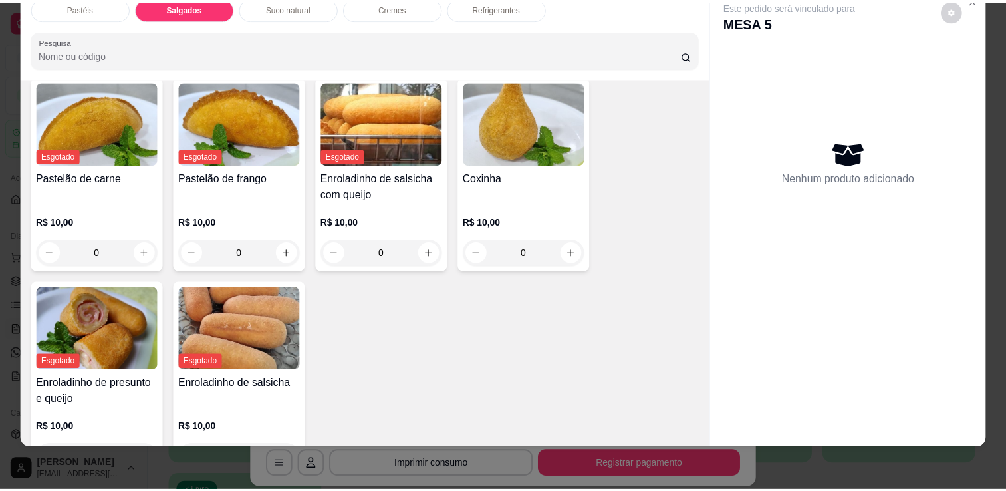
scroll to position [1545, 0]
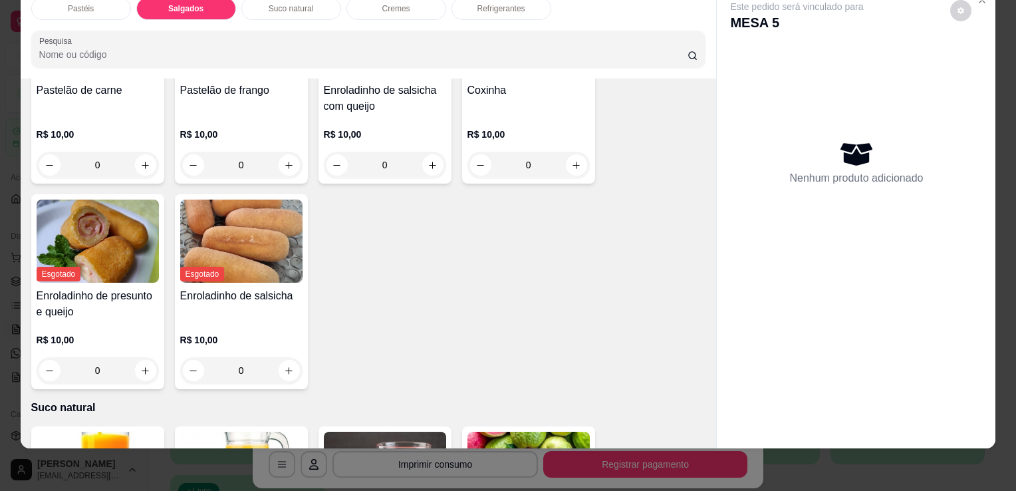
click at [541, 82] on div "Coxinha" at bounding box center [528, 98] width 122 height 32
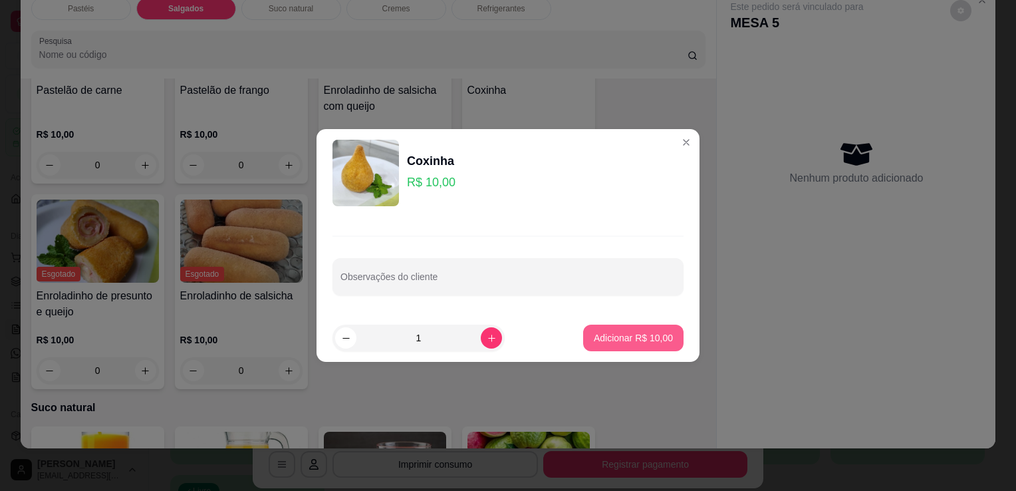
click at [650, 326] on button "Adicionar R$ 10,00" at bounding box center [633, 338] width 100 height 27
type input "1"
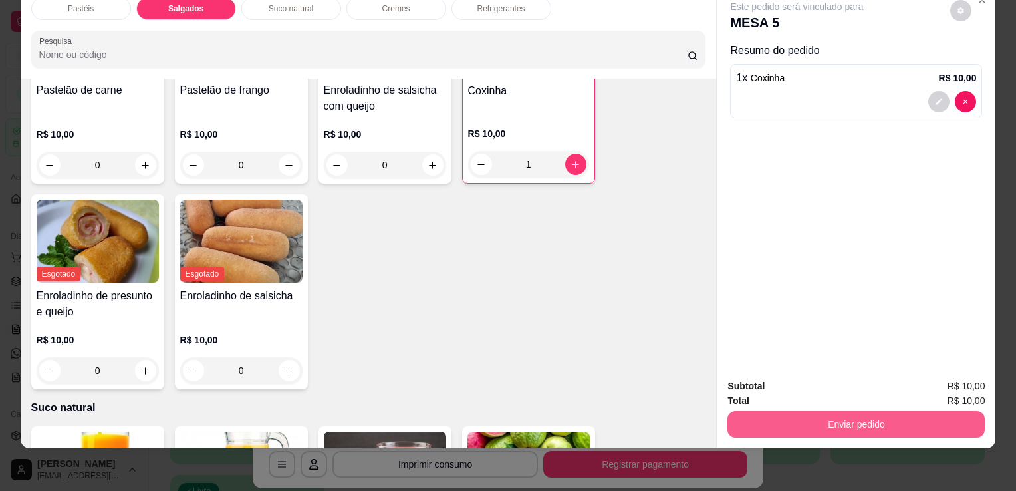
click at [852, 411] on button "Enviar pedido" at bounding box center [855, 424] width 257 height 27
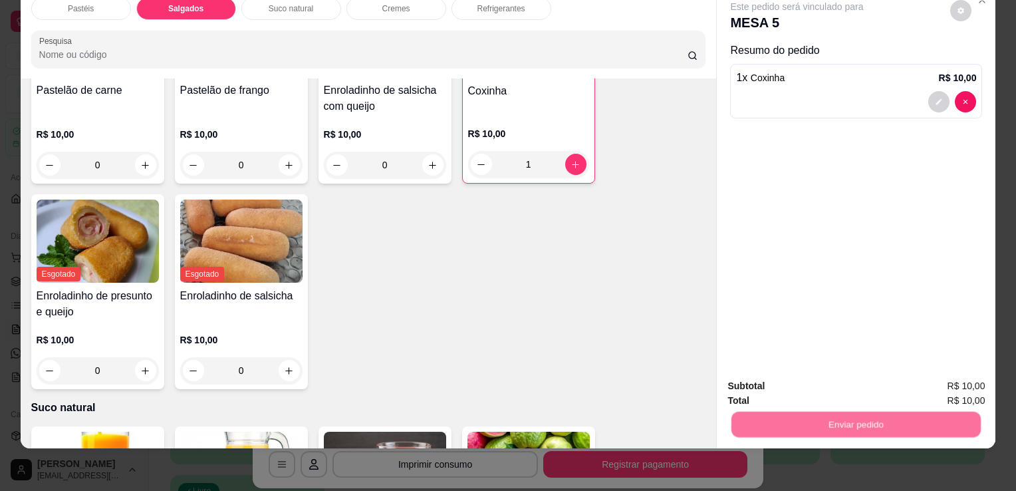
click at [982, 374] on button "Enviar pedido" at bounding box center [950, 381] width 75 height 25
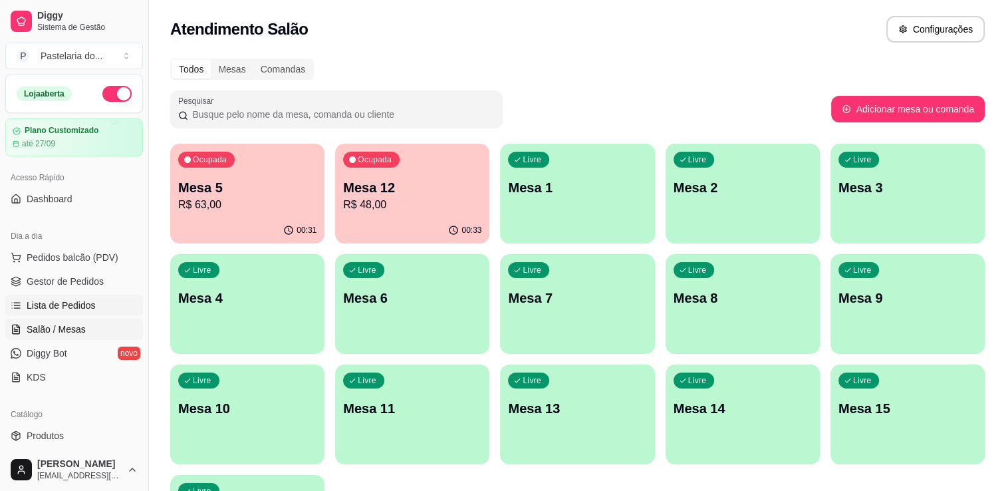
click at [55, 295] on link "Lista de Pedidos" at bounding box center [74, 305] width 138 height 21
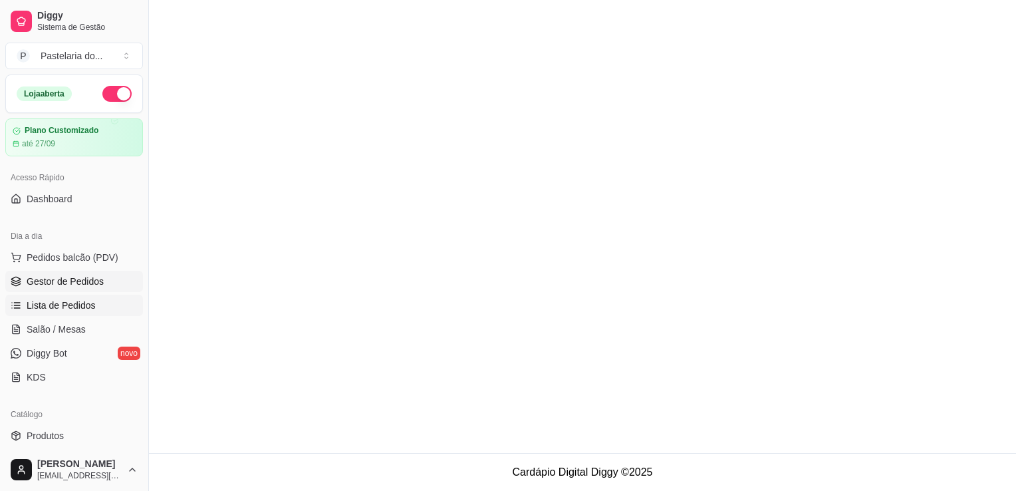
click at [68, 286] on span "Gestor de Pedidos" at bounding box center [65, 281] width 77 height 13
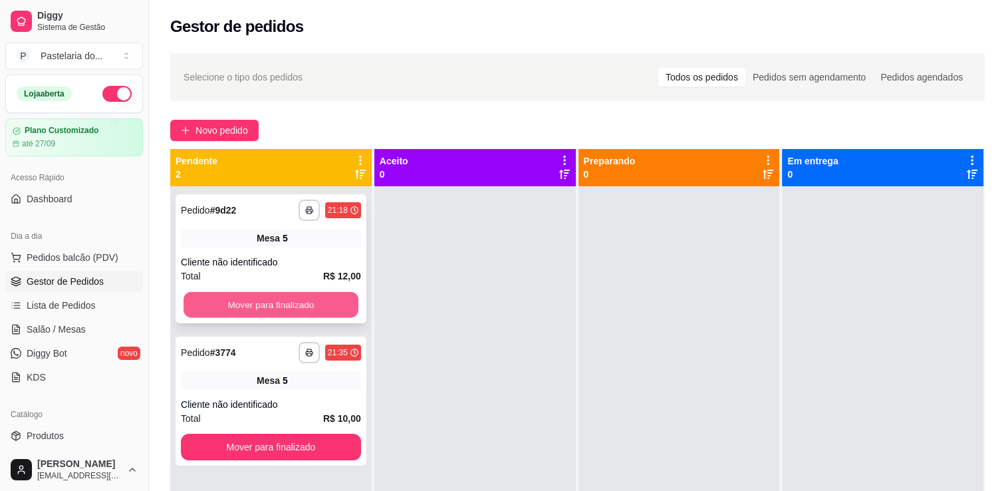
click at [315, 294] on button "Mover para finalizado" at bounding box center [271, 305] width 175 height 26
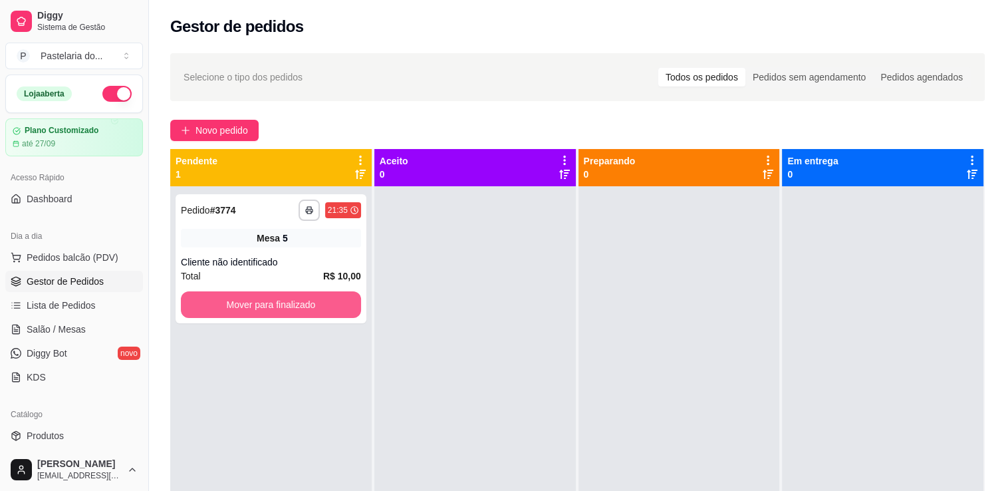
click at [315, 299] on button "Mover para finalizado" at bounding box center [271, 304] width 180 height 27
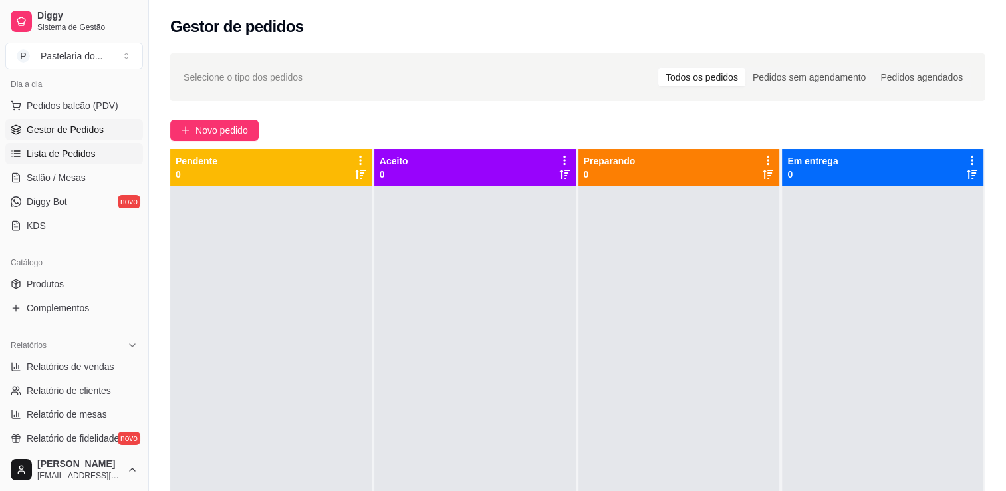
scroll to position [332, 0]
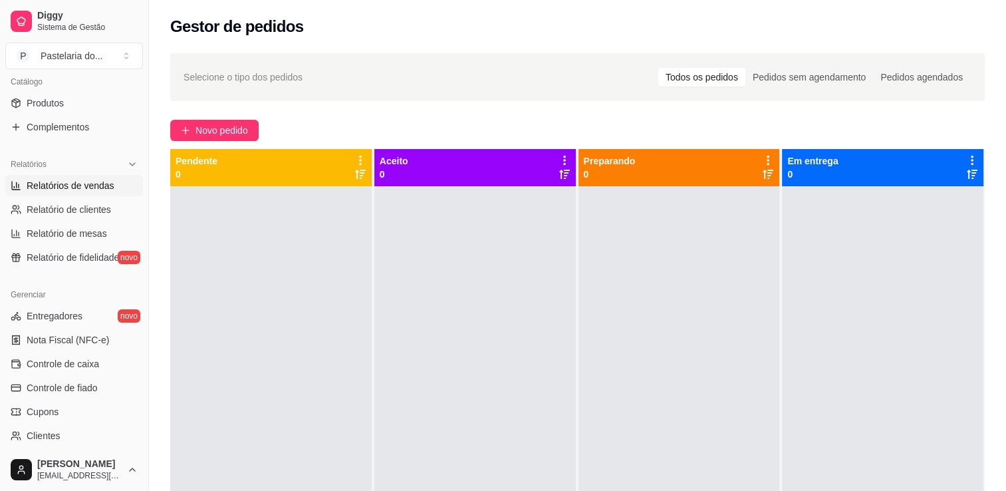
click at [66, 184] on span "Relatórios de vendas" at bounding box center [71, 185] width 88 height 13
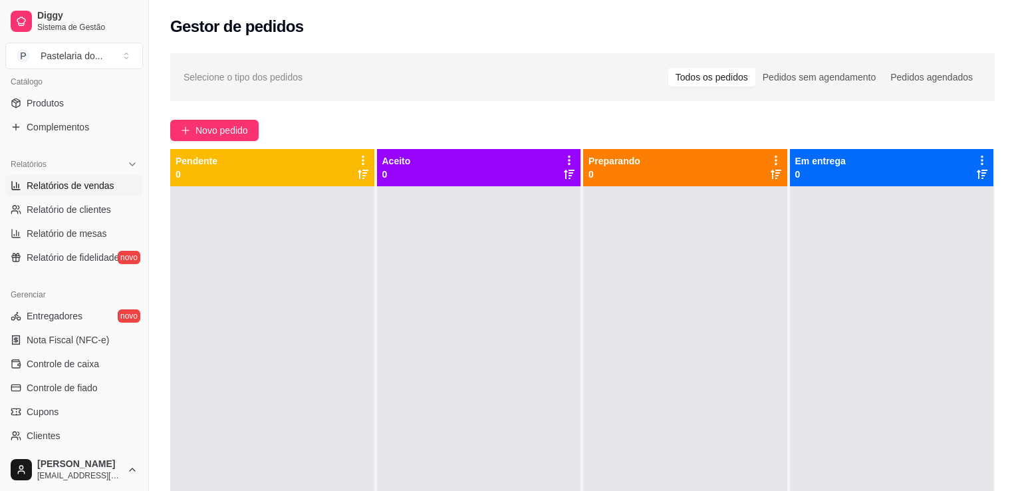
select select "ALL"
select select "0"
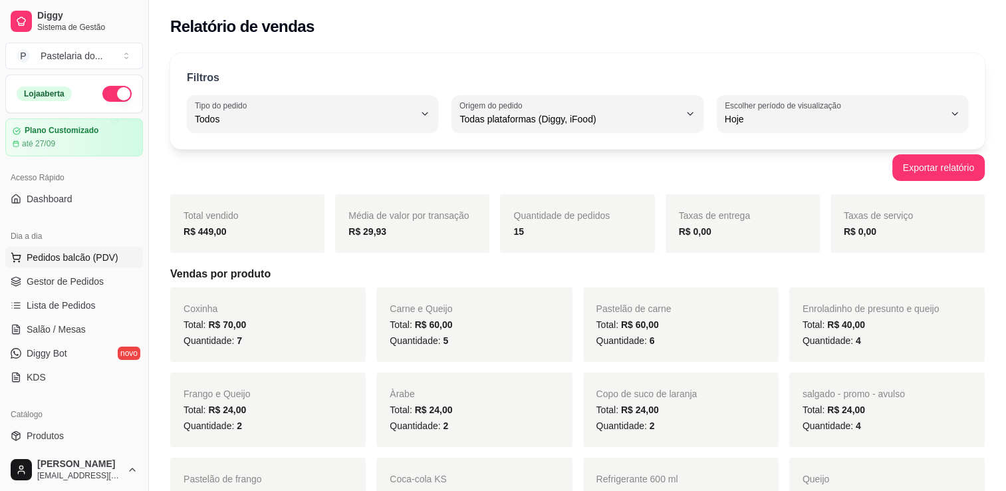
click at [64, 258] on span "Pedidos balcão (PDV)" at bounding box center [73, 257] width 92 height 13
click at [69, 238] on div "Dia a dia" at bounding box center [74, 235] width 138 height 21
click at [67, 253] on span "Pedidos balcão (PDV)" at bounding box center [73, 257] width 92 height 13
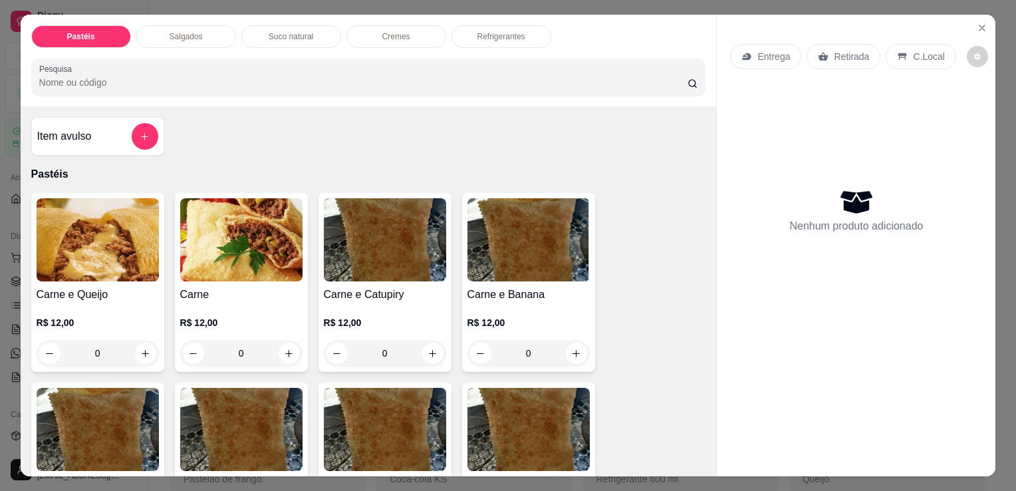
click at [169, 38] on div "Salgados" at bounding box center [186, 36] width 100 height 23
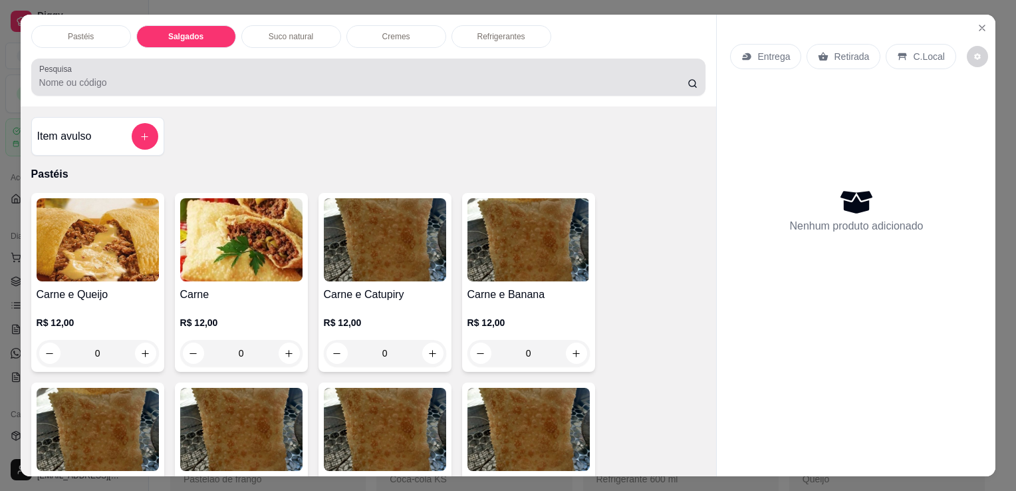
scroll to position [33, 0]
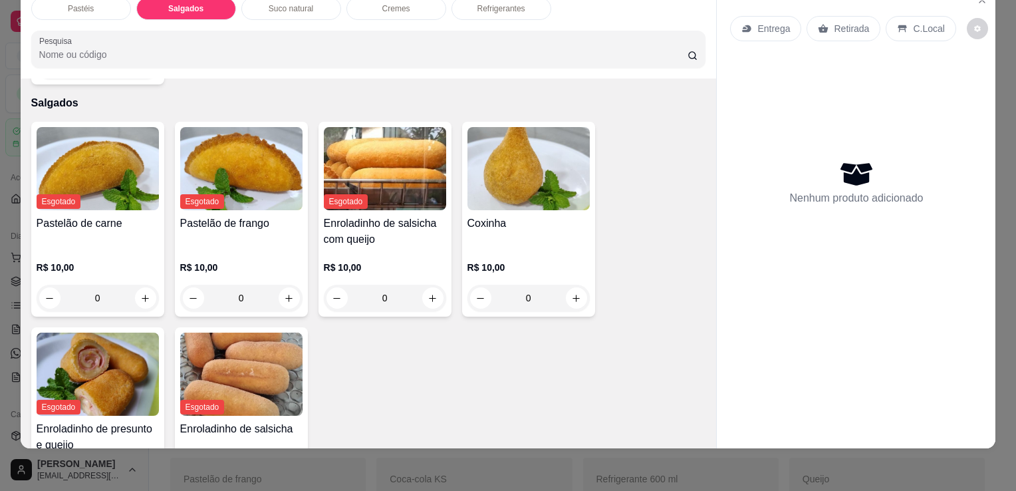
click at [507, 215] on h4 "Coxinha" at bounding box center [528, 223] width 122 height 16
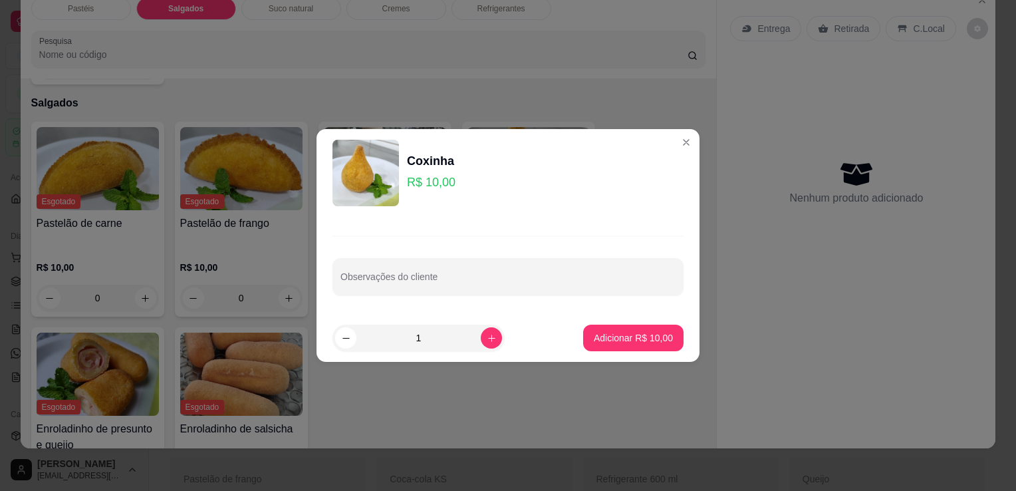
click at [492, 322] on footer "1 Adicionar R$ 10,00" at bounding box center [508, 338] width 383 height 48
click at [487, 340] on icon "increase-product-quantity" at bounding box center [492, 338] width 10 height 10
click at [487, 336] on icon "increase-product-quantity" at bounding box center [492, 338] width 10 height 10
type input "3"
click at [625, 347] on button "Adicionar R$ 30,00" at bounding box center [633, 338] width 100 height 27
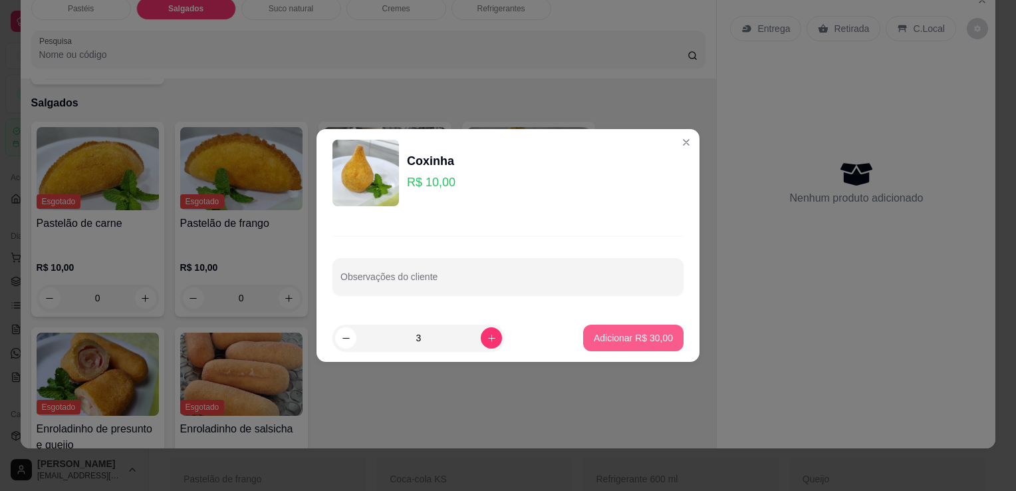
type input "3"
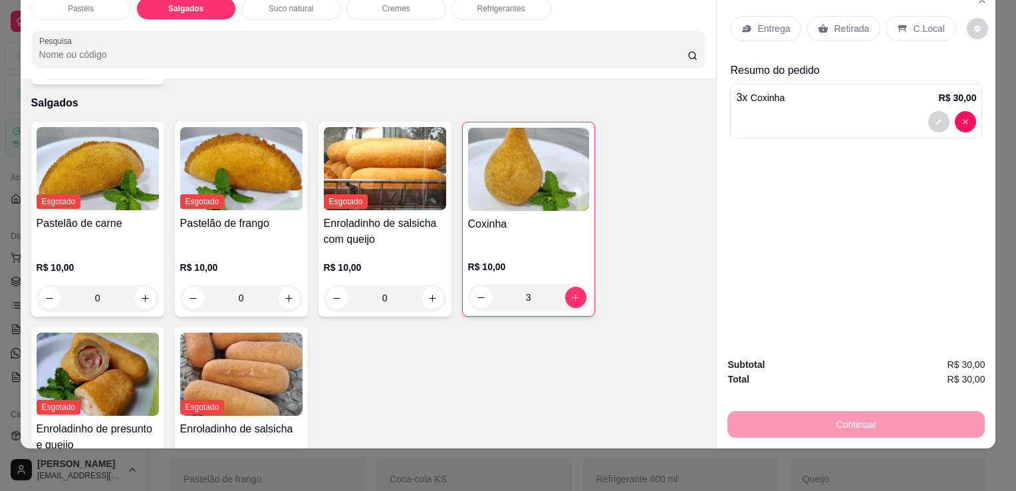
click at [825, 21] on div "Retirada" at bounding box center [844, 28] width 74 height 25
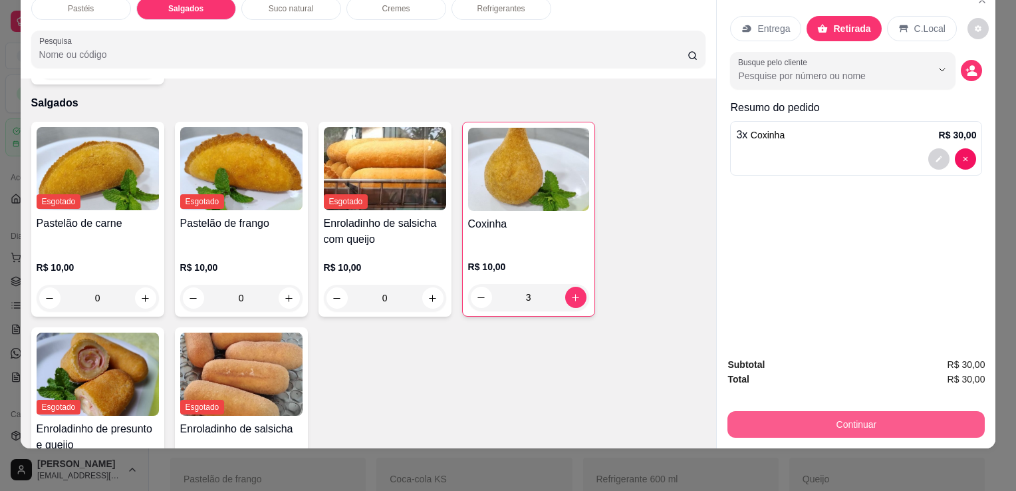
click at [810, 411] on button "Continuar" at bounding box center [855, 424] width 257 height 27
click at [803, 414] on button "Continuar" at bounding box center [855, 424] width 257 height 27
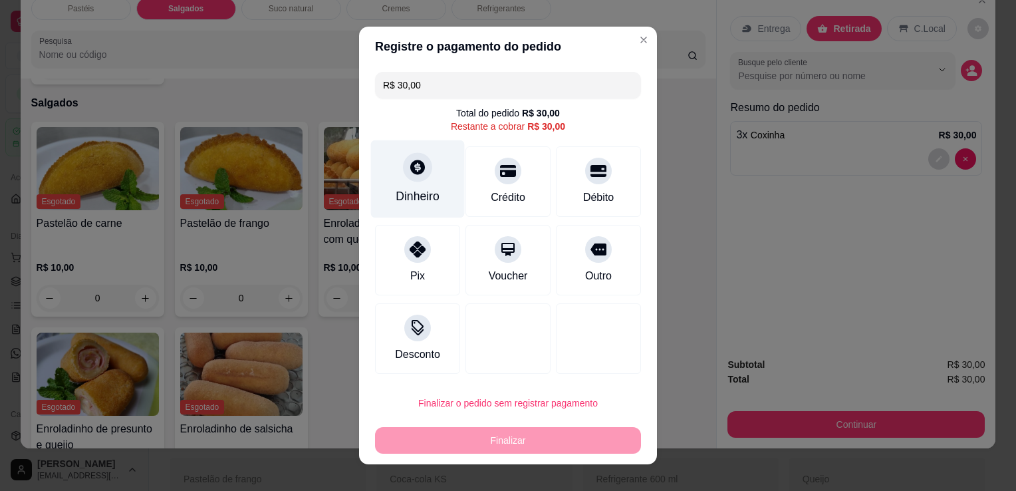
click at [412, 189] on div "Dinheiro" at bounding box center [418, 179] width 94 height 78
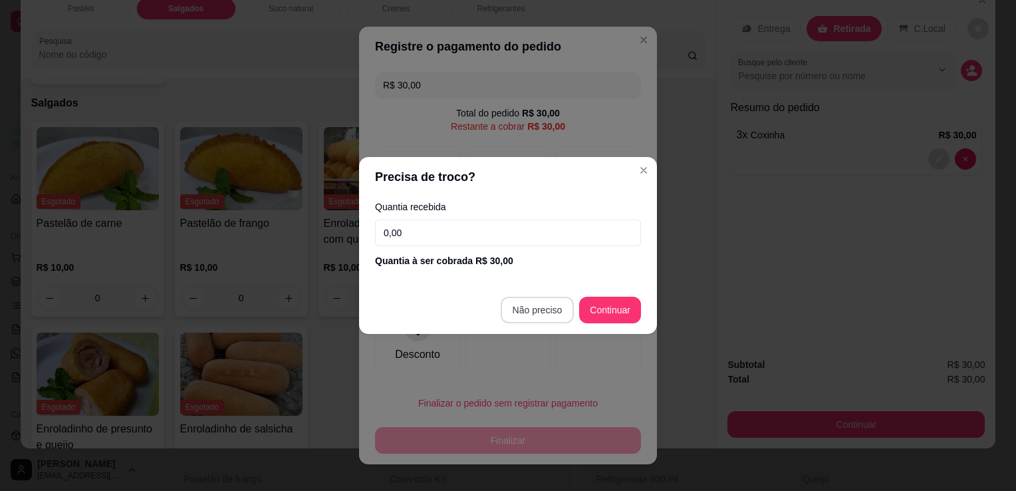
type input "R$ 0,00"
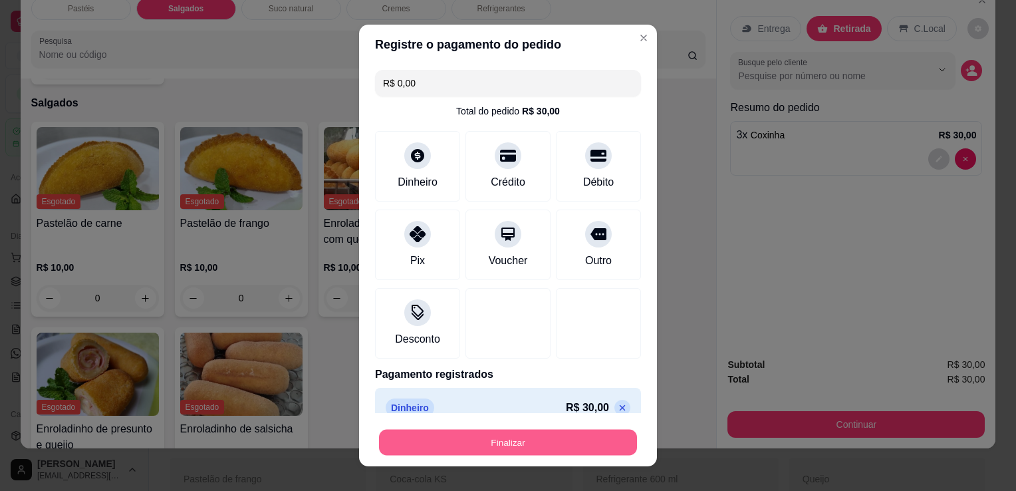
click at [453, 433] on button "Finalizar" at bounding box center [508, 443] width 258 height 26
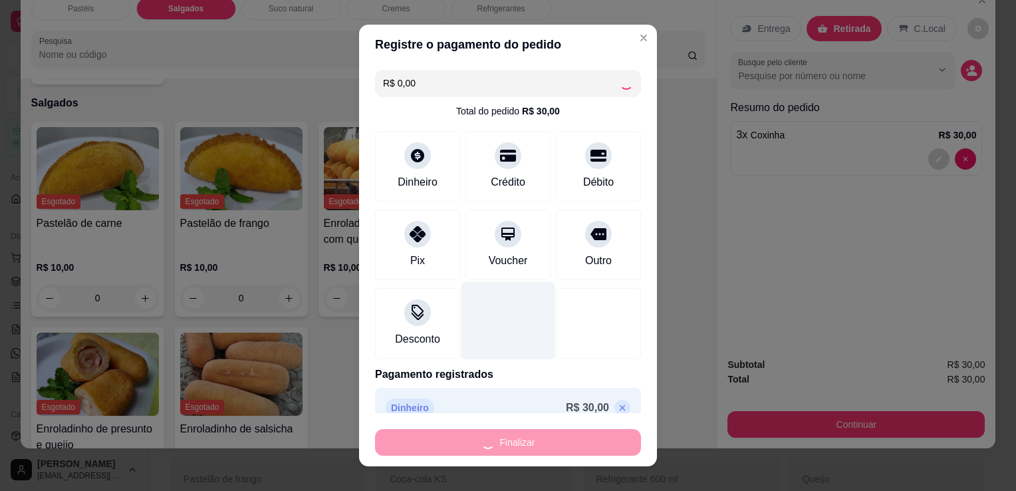
type input "0"
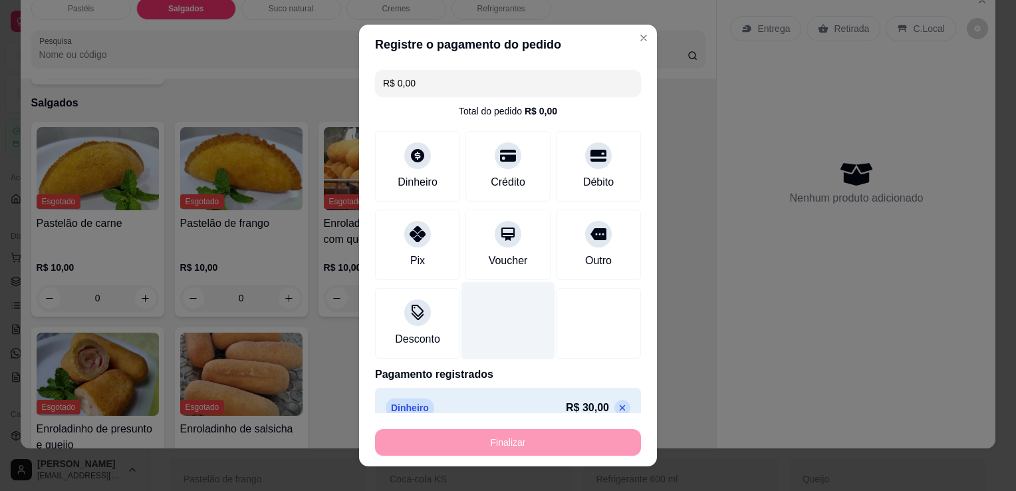
type input "-R$ 30,00"
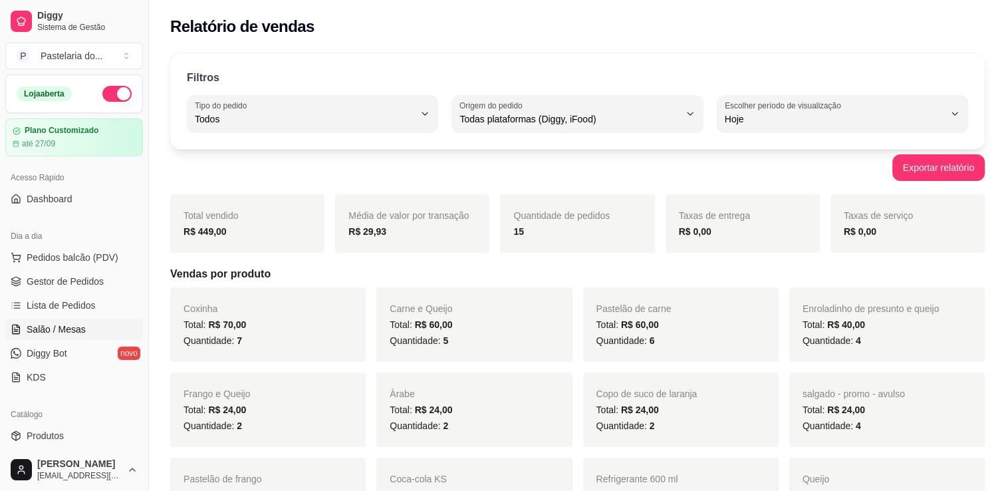
click at [80, 328] on span "Salão / Mesas" at bounding box center [56, 329] width 59 height 13
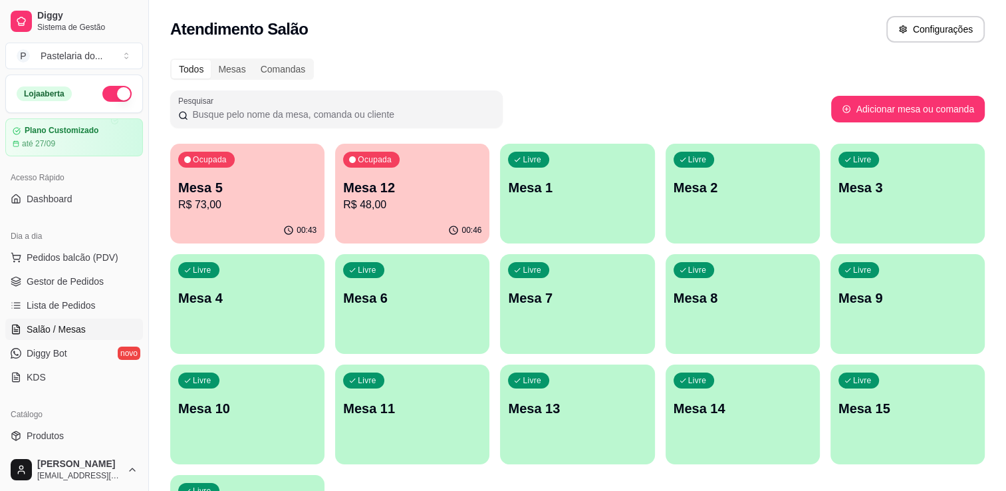
click at [293, 188] on p "Mesa 5" at bounding box center [247, 187] width 138 height 19
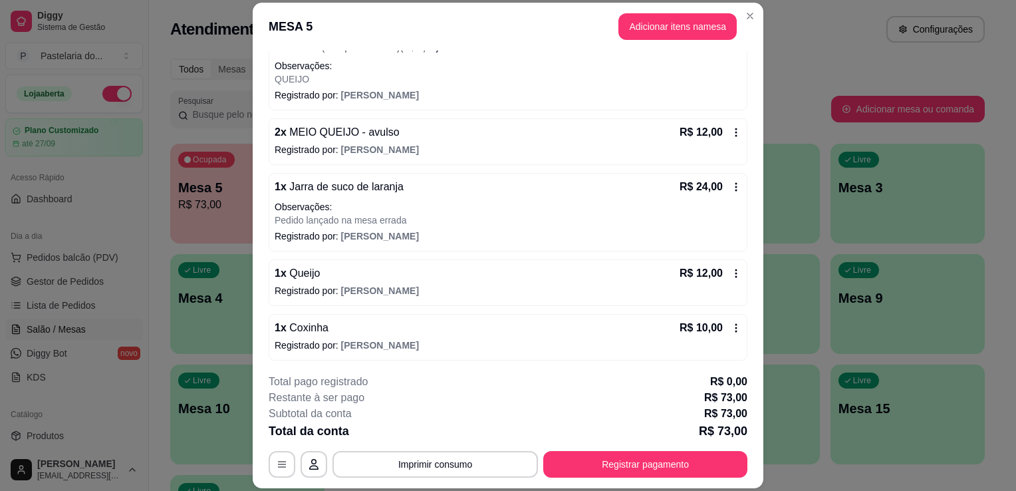
scroll to position [40, 0]
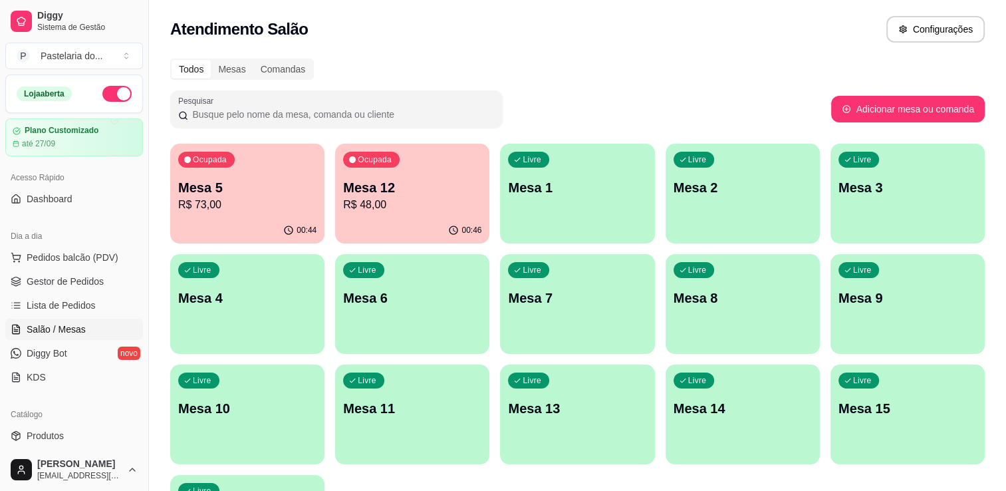
click at [412, 210] on p "R$ 48,00" at bounding box center [412, 205] width 138 height 16
click at [345, 209] on p "R$ 48,00" at bounding box center [412, 204] width 134 height 15
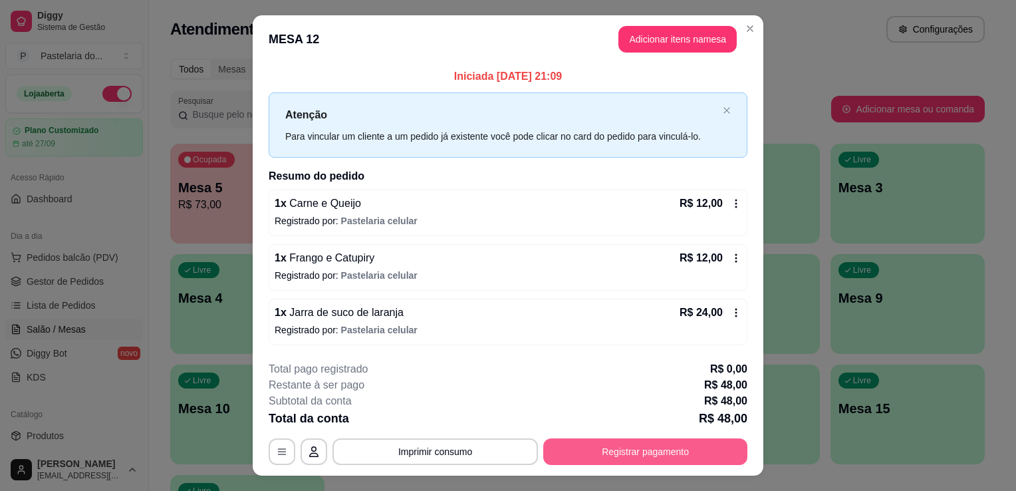
click at [583, 453] on button "Registrar pagamento" at bounding box center [645, 451] width 204 height 27
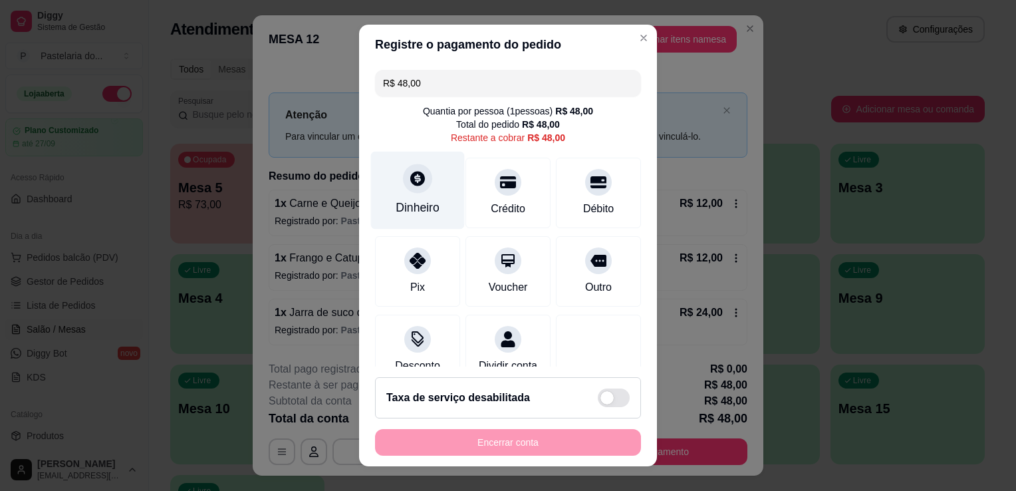
click at [423, 188] on div "Dinheiro" at bounding box center [418, 191] width 94 height 78
click at [449, 238] on input "0,00" at bounding box center [508, 232] width 266 height 27
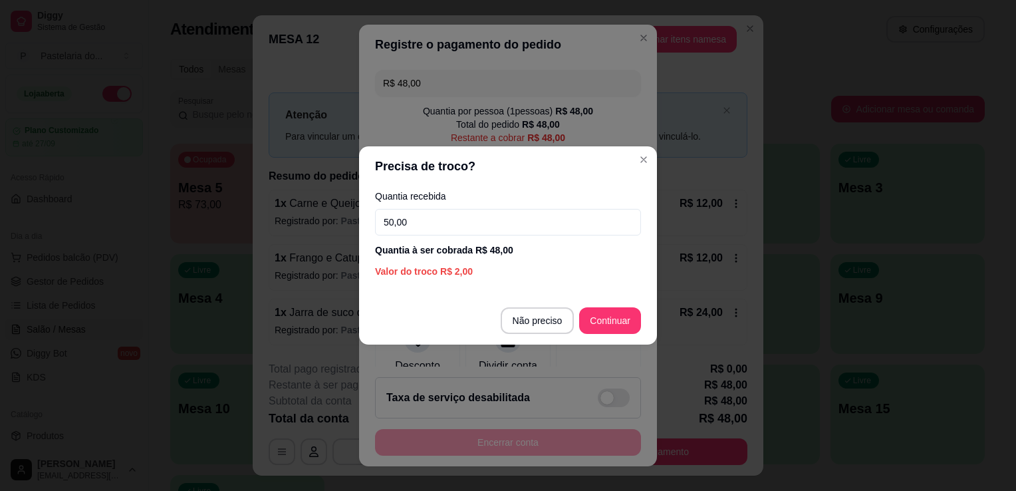
type input "50,00"
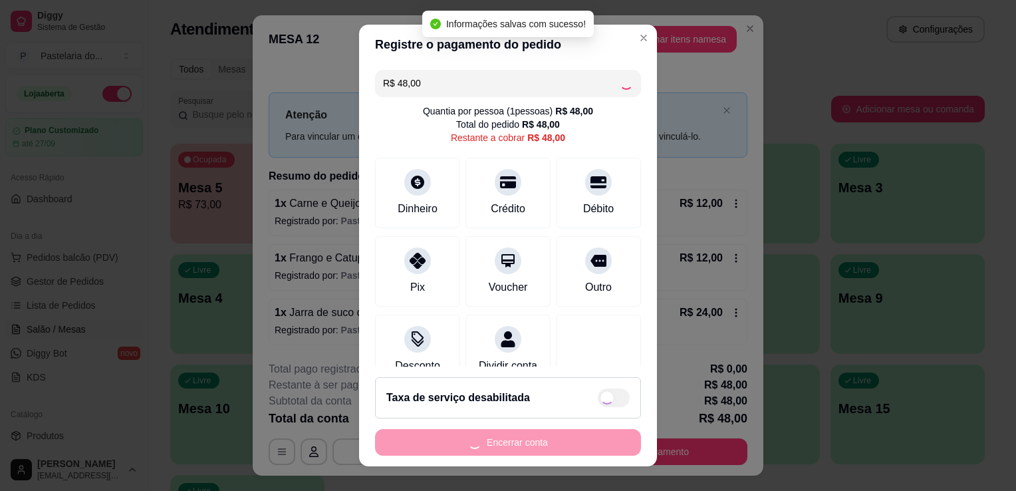
type input "R$ 0,00"
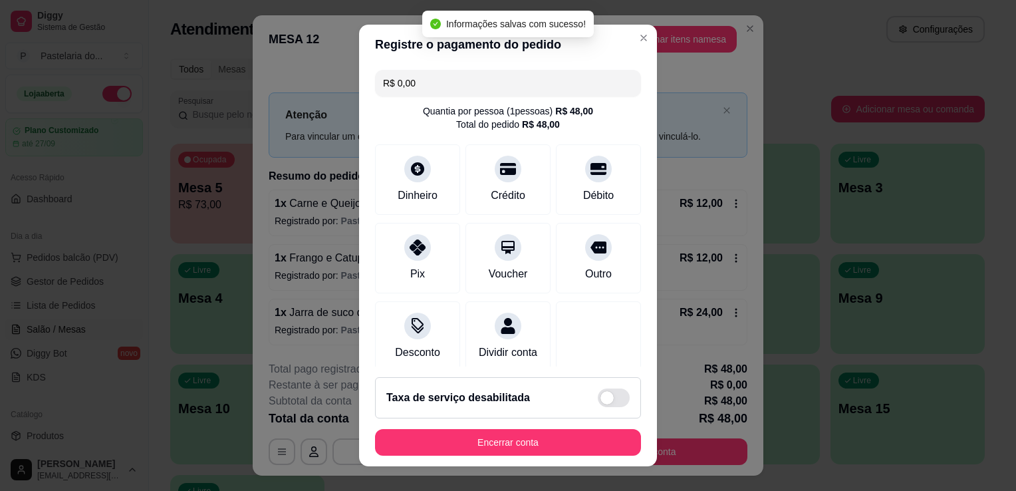
click at [557, 456] on footer "Taxa de serviço desabilitada Encerrar conta" at bounding box center [508, 416] width 298 height 100
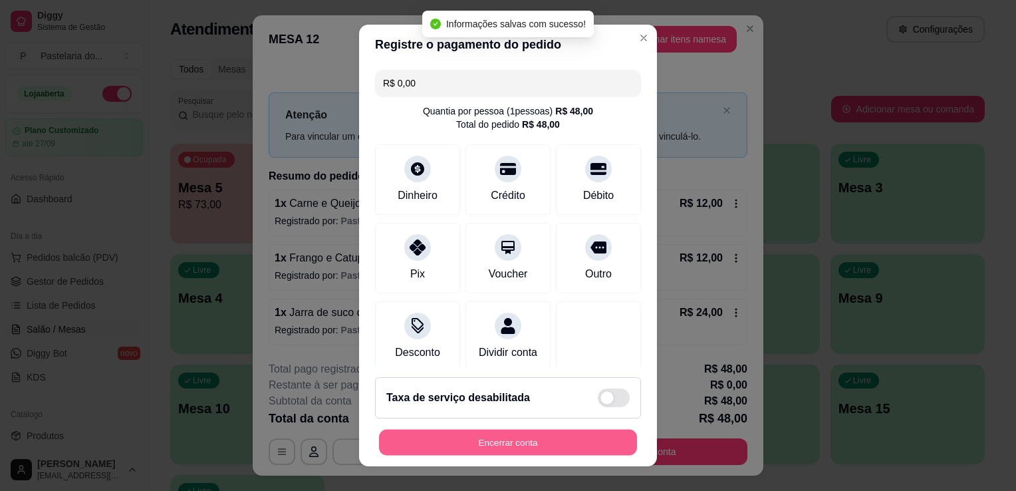
click at [556, 438] on button "Encerrar conta" at bounding box center [508, 443] width 258 height 26
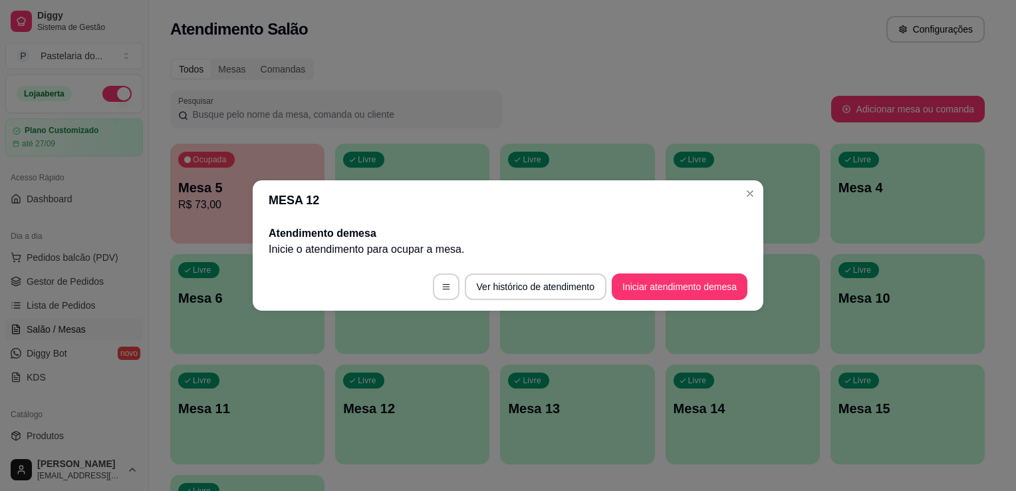
click at [332, 54] on div "Todos Mesas Comandas Pesquisar Adicionar mesa ou comanda Ocupada Mesa 5 R$ 73,0…" at bounding box center [577, 321] width 857 height 540
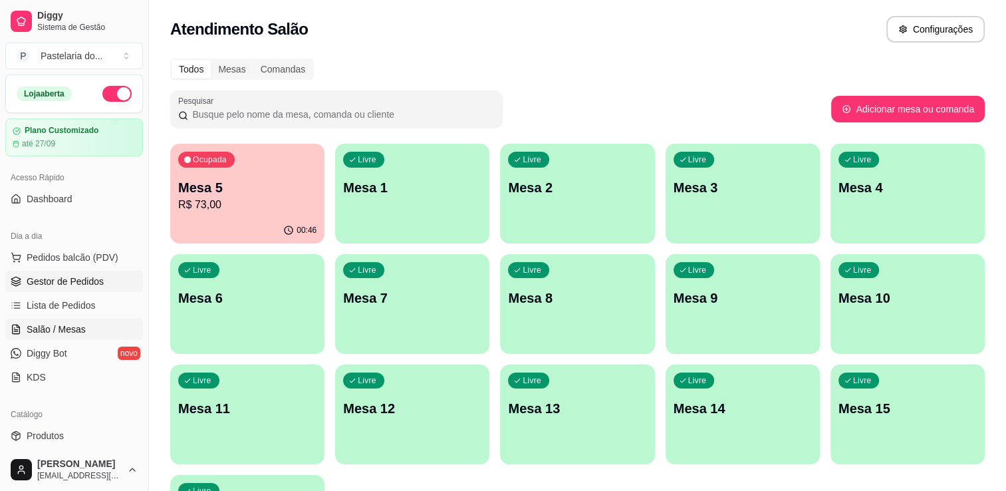
click at [55, 282] on span "Gestor de Pedidos" at bounding box center [65, 281] width 77 height 13
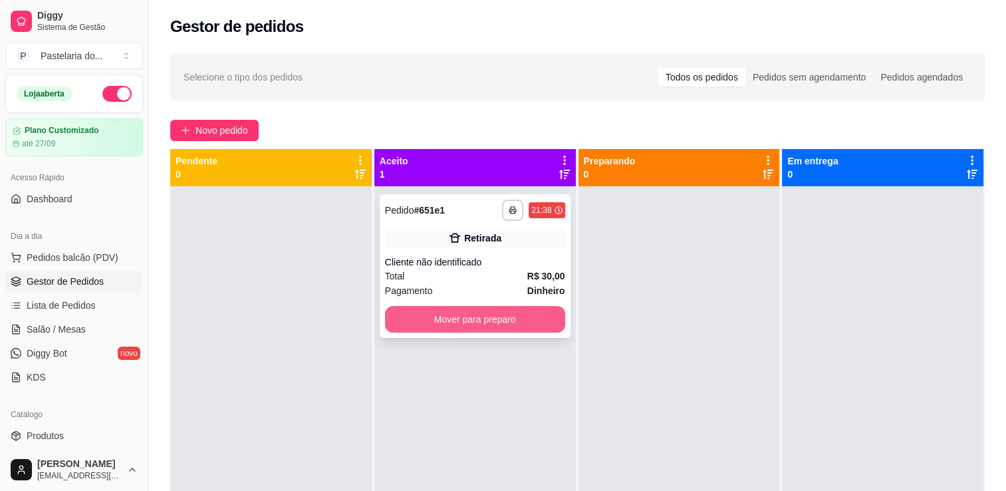
click at [487, 321] on button "Mover para preparo" at bounding box center [475, 319] width 180 height 27
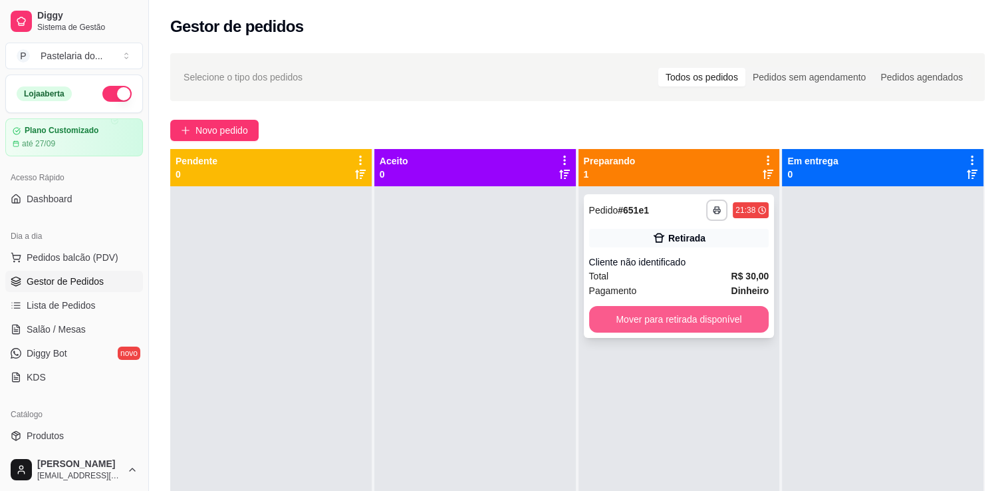
click at [678, 326] on button "Mover para retirada disponível" at bounding box center [679, 319] width 180 height 27
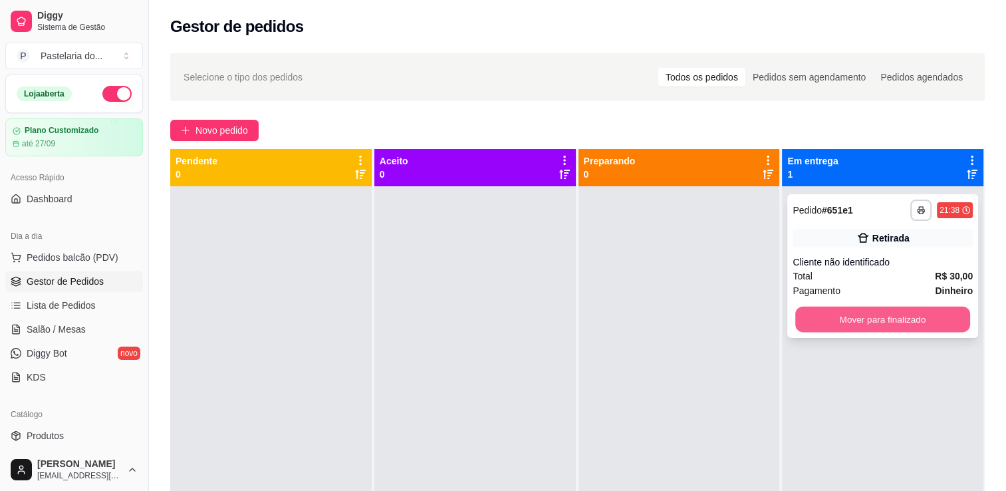
click at [857, 321] on button "Mover para finalizado" at bounding box center [882, 320] width 175 height 26
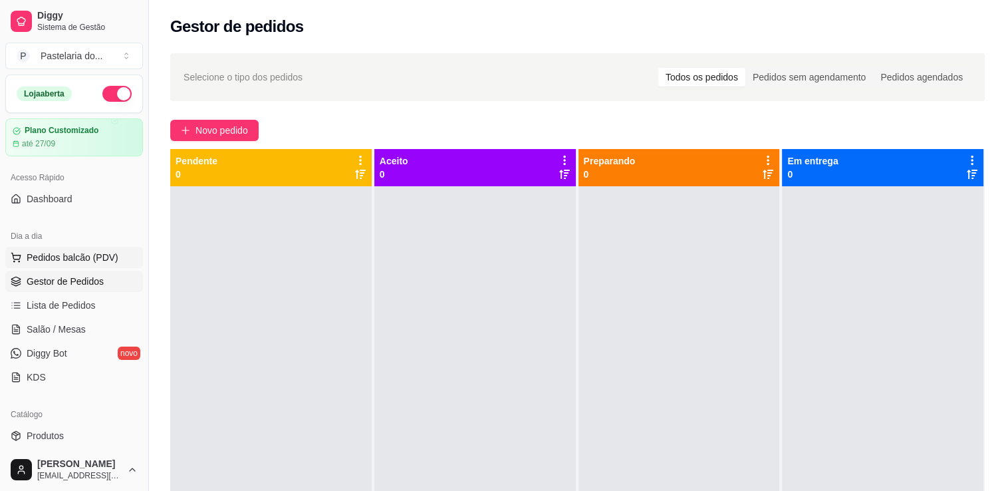
click at [92, 247] on button "Pedidos balcão (PDV)" at bounding box center [74, 257] width 138 height 21
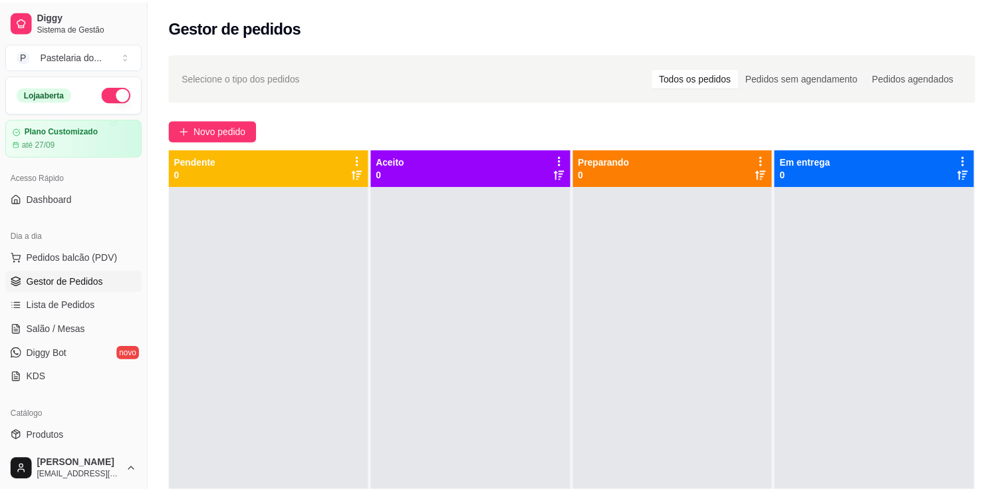
scroll to position [266, 0]
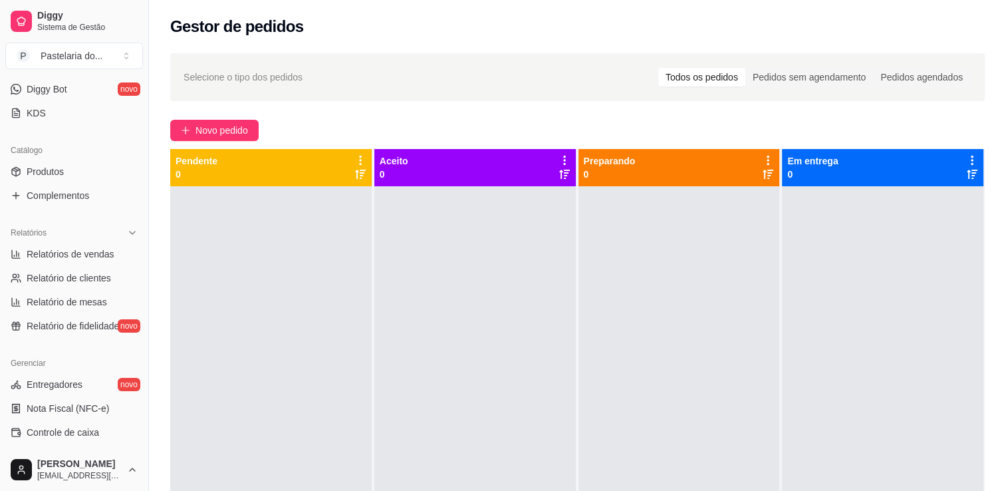
scroll to position [266, 0]
click at [71, 260] on link "Relatórios de vendas" at bounding box center [74, 251] width 138 height 21
select select "ALL"
select select "0"
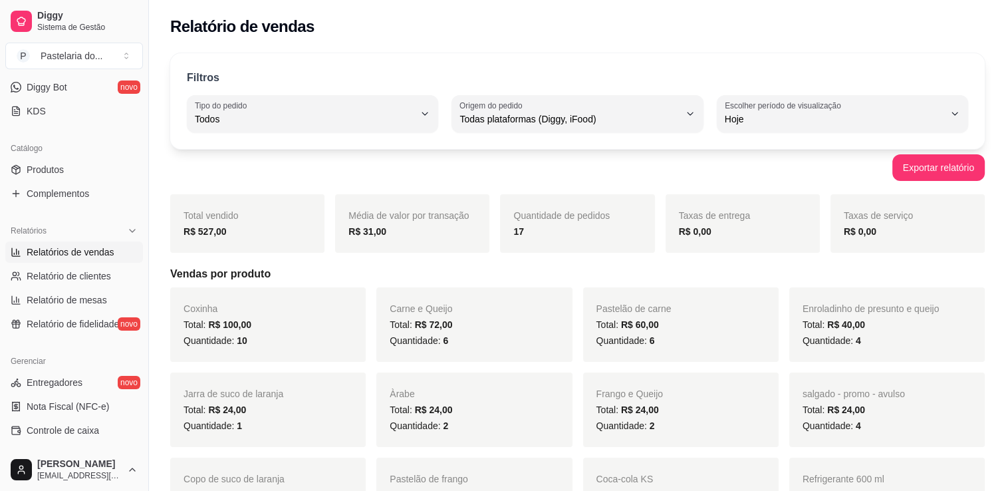
click at [240, 235] on div "R$ 527,00" at bounding box center [248, 231] width 128 height 16
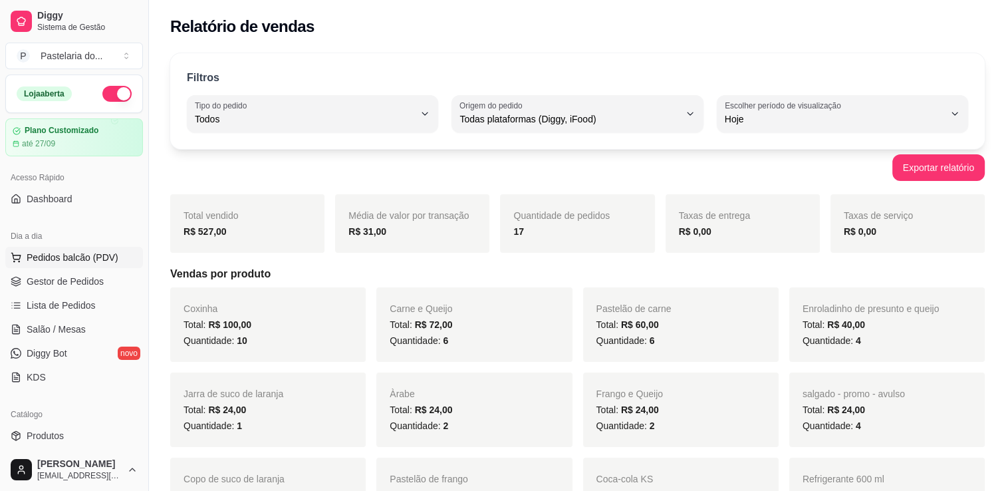
click at [52, 264] on button "Pedidos balcão (PDV)" at bounding box center [74, 257] width 138 height 21
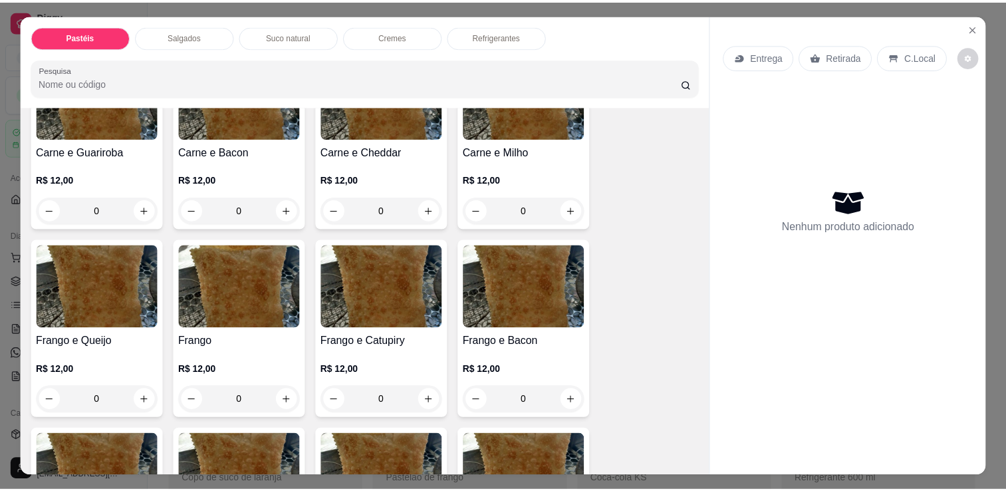
scroll to position [399, 0]
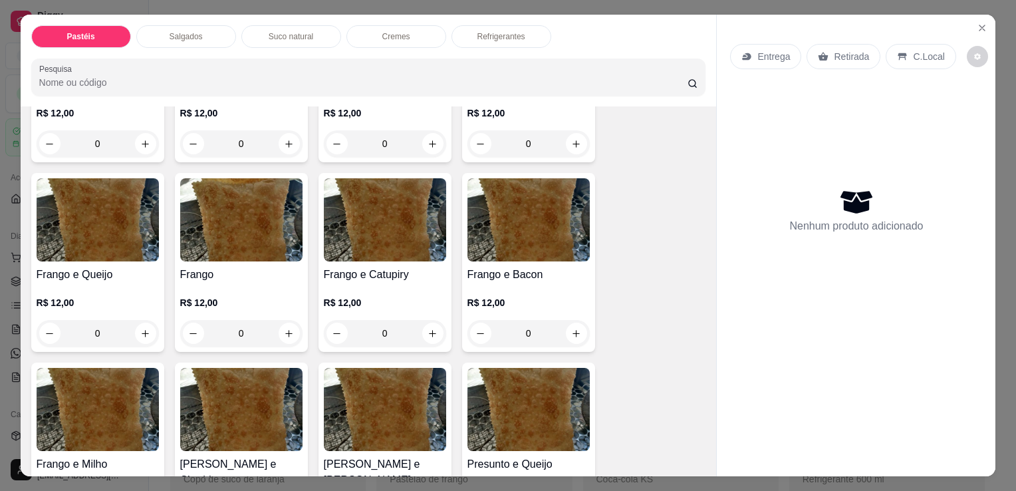
click at [110, 257] on div "Frango e Queijo R$ 12,00 0" at bounding box center [97, 262] width 133 height 179
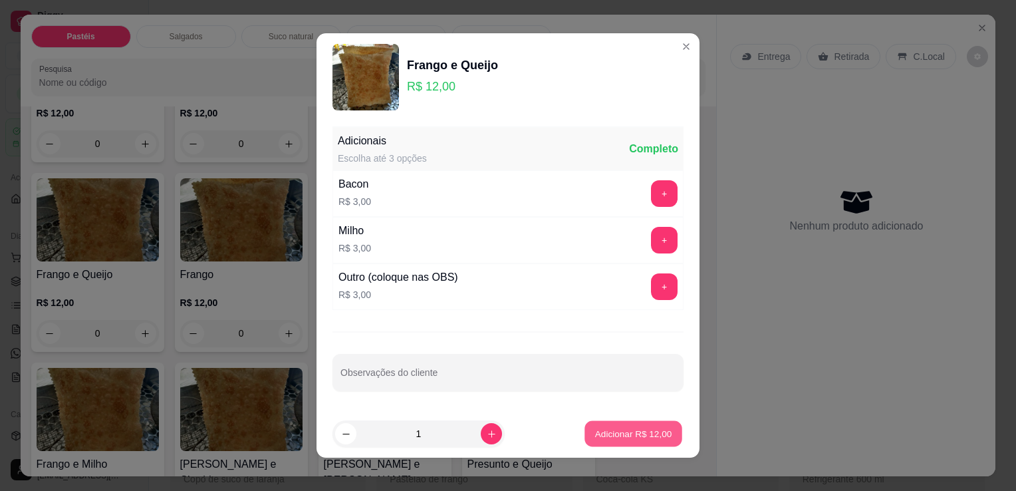
click at [634, 441] on button "Adicionar R$ 12,00" at bounding box center [633, 434] width 98 height 26
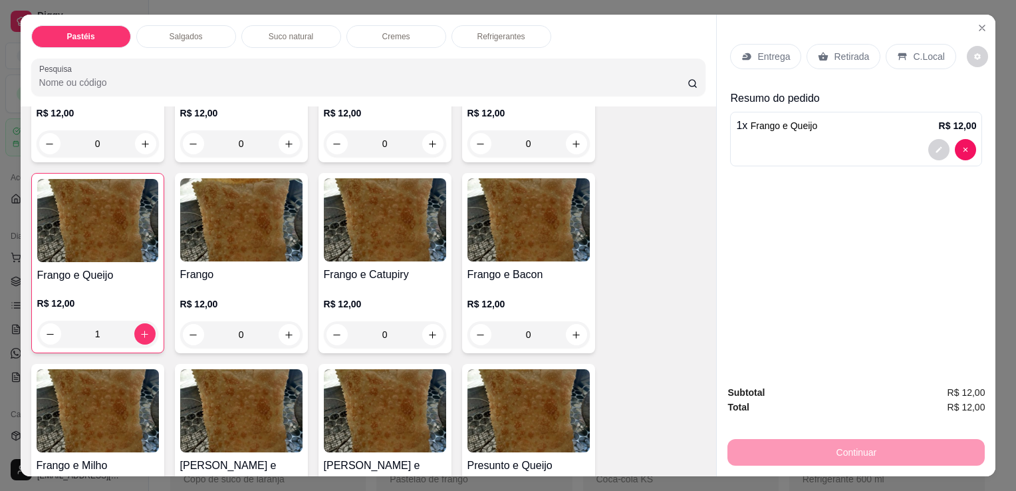
click at [851, 52] on p "Retirada" at bounding box center [851, 56] width 35 height 13
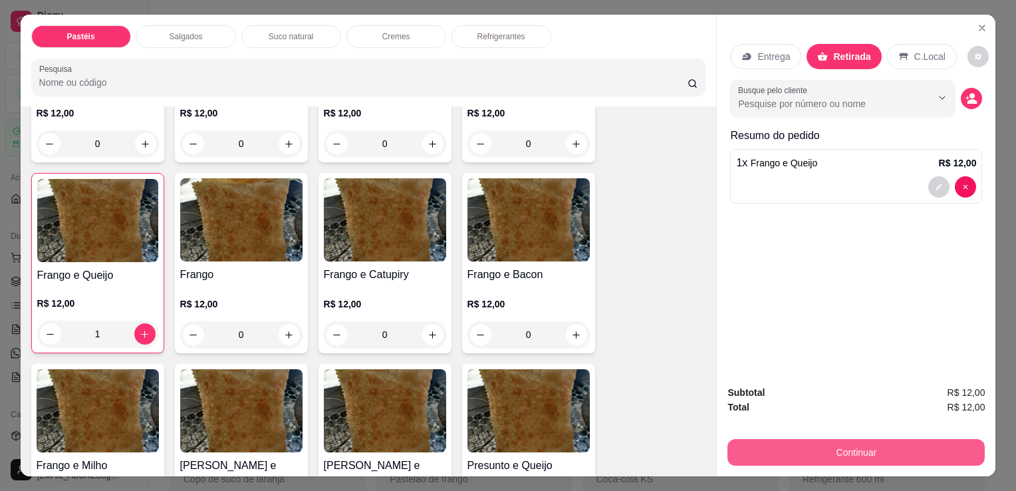
click at [860, 452] on button "Continuar" at bounding box center [855, 452] width 257 height 27
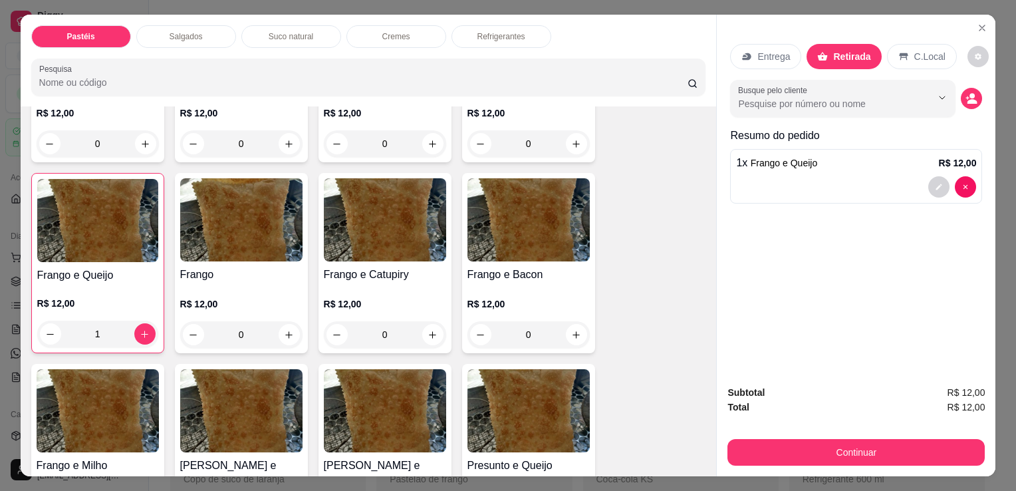
click at [949, 176] on div at bounding box center [952, 186] width 48 height 21
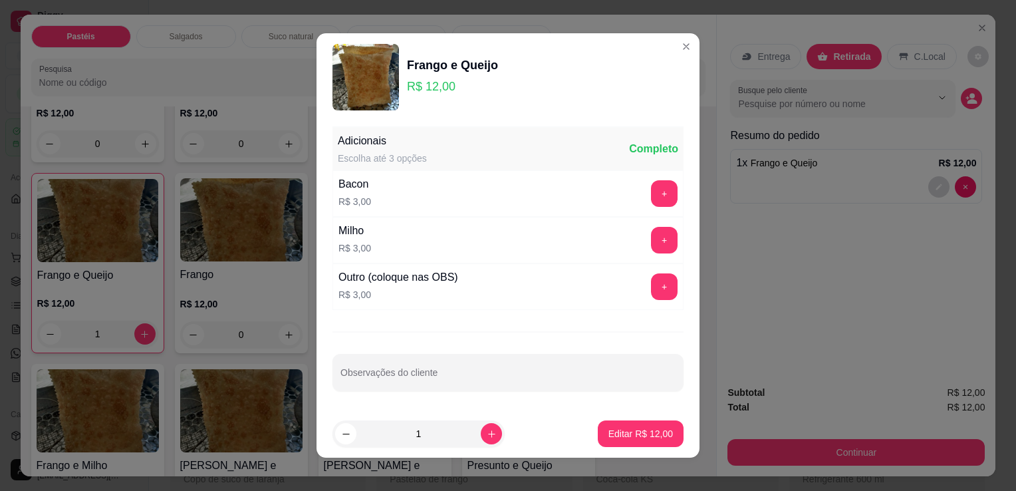
click at [640, 302] on div "Outro (coloque nas OBS) R$ 3,00 +" at bounding box center [507, 286] width 351 height 47
click at [651, 292] on button "+" at bounding box center [664, 286] width 27 height 27
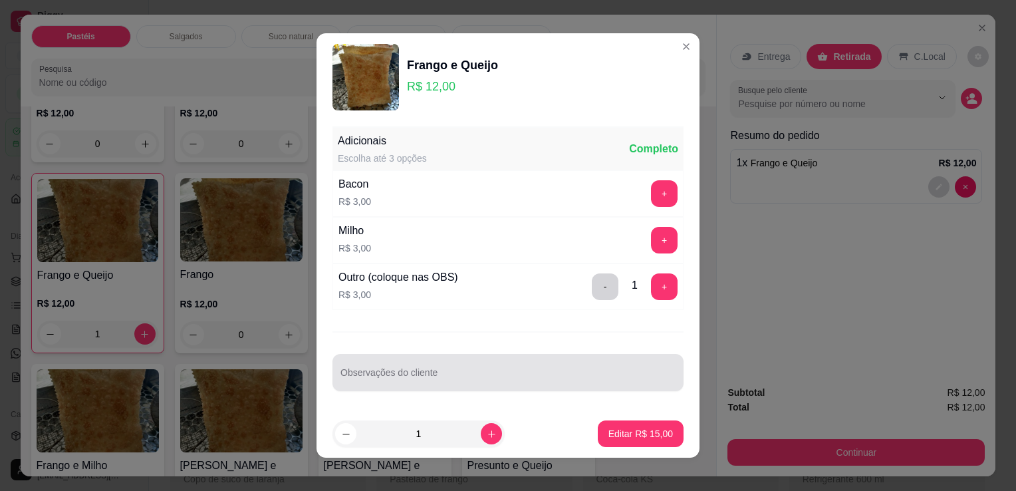
drag, startPoint x: 604, startPoint y: 354, endPoint x: 593, endPoint y: 355, distance: 10.7
click at [593, 355] on div "Observações do cliente" at bounding box center [507, 372] width 351 height 37
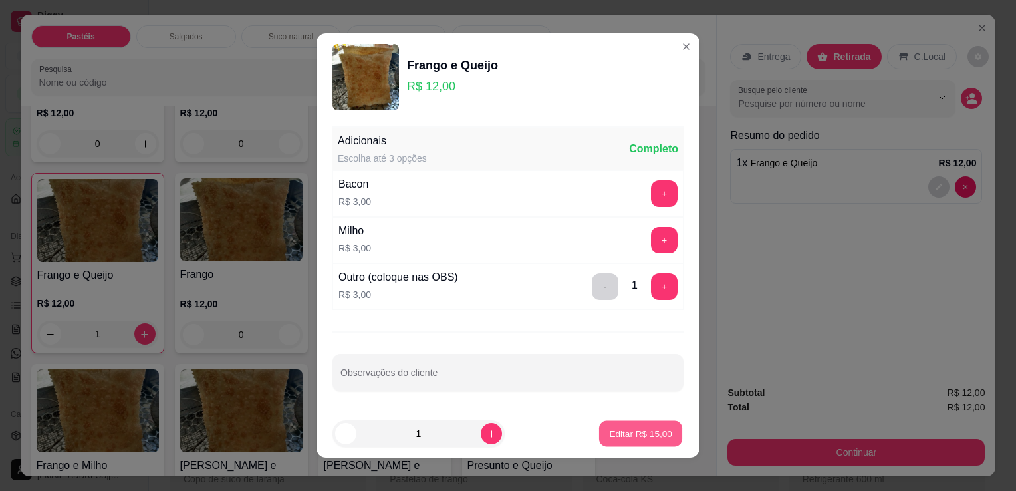
click at [614, 433] on p "Editar R$ 15,00" at bounding box center [640, 433] width 63 height 13
type input "0"
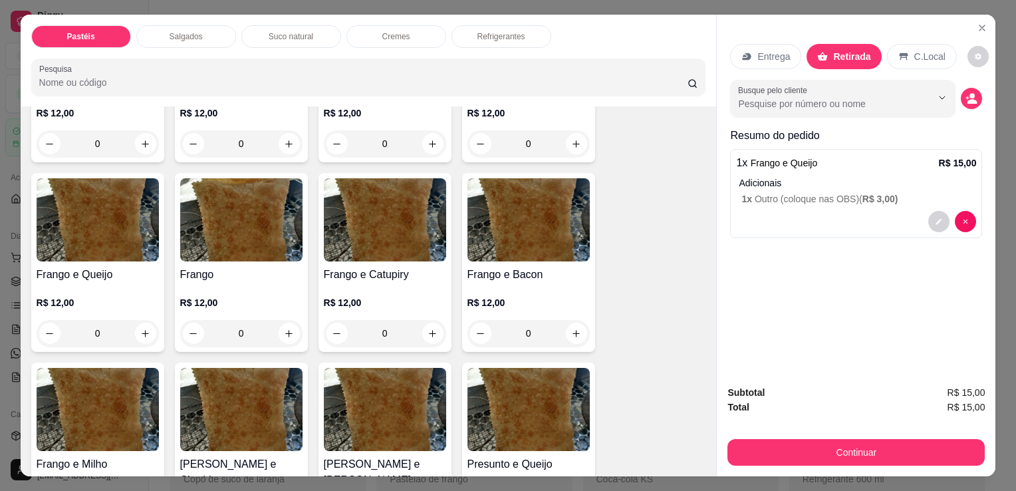
click at [901, 461] on div "Subtotal R$ 15,00 Total R$ 15,00 Continuar" at bounding box center [856, 425] width 279 height 102
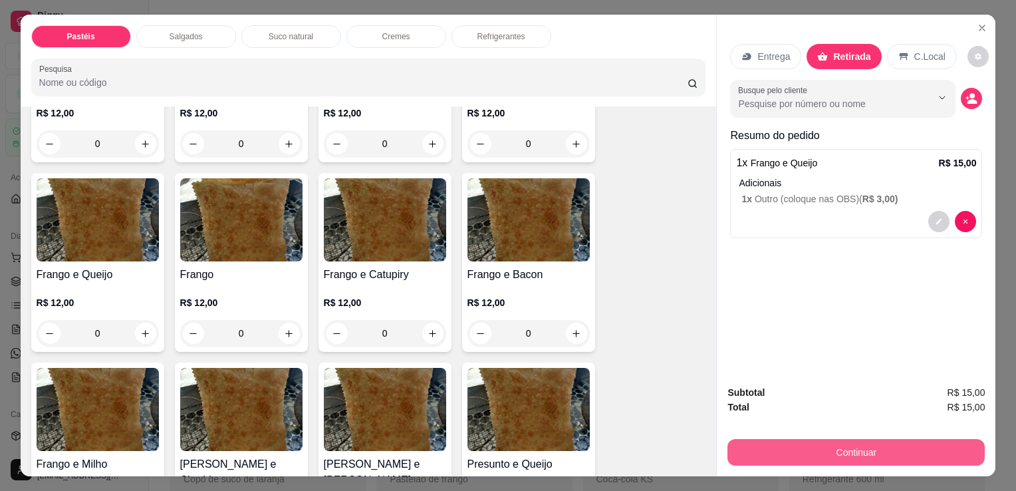
click at [896, 448] on button "Continuar" at bounding box center [855, 452] width 257 height 27
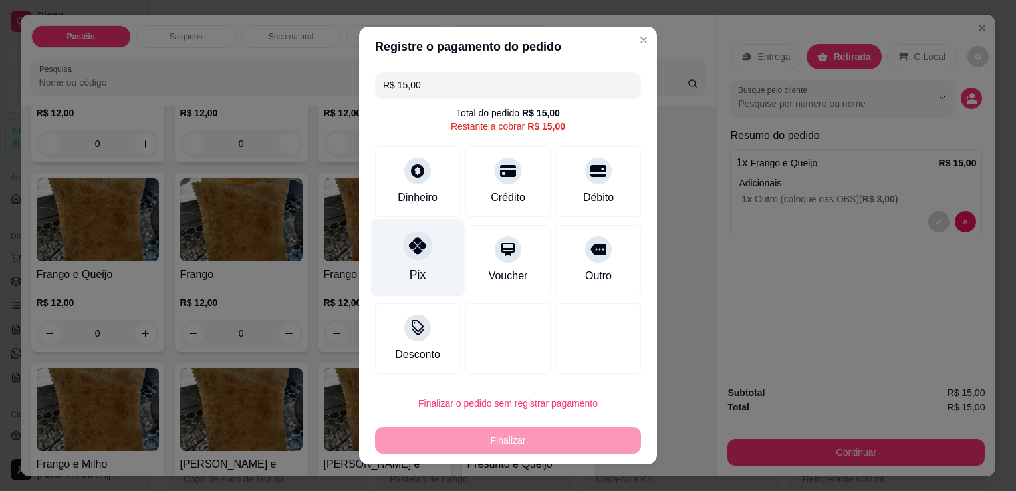
click at [416, 262] on div "Pix" at bounding box center [418, 258] width 94 height 78
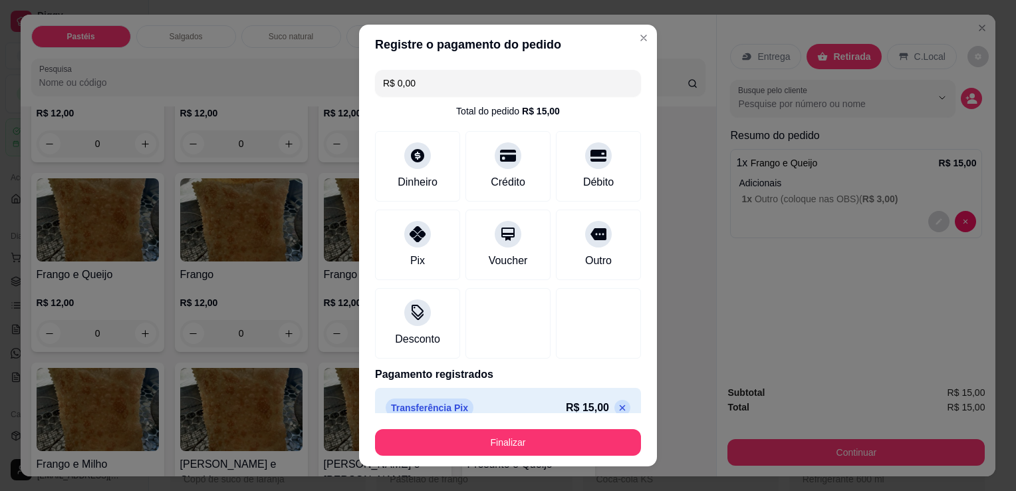
click at [503, 412] on div "Transferência Pix R$ 15,00" at bounding box center [508, 407] width 245 height 19
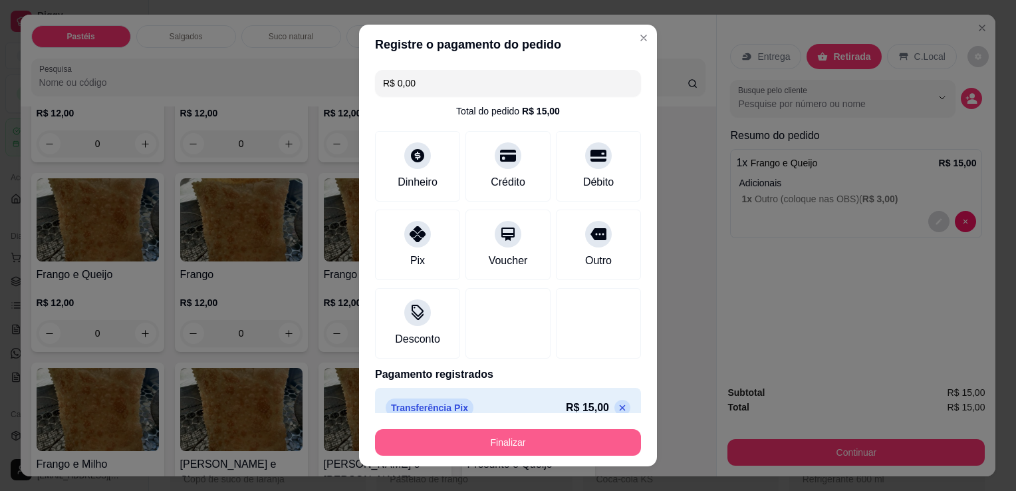
click at [509, 443] on button "Finalizar" at bounding box center [508, 442] width 266 height 27
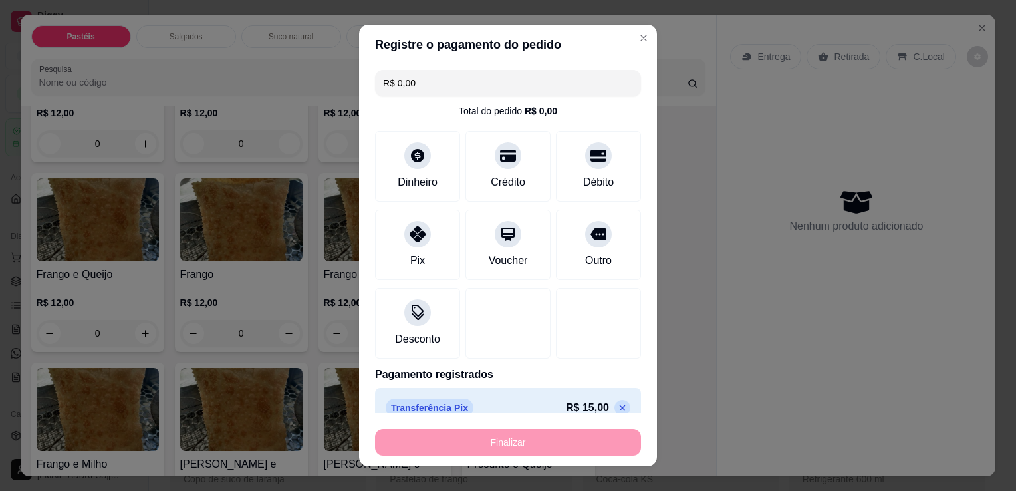
type input "-R$ 15,00"
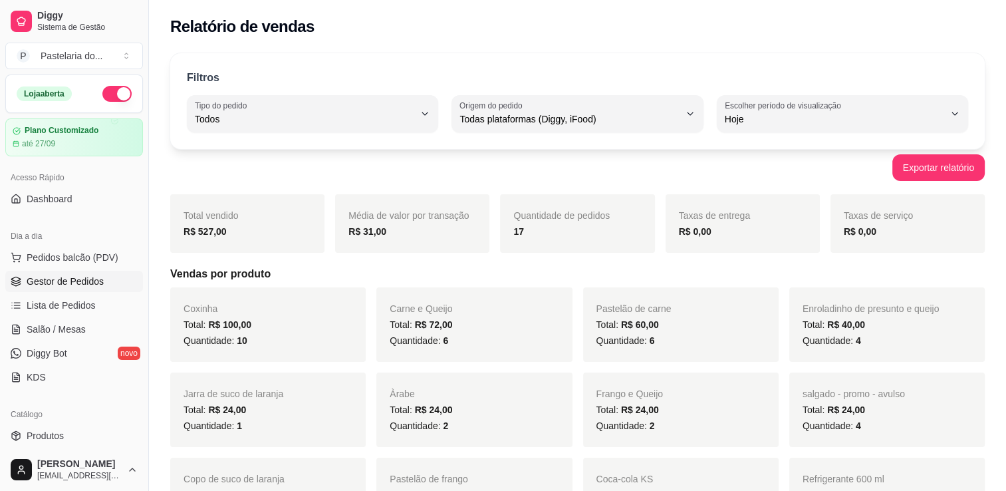
click at [82, 277] on span "Gestor de Pedidos" at bounding box center [65, 281] width 77 height 13
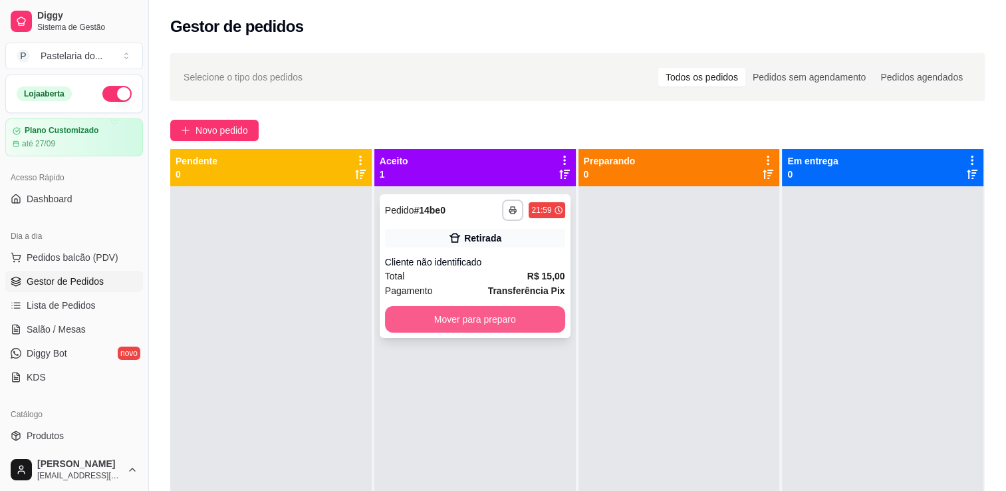
click at [440, 323] on button "Mover para preparo" at bounding box center [475, 319] width 180 height 27
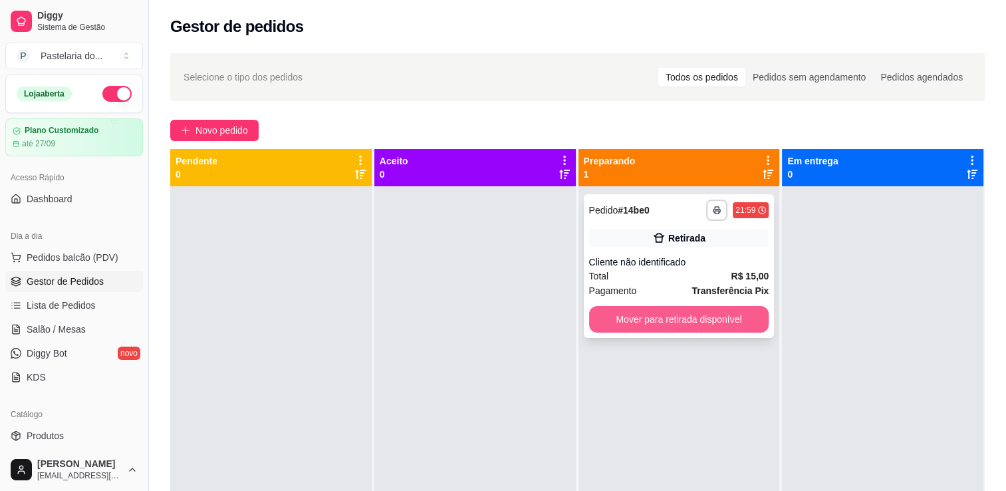
click at [636, 328] on button "Mover para retirada disponível" at bounding box center [679, 319] width 180 height 27
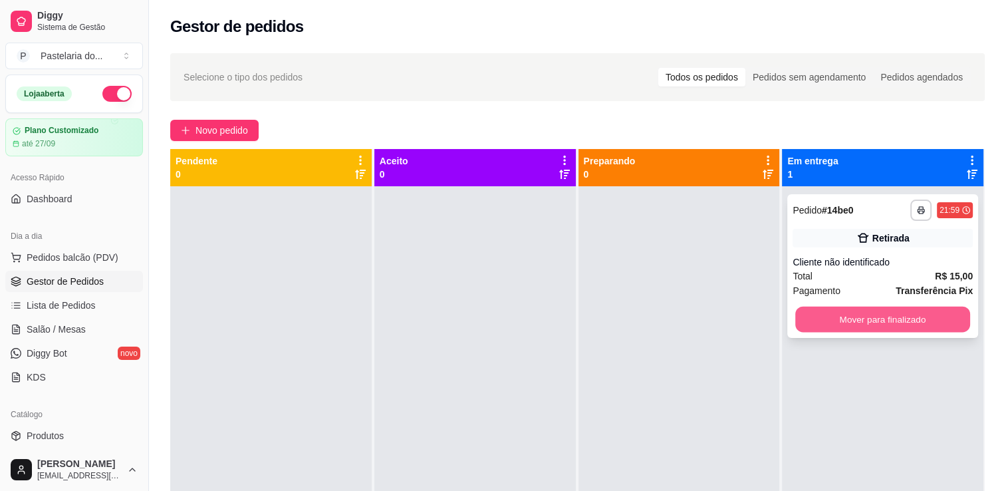
click at [807, 326] on button "Mover para finalizado" at bounding box center [882, 320] width 175 height 26
click at [807, 326] on div "Mover para finalizado" at bounding box center [883, 319] width 180 height 27
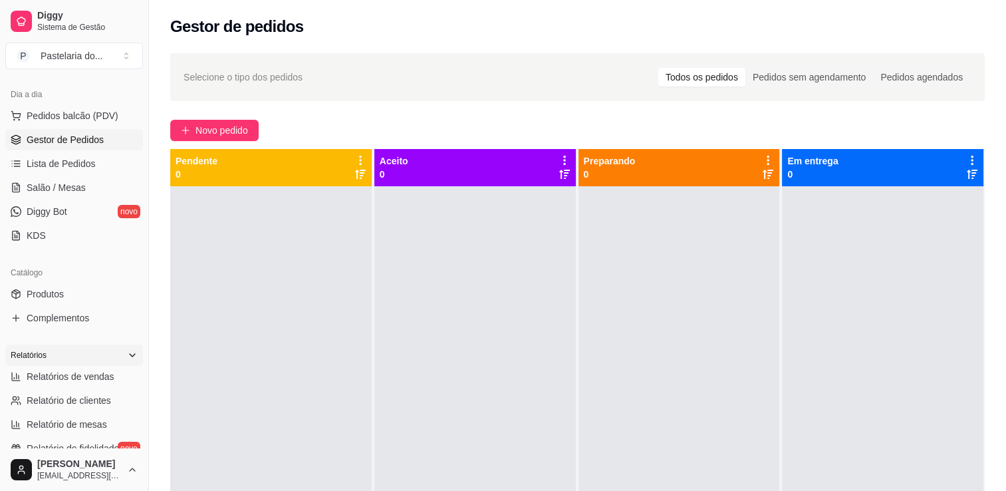
scroll to position [199, 0]
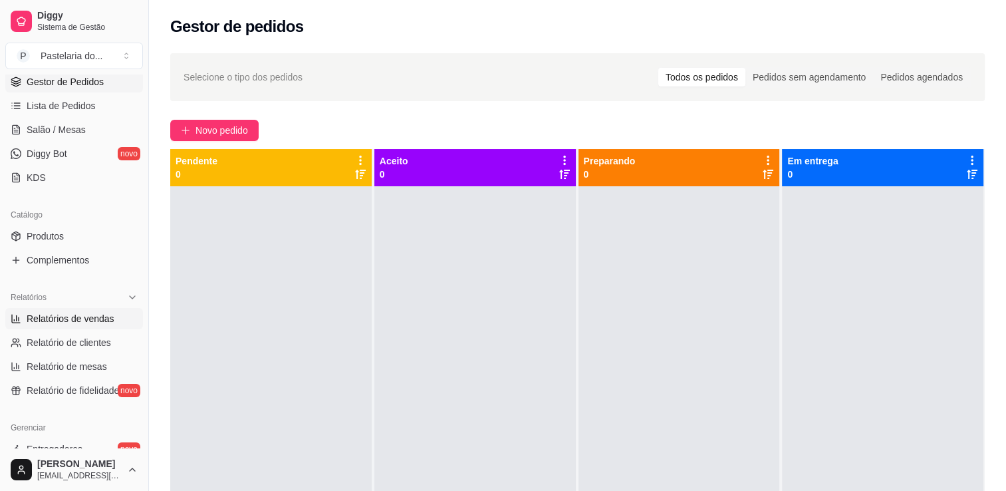
click at [66, 322] on span "Relatórios de vendas" at bounding box center [71, 318] width 88 height 13
select select "ALL"
select select "0"
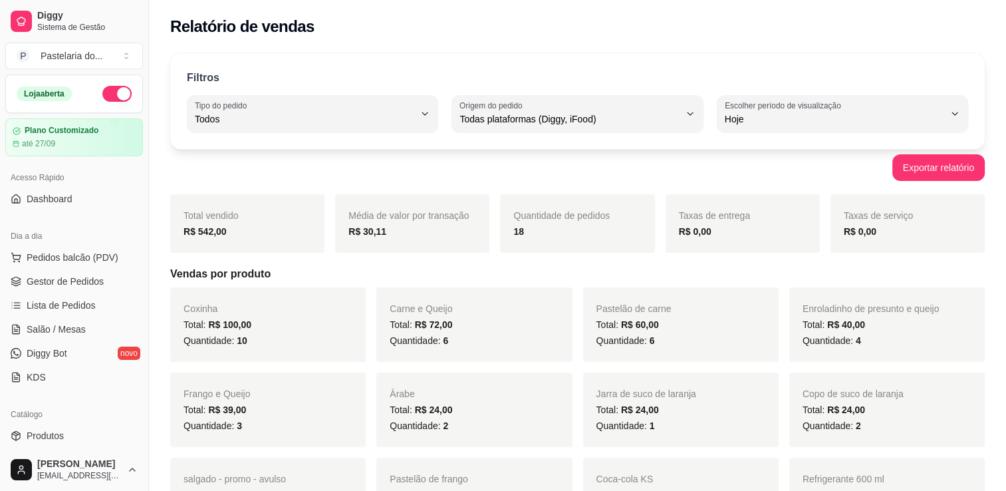
click at [47, 268] on ul "Pedidos balcão (PDV) Gestor de Pedidos Lista de Pedidos Salão / Mesas Diggy Bot…" at bounding box center [74, 317] width 138 height 141
click at [55, 262] on span "Pedidos balcão (PDV)" at bounding box center [73, 257] width 92 height 13
click at [68, 326] on span "Salão / Mesas" at bounding box center [56, 329] width 59 height 13
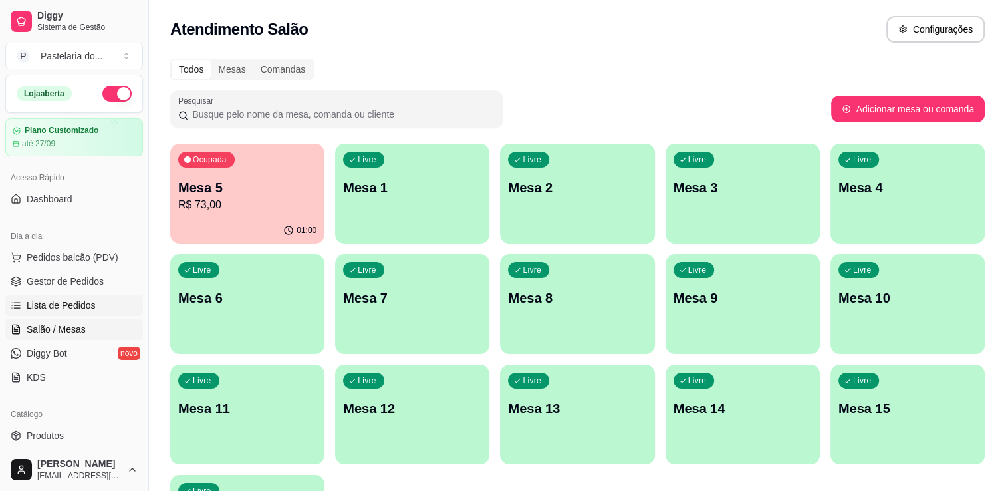
click at [82, 309] on span "Lista de Pedidos" at bounding box center [61, 305] width 69 height 13
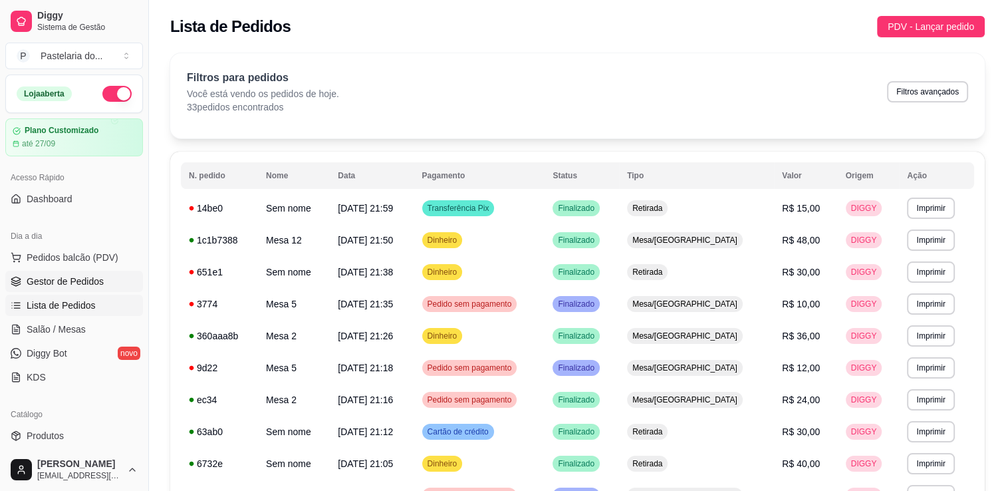
drag, startPoint x: 104, startPoint y: 283, endPoint x: 117, endPoint y: 279, distance: 13.9
click at [104, 283] on link "Gestor de Pedidos" at bounding box center [74, 281] width 138 height 21
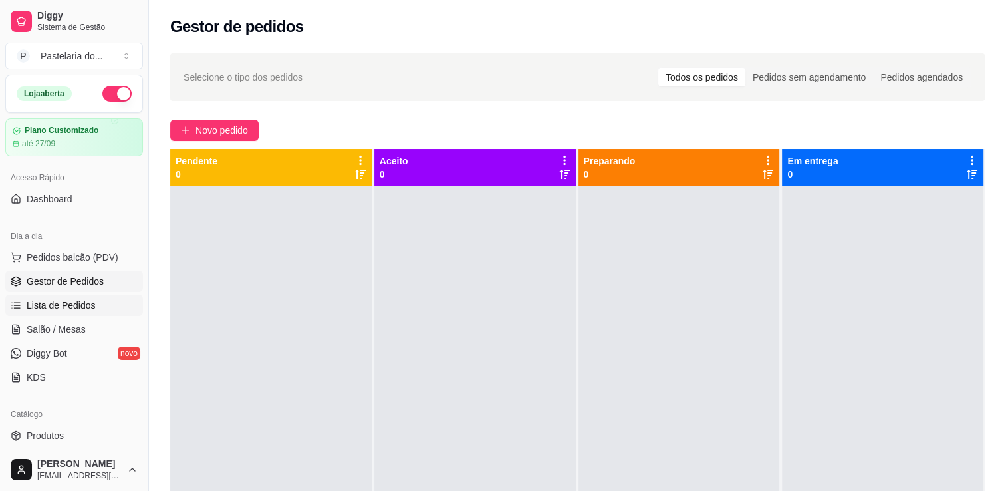
click at [74, 301] on span "Lista de Pedidos" at bounding box center [61, 305] width 69 height 13
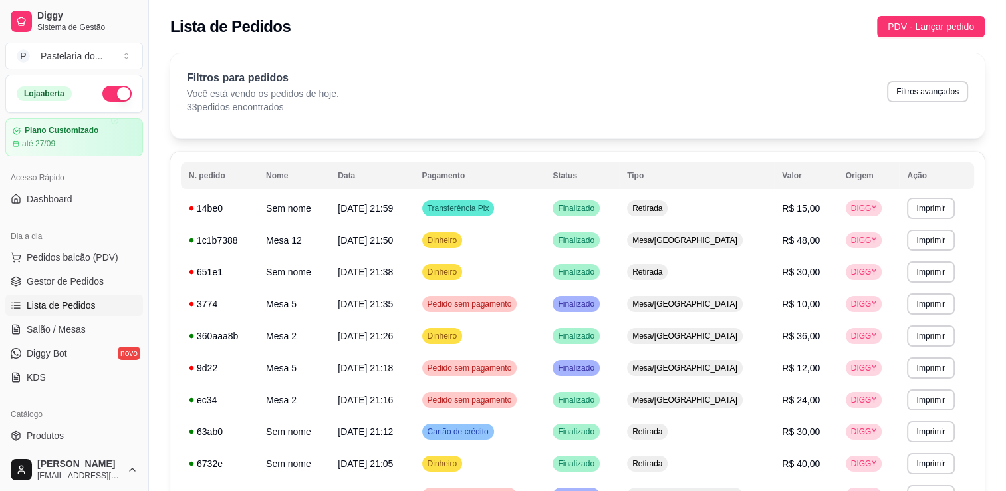
drag, startPoint x: 0, startPoint y: 487, endPoint x: -3, endPoint y: 504, distance: 17.5
click at [307, 164] on th "Nome" at bounding box center [294, 175] width 72 height 27
click at [41, 324] on span "Salão / Mesas" at bounding box center [56, 329] width 59 height 13
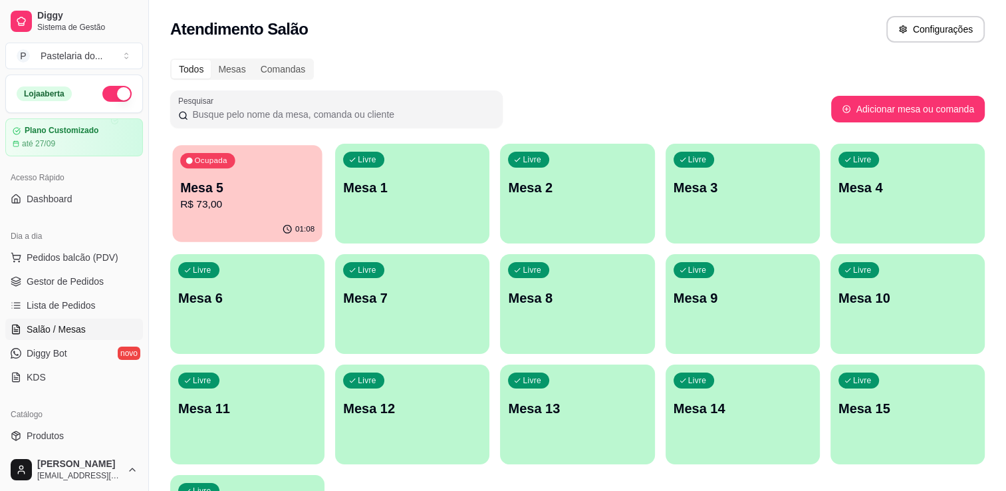
click at [229, 204] on p "R$ 73,00" at bounding box center [247, 204] width 134 height 15
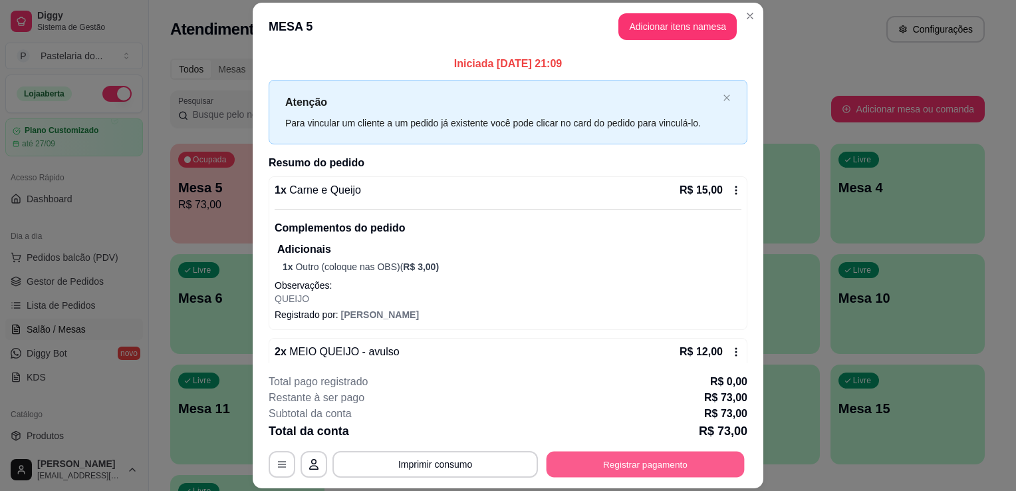
click at [614, 459] on button "Registrar pagamento" at bounding box center [646, 465] width 198 height 26
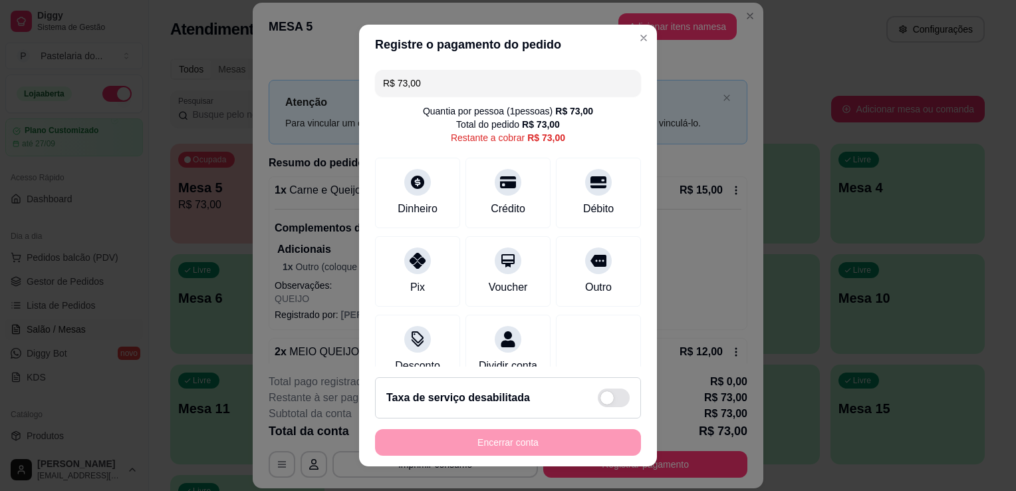
click at [442, 85] on input "R$ 73,00" at bounding box center [508, 83] width 250 height 27
click at [420, 196] on div "Dinheiro" at bounding box center [418, 191] width 94 height 78
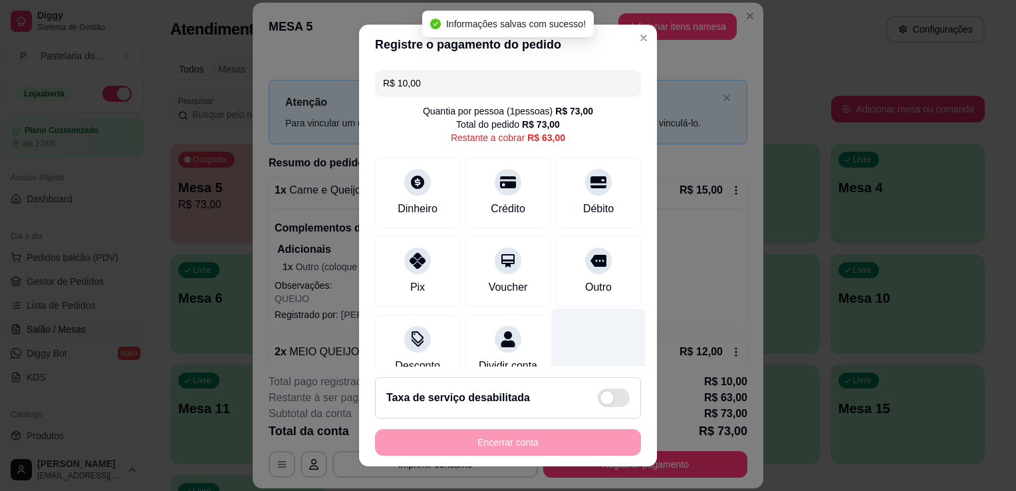
type input "R$ 63,00"
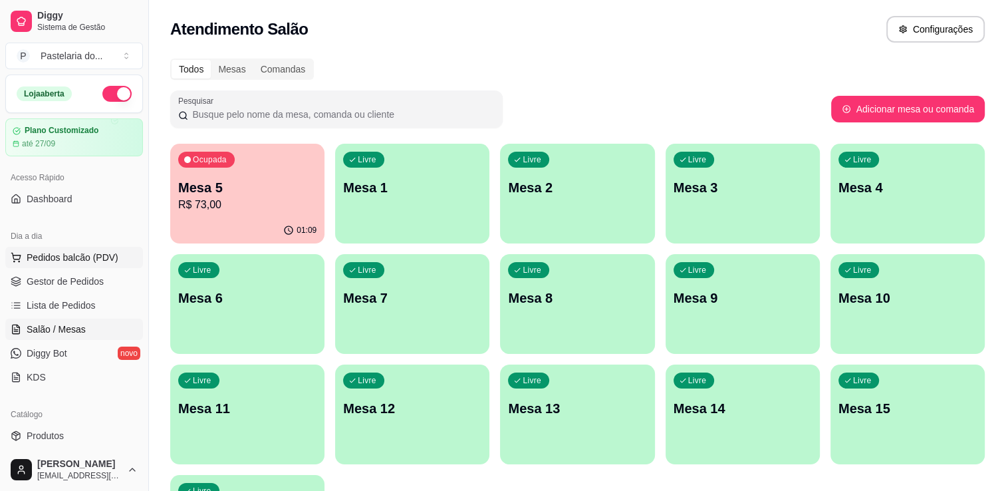
click at [96, 255] on span "Pedidos balcão (PDV)" at bounding box center [73, 257] width 92 height 13
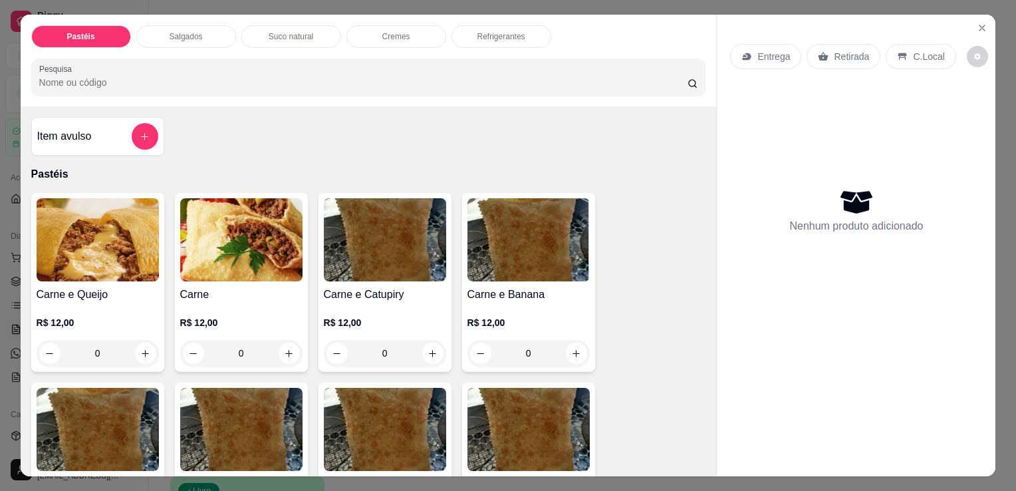
click at [185, 31] on p "Salgados" at bounding box center [186, 36] width 33 height 11
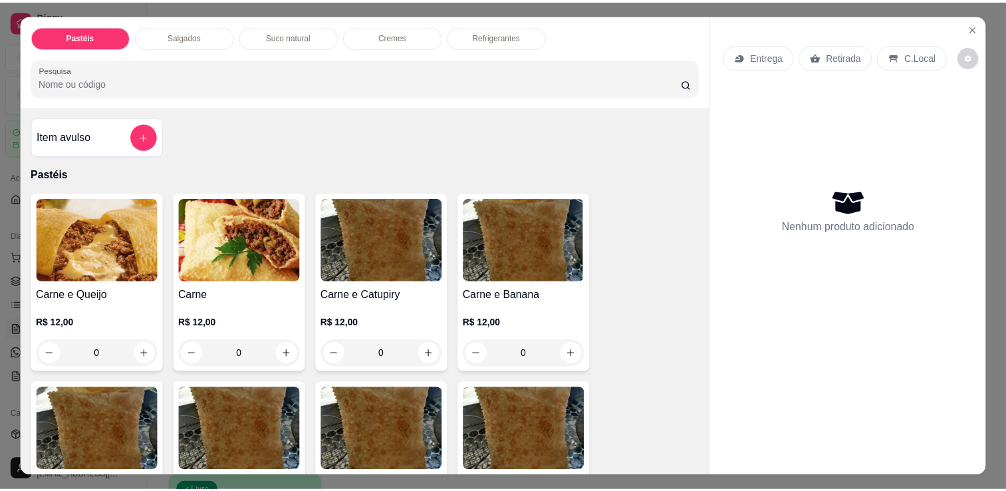
scroll to position [33, 0]
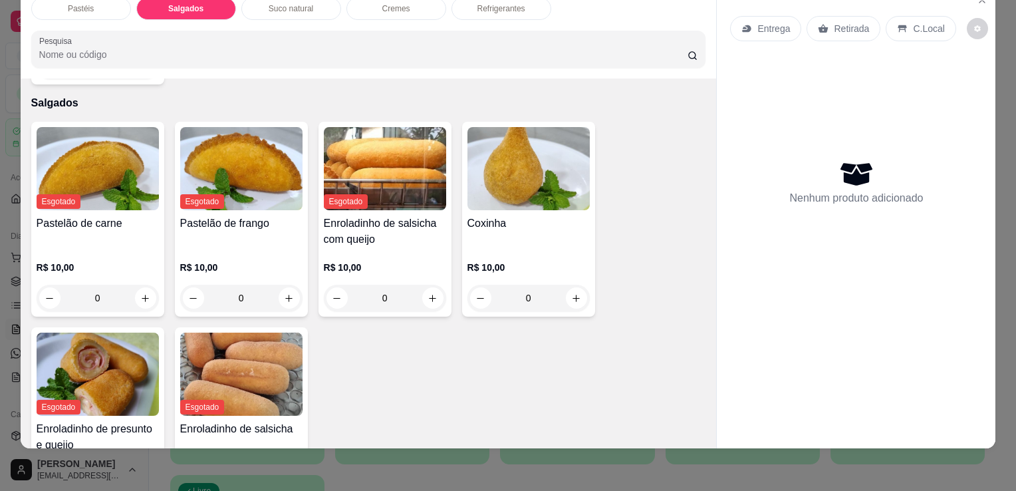
click at [532, 140] on img at bounding box center [528, 168] width 122 height 83
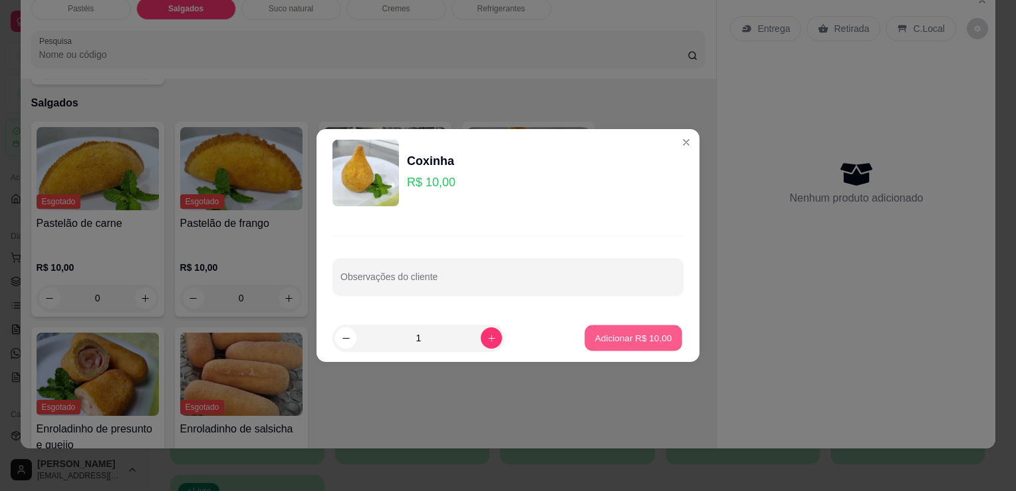
click at [628, 338] on p "Adicionar R$ 10,00" at bounding box center [633, 337] width 77 height 13
type input "1"
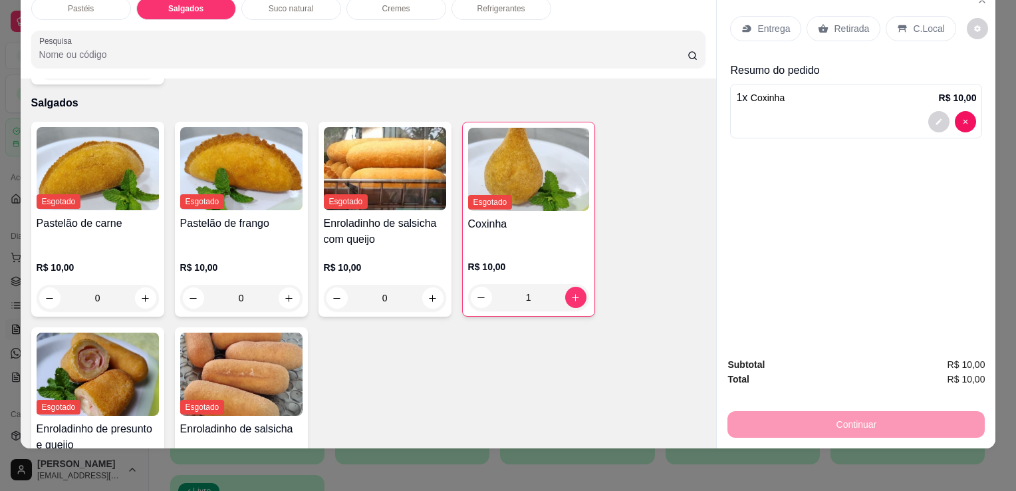
click at [834, 22] on p "Retirada" at bounding box center [851, 28] width 35 height 13
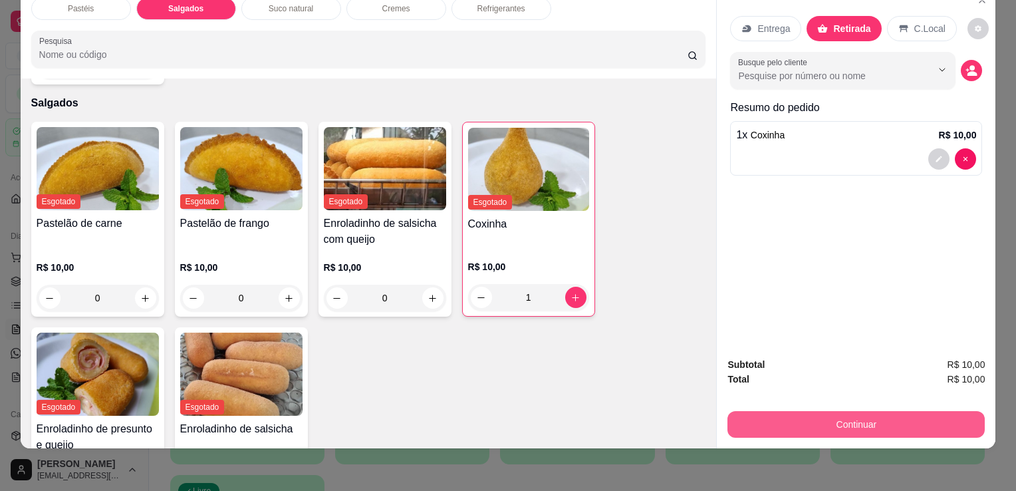
click at [813, 420] on button "Continuar" at bounding box center [855, 424] width 257 height 27
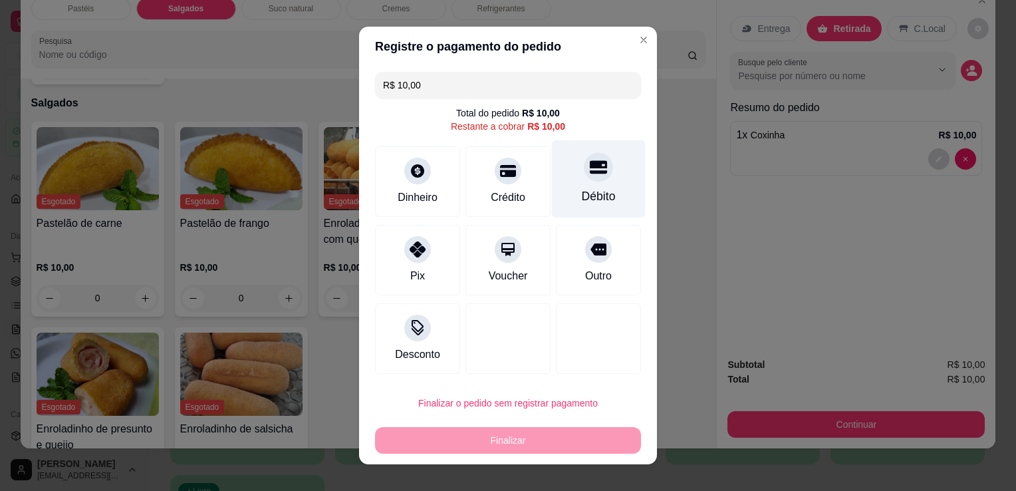
click at [582, 192] on div "Débito" at bounding box center [599, 196] width 34 height 17
type input "R$ 0,00"
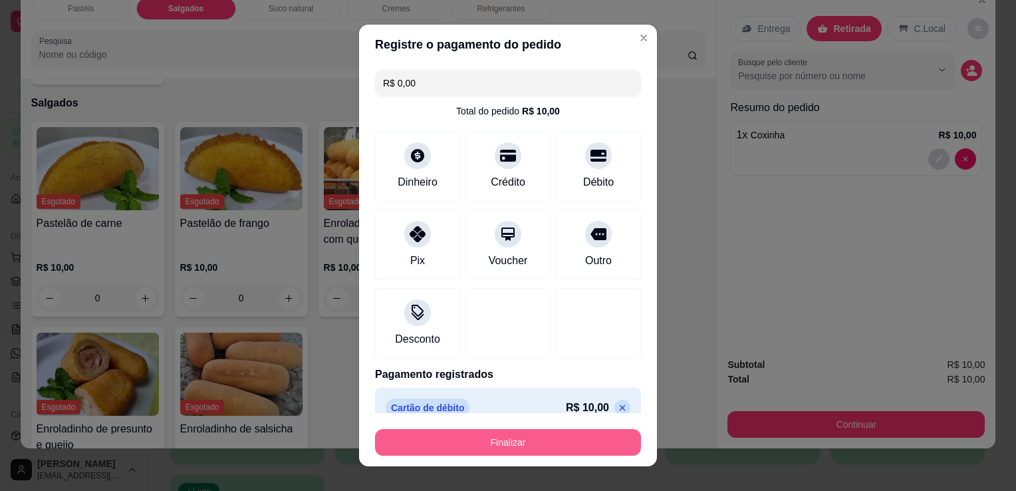
click at [551, 444] on button "Finalizar" at bounding box center [508, 442] width 266 height 27
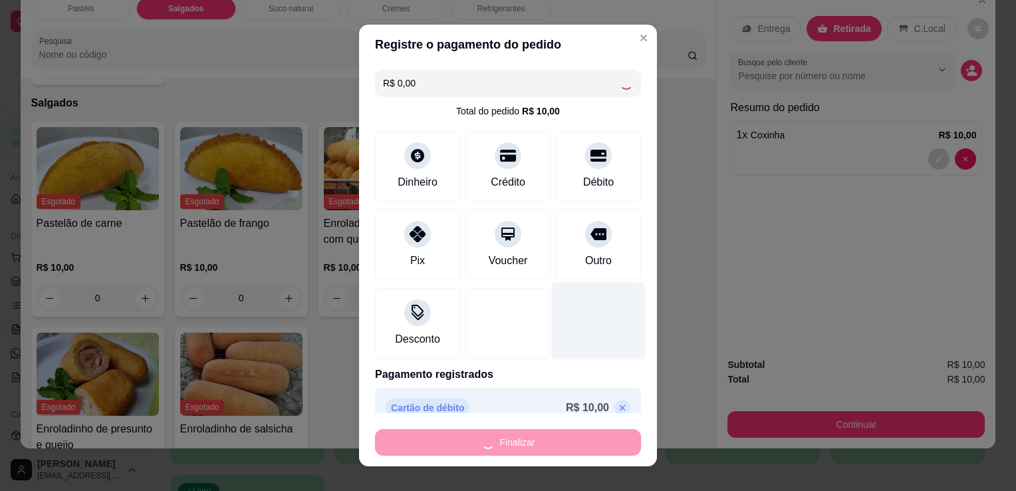
type input "0"
type input "-R$ 10,00"
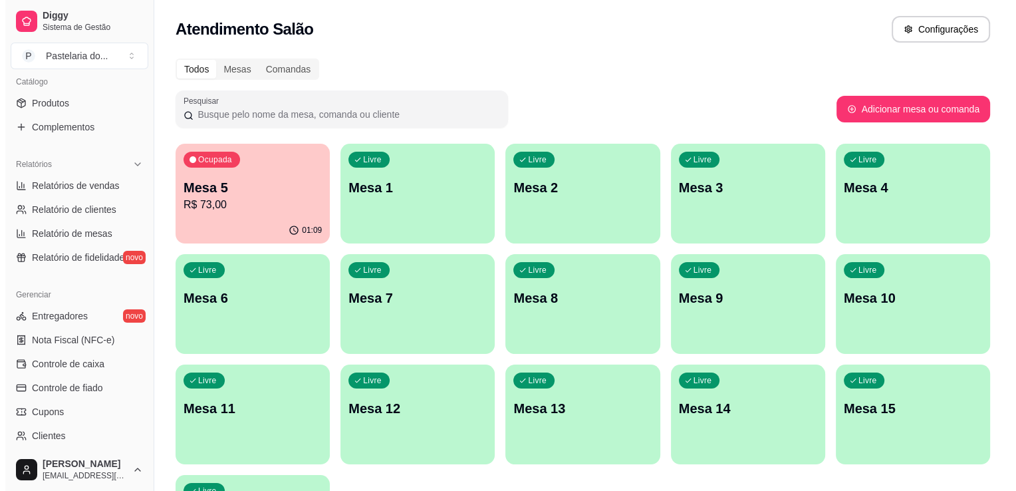
scroll to position [465, 0]
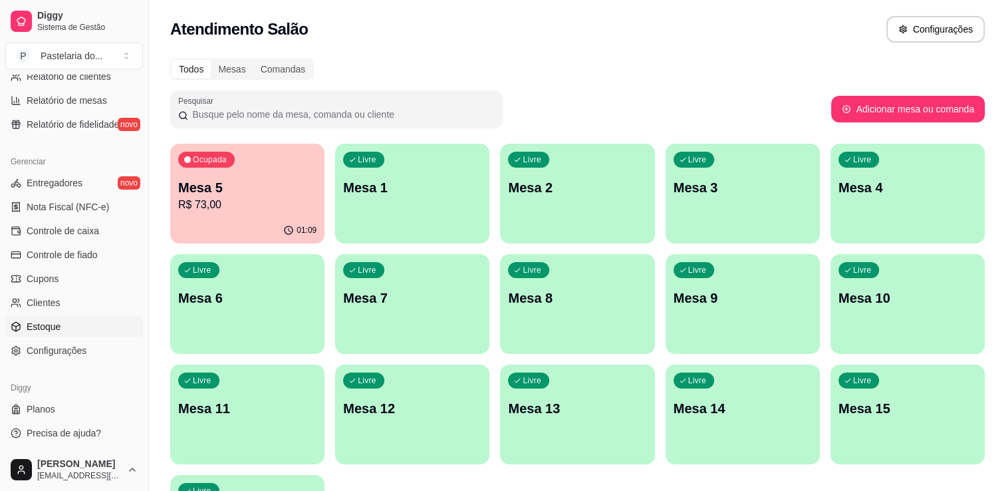
click at [81, 326] on link "Estoque" at bounding box center [74, 326] width 138 height 21
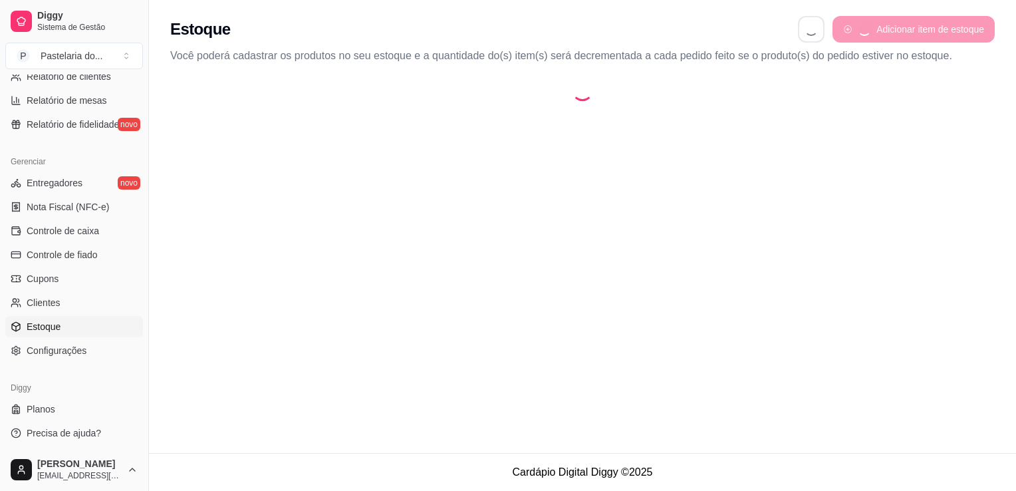
select select "QUANTITY_ORDER"
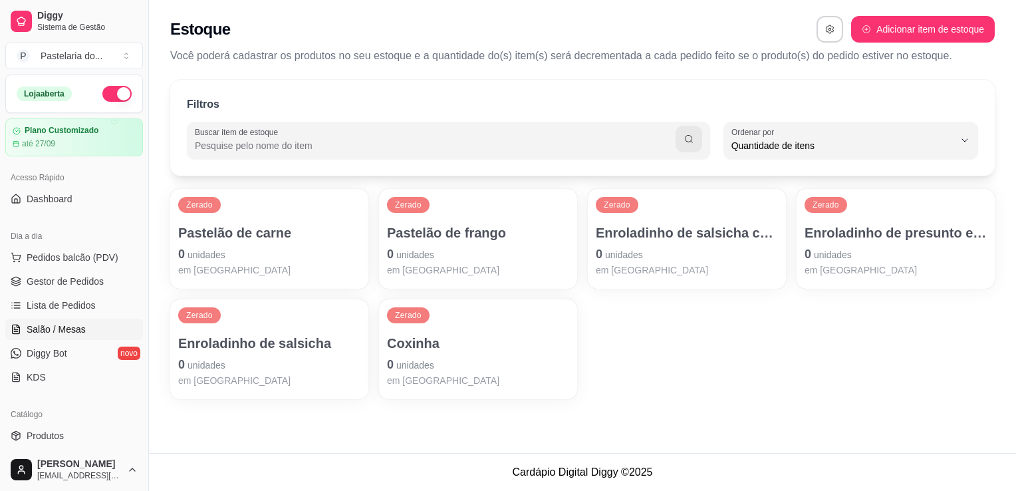
click at [76, 320] on link "Salão / Mesas" at bounding box center [74, 329] width 138 height 21
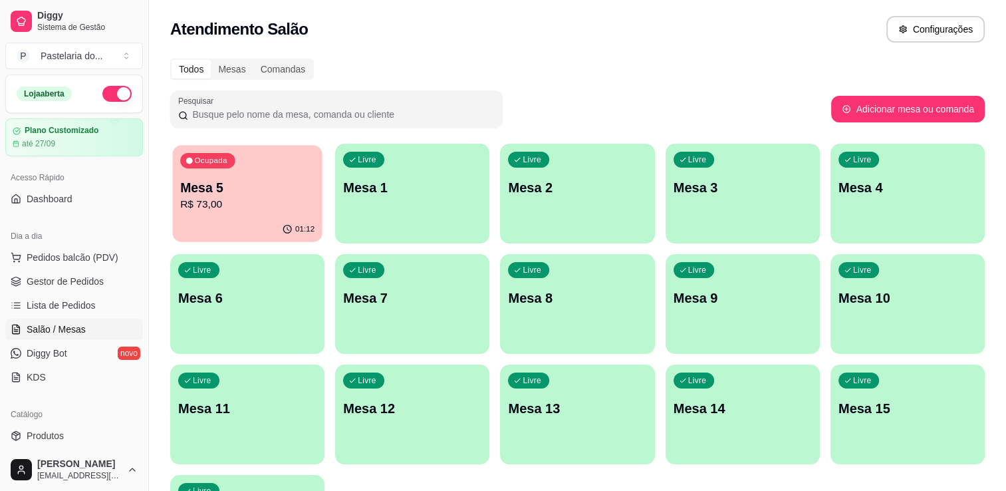
click at [279, 223] on div "01:12" at bounding box center [247, 229] width 150 height 25
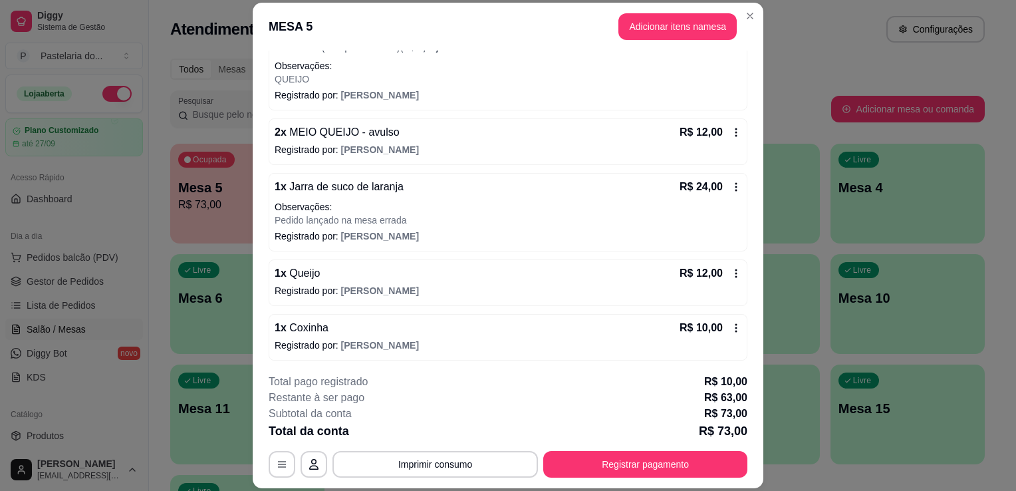
scroll to position [40, 0]
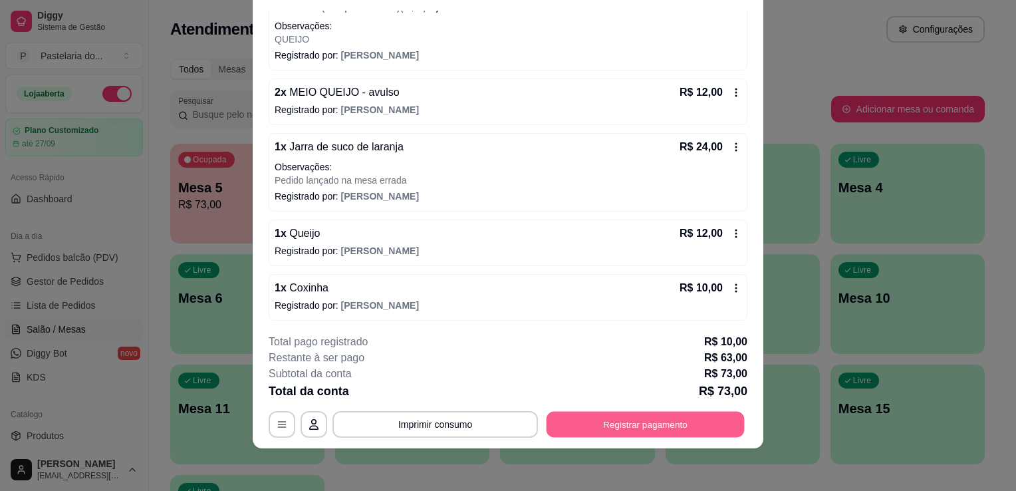
click at [667, 416] on button "Registrar pagamento" at bounding box center [646, 425] width 198 height 26
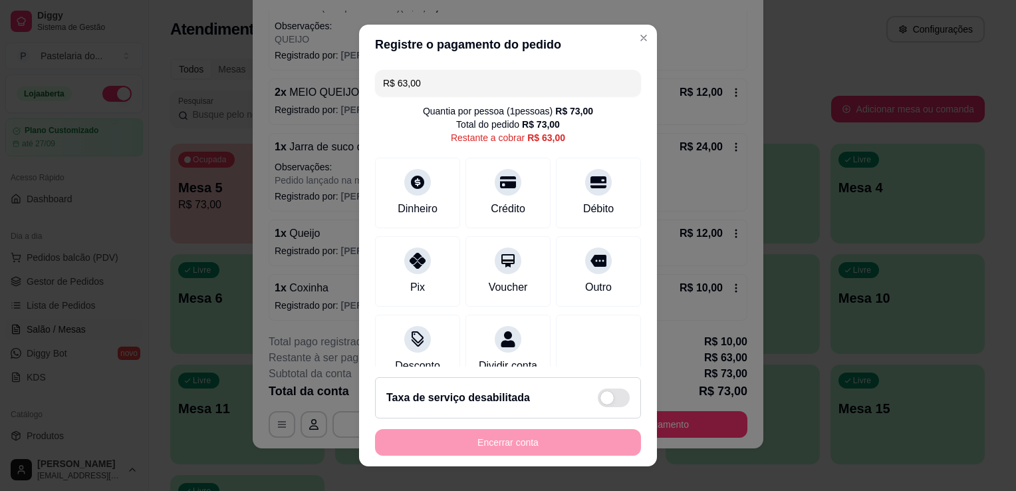
drag, startPoint x: 361, startPoint y: 179, endPoint x: 306, endPoint y: 175, distance: 55.3
click at [360, 179] on div "R$ 63,00 Quantia por pessoa ( 1 pessoas) R$ 73,00 Total do pedido R$ 73,00 Rest…" at bounding box center [508, 216] width 298 height 302
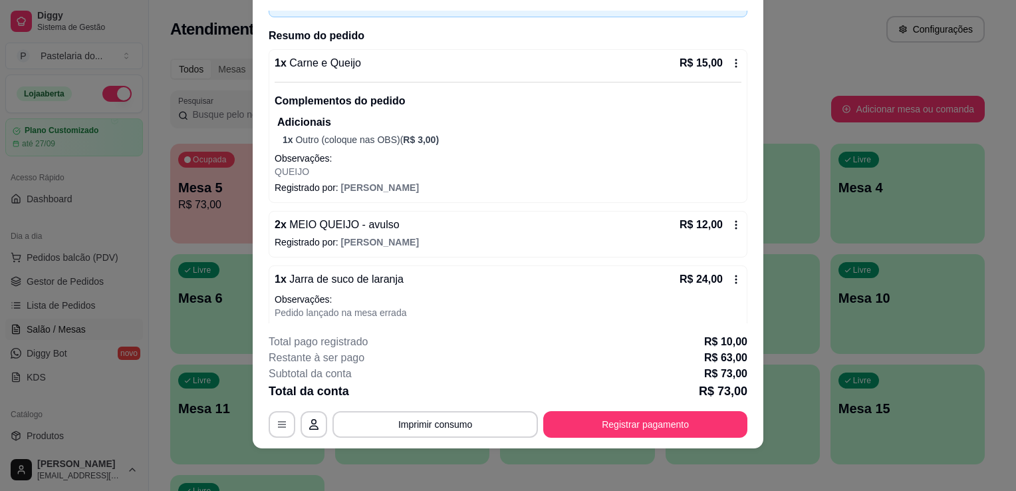
scroll to position [219, 0]
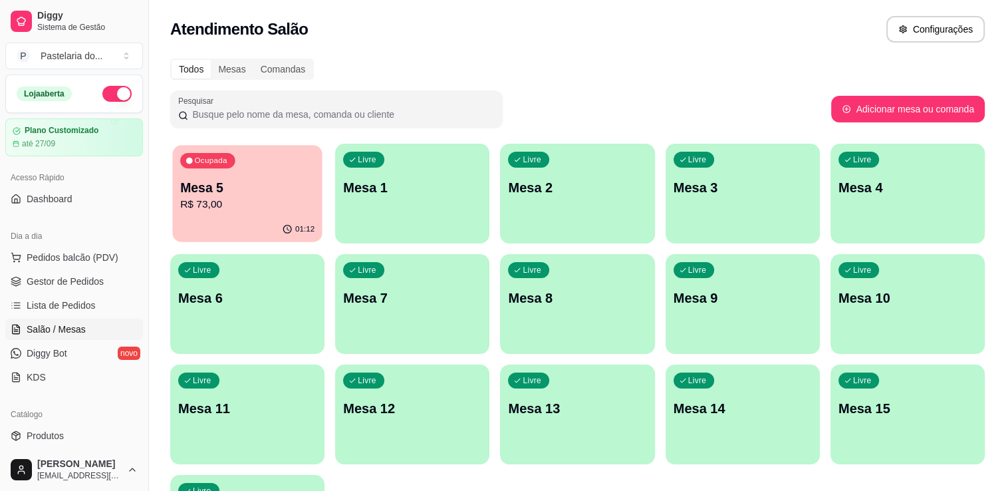
click at [199, 182] on p "Mesa 5" at bounding box center [247, 188] width 134 height 18
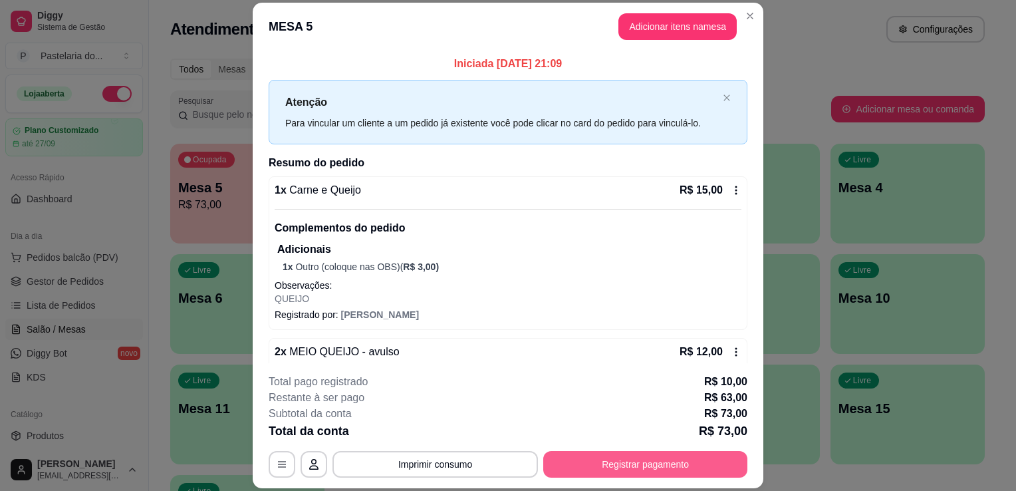
click at [588, 469] on button "Registrar pagamento" at bounding box center [645, 464] width 204 height 27
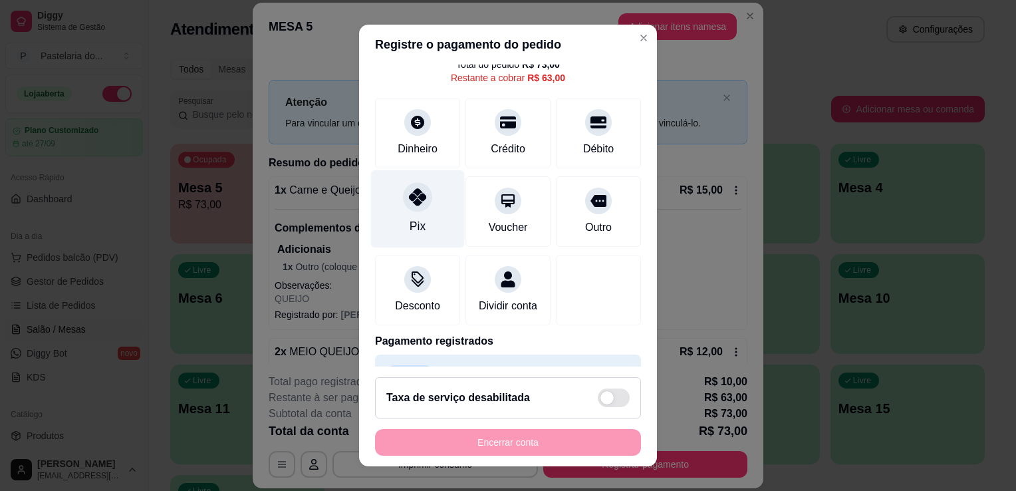
scroll to position [107, 0]
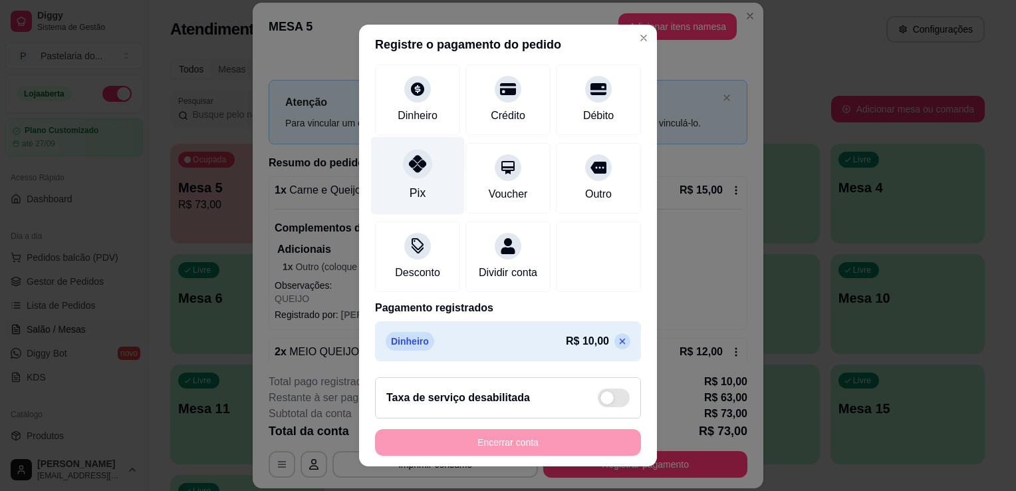
click at [413, 184] on div "Pix" at bounding box center [418, 192] width 16 height 17
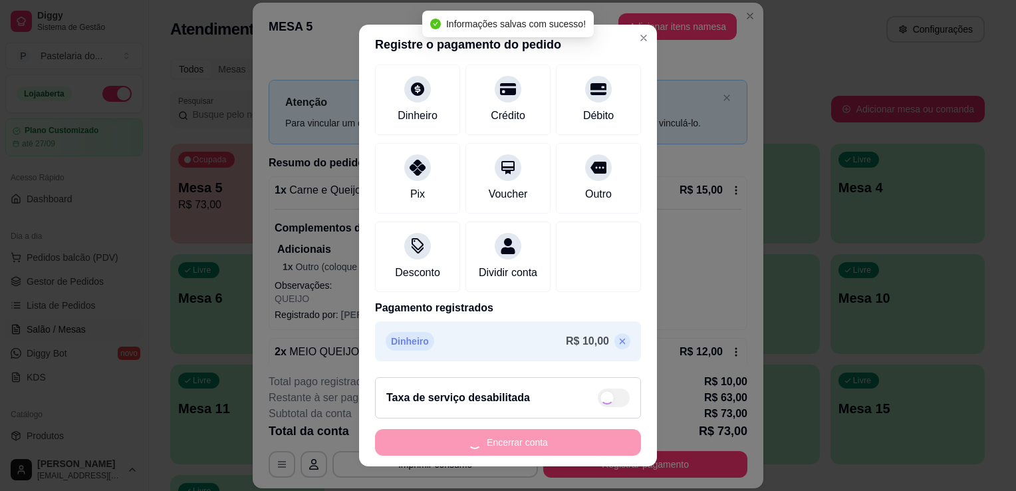
type input "R$ 0,00"
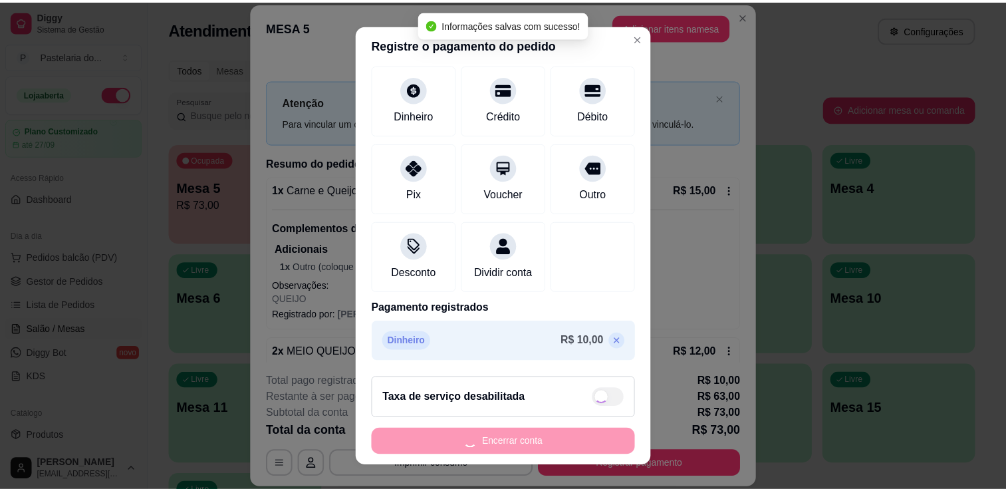
scroll to position [94, 0]
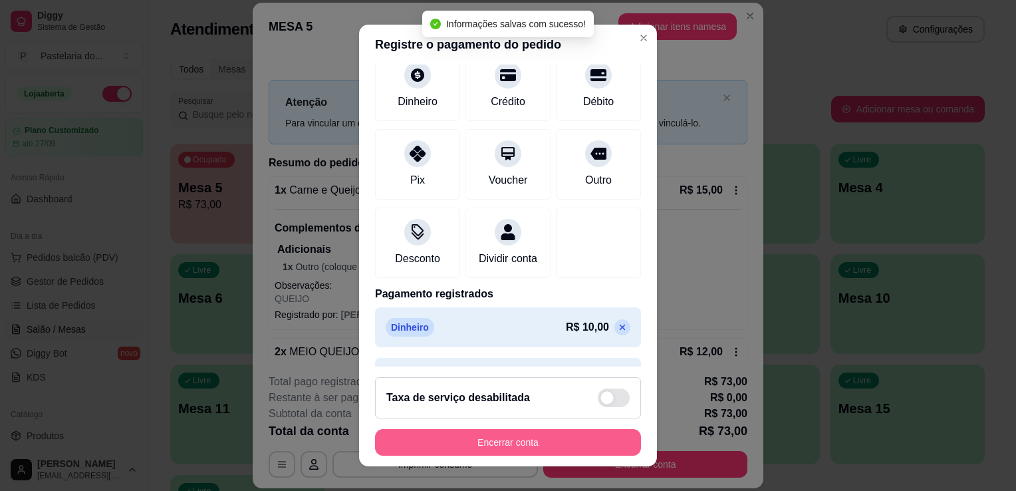
click at [551, 435] on button "Encerrar conta" at bounding box center [508, 442] width 266 height 27
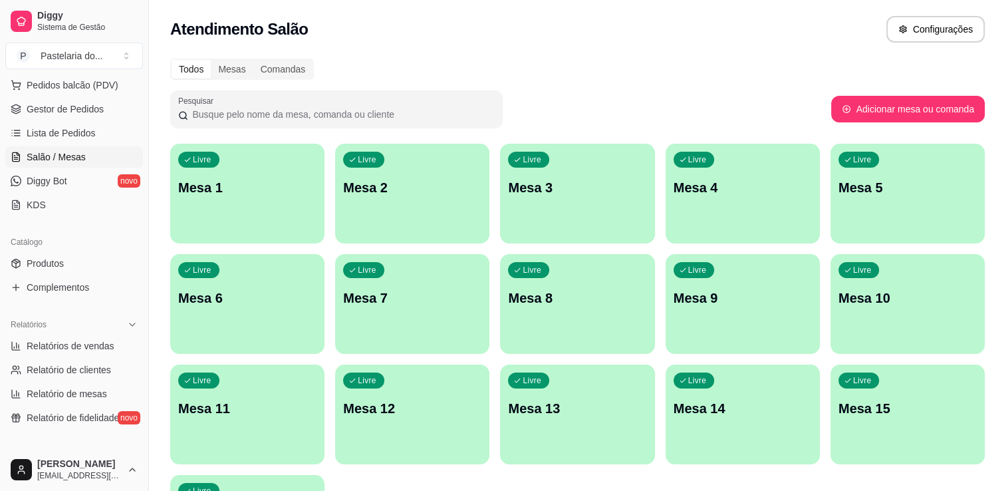
scroll to position [66, 0]
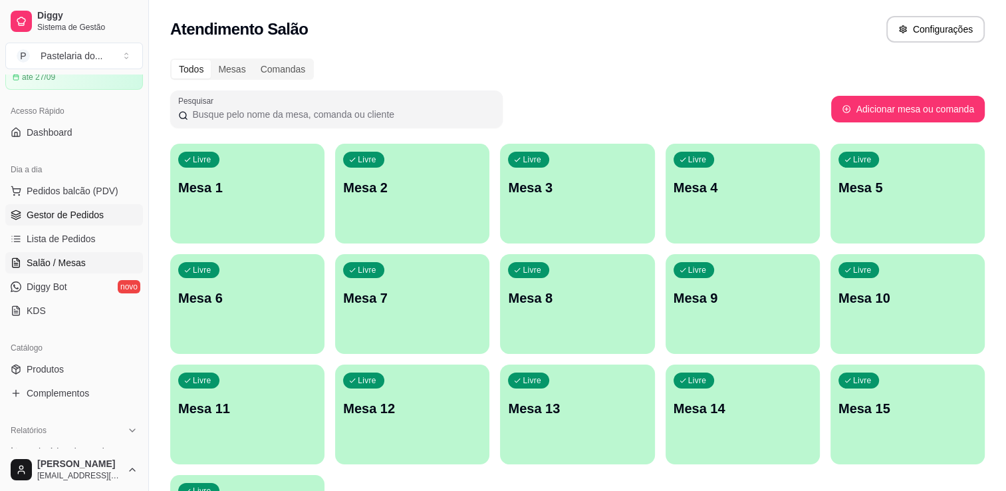
click at [81, 217] on span "Gestor de Pedidos" at bounding box center [65, 214] width 77 height 13
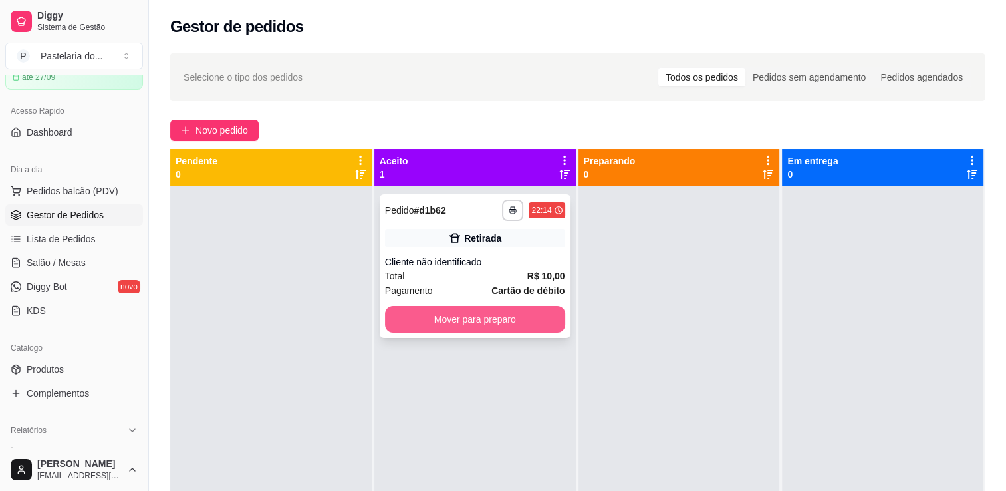
click at [497, 315] on button "Mover para preparo" at bounding box center [475, 319] width 180 height 27
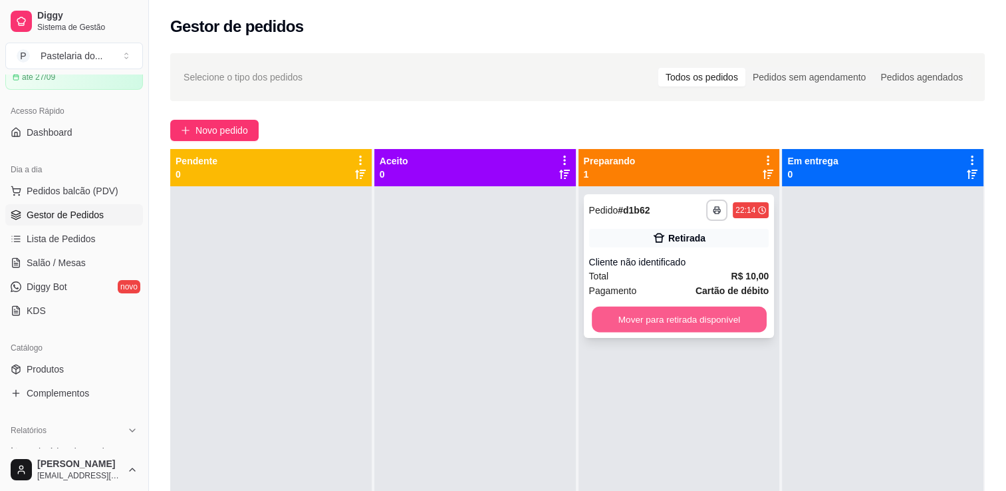
click at [721, 311] on button "Mover para retirada disponível" at bounding box center [679, 320] width 175 height 26
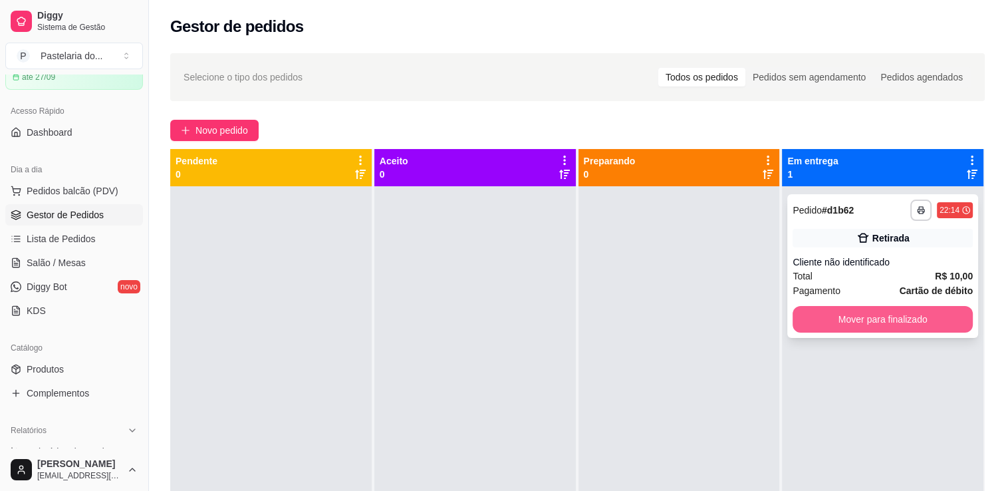
click at [867, 307] on button "Mover para finalizado" at bounding box center [883, 319] width 180 height 27
